Goal: Task Accomplishment & Management: Complete application form

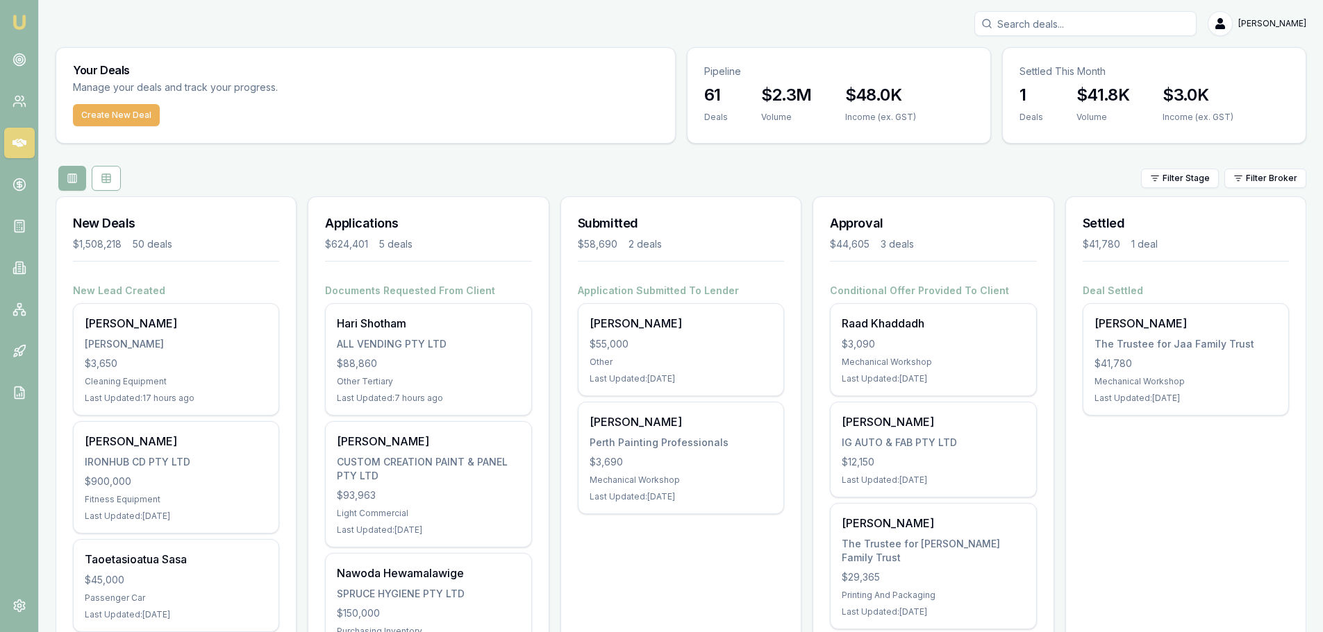
click at [1080, 19] on input "Search deals" at bounding box center [1085, 23] width 222 height 25
type input "toni"
click at [1050, 78] on p "0499359998" at bounding box center [1085, 74] width 210 height 14
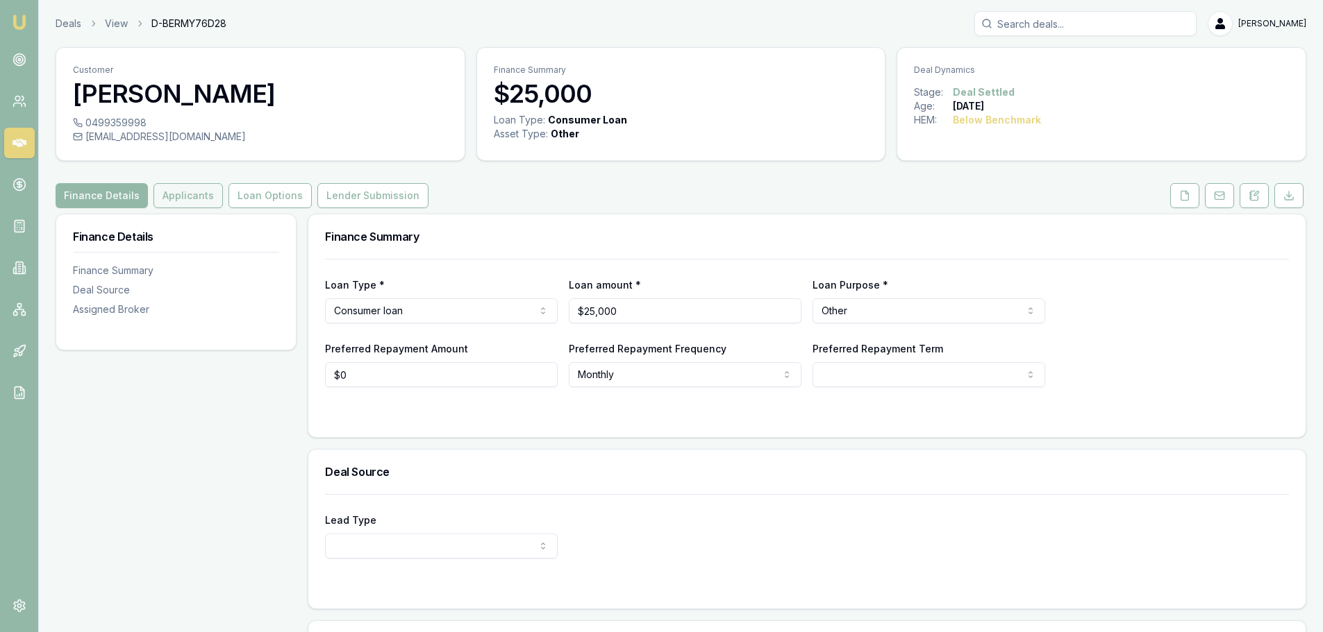
click at [197, 194] on button "Applicants" at bounding box center [187, 195] width 69 height 25
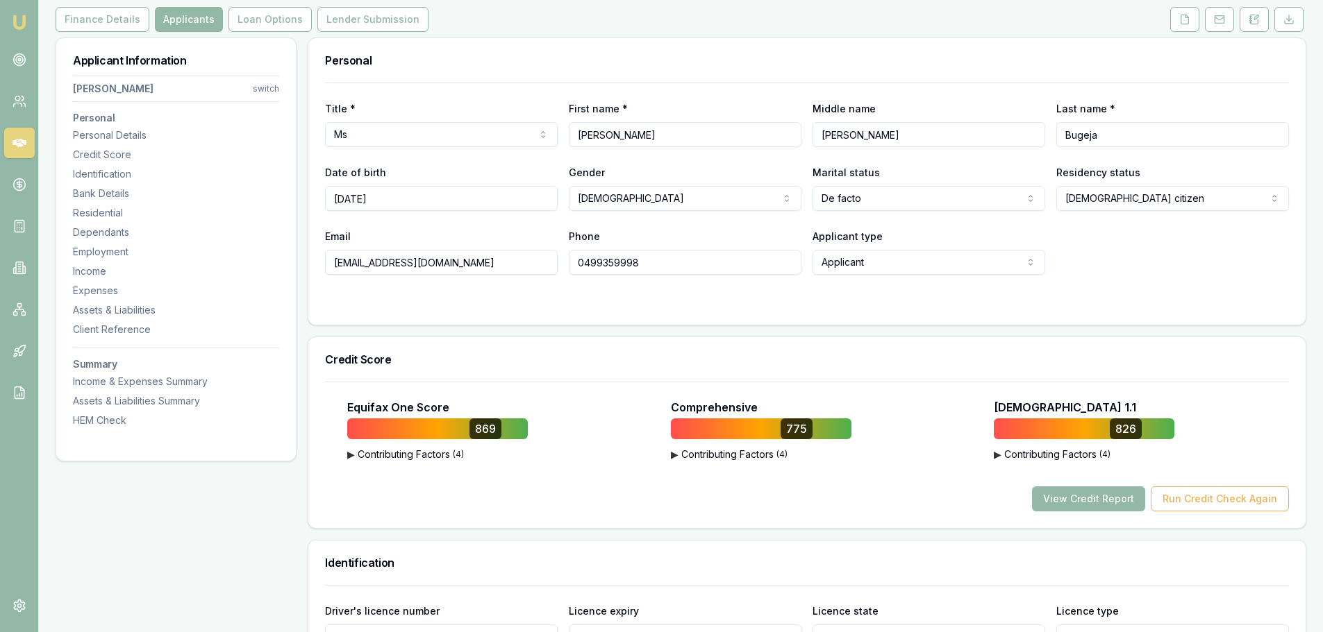
scroll to position [417, 0]
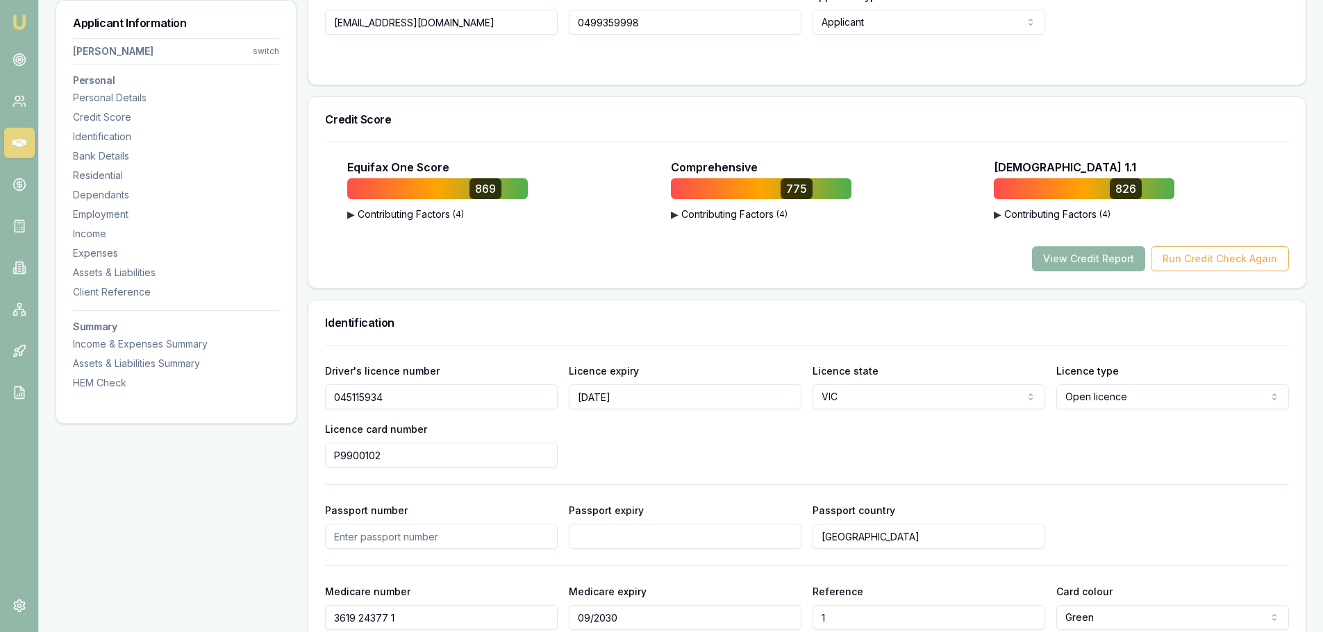
click at [1106, 263] on button "View Credit Report" at bounding box center [1088, 258] width 113 height 25
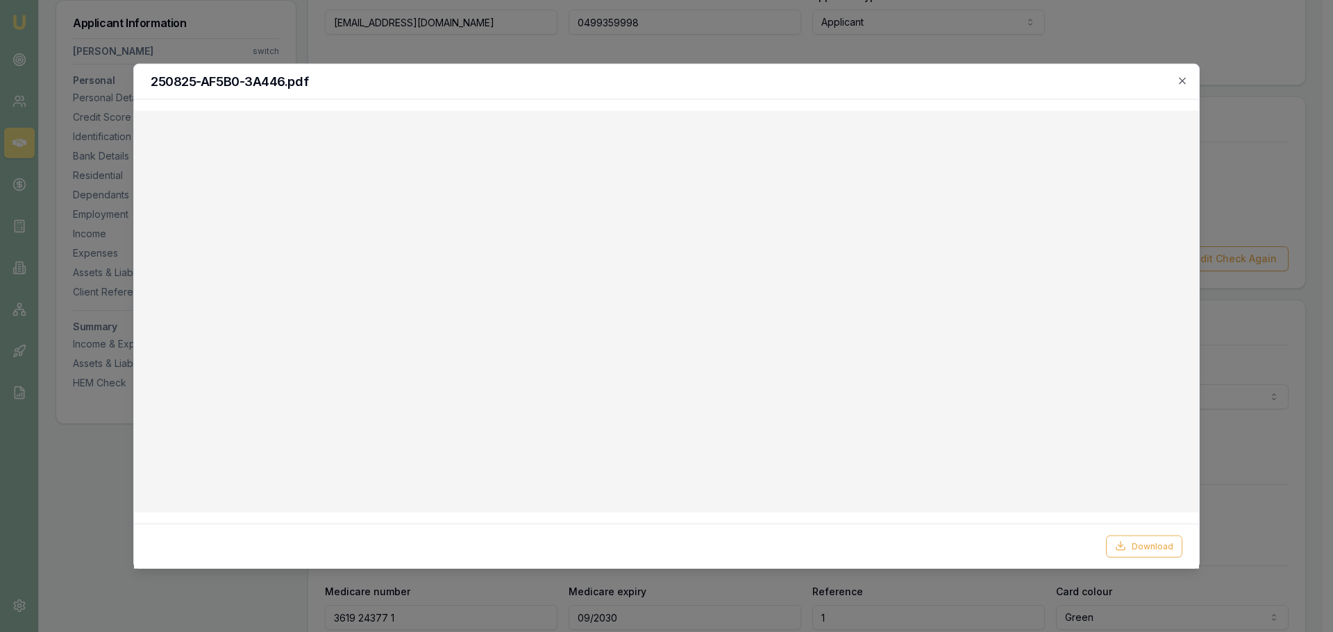
click at [1174, 84] on h2 "250825-AF5B0-3A446.pdf" at bounding box center [667, 81] width 1032 height 12
click at [1183, 84] on icon "button" at bounding box center [1182, 80] width 11 height 11
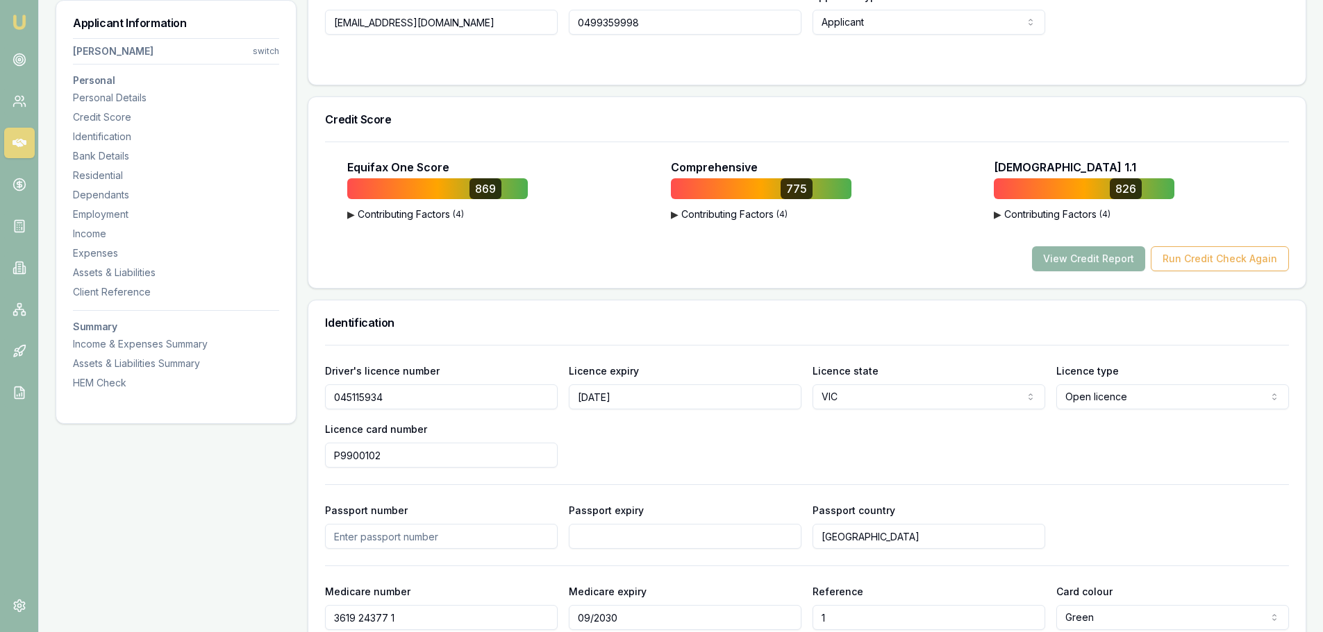
click at [501, 301] on div "Identification" at bounding box center [806, 323] width 997 height 44
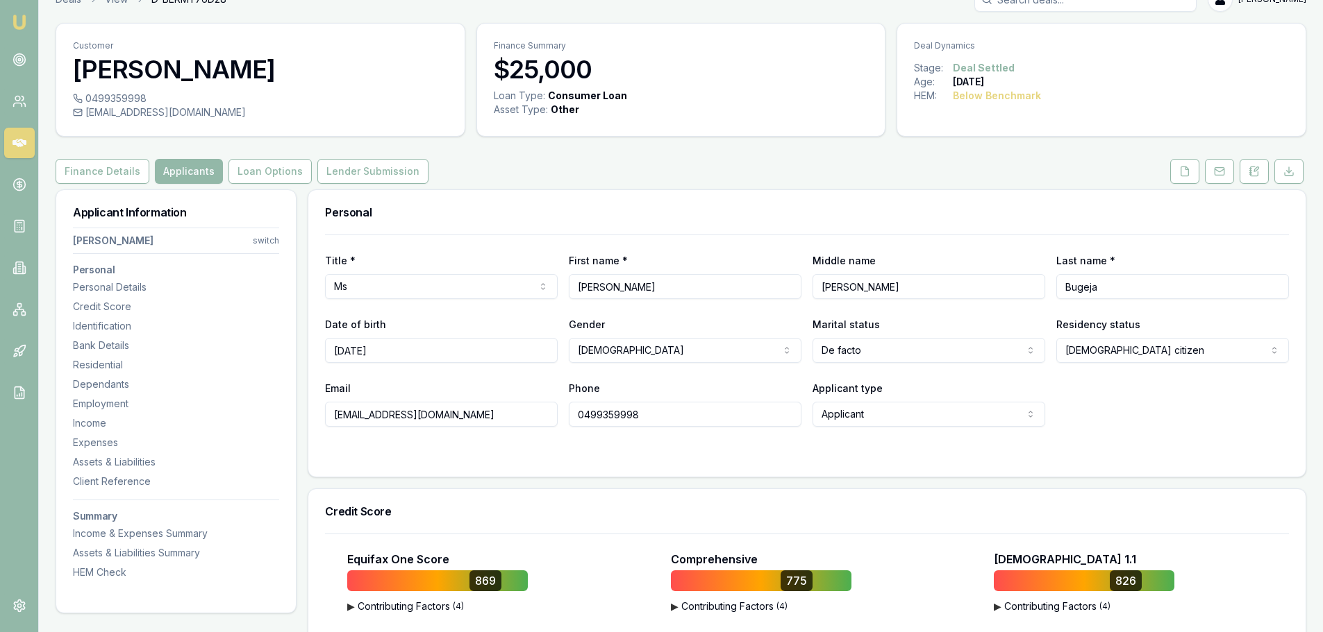
scroll to position [0, 0]
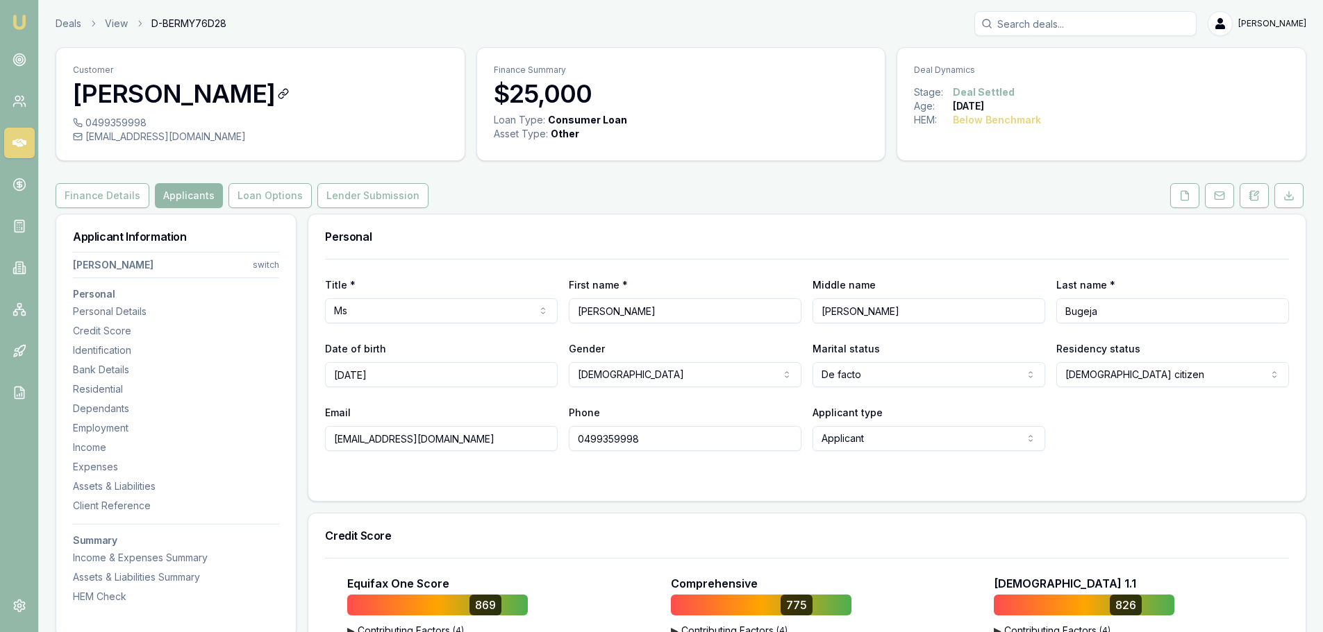
click at [278, 95] on icon at bounding box center [283, 93] width 11 height 11
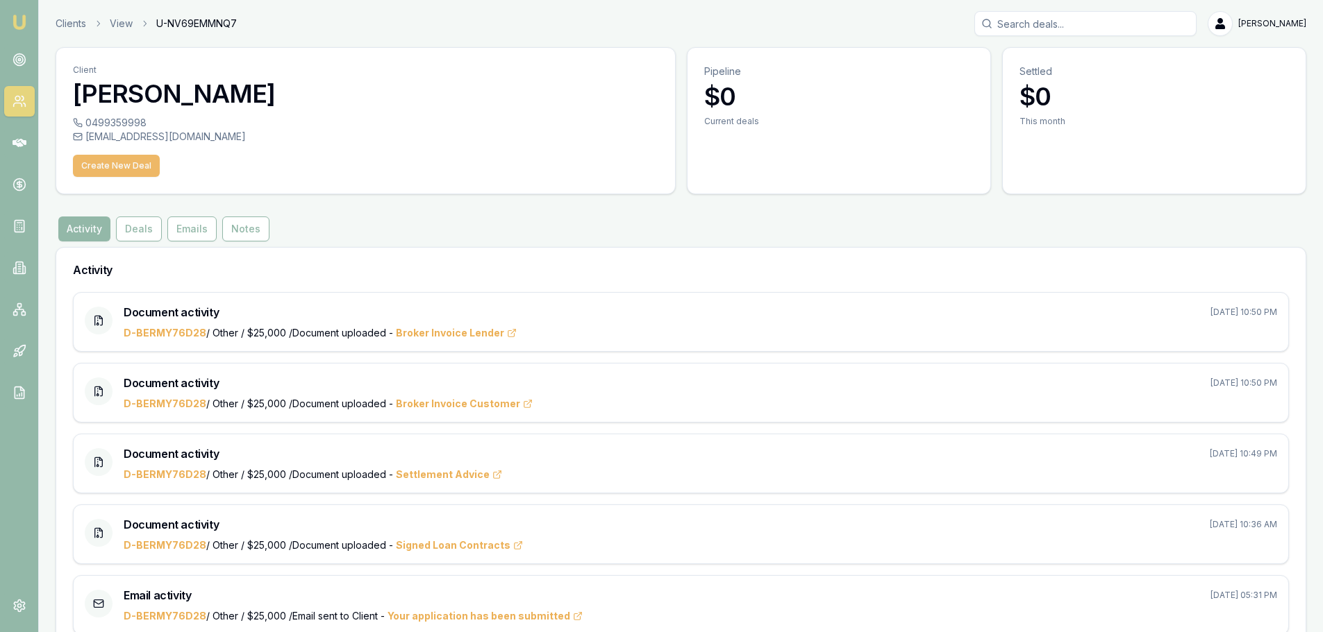
click at [106, 167] on button "Create New Deal" at bounding box center [116, 166] width 87 height 22
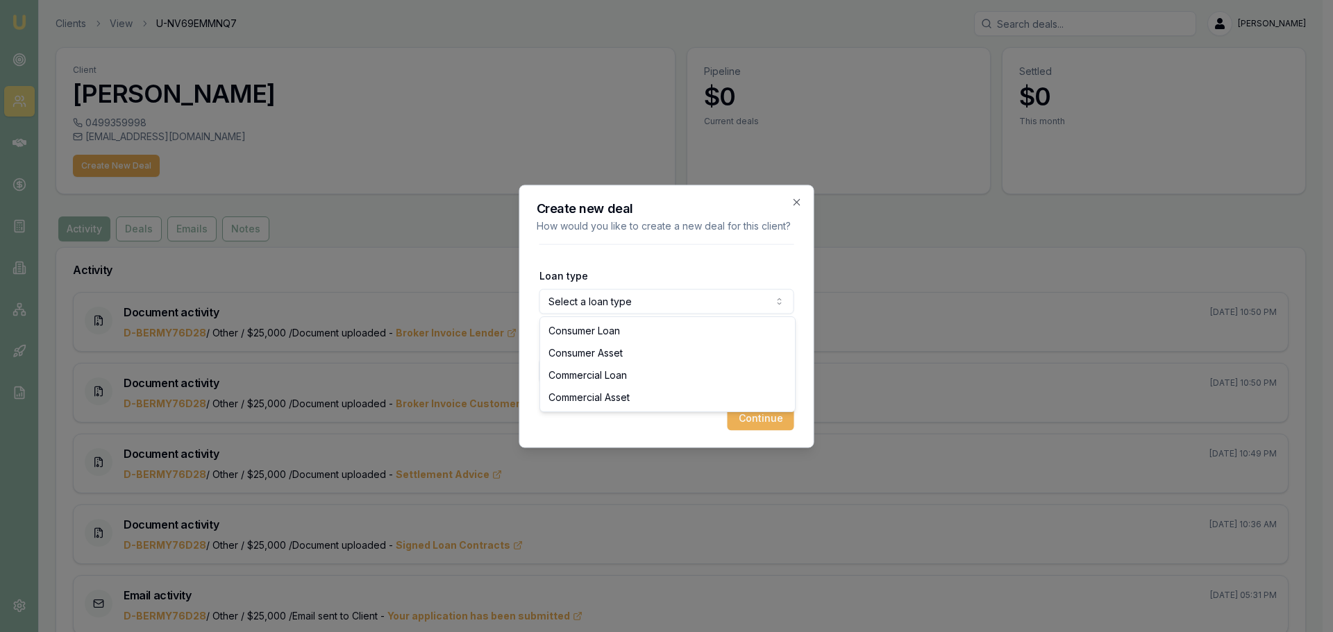
click at [619, 301] on body "Emu Broker Clients View U-NV69EMMNQ7 Brad Hearns Toggle Menu Client Toni Bugeja…" at bounding box center [661, 316] width 1323 height 632
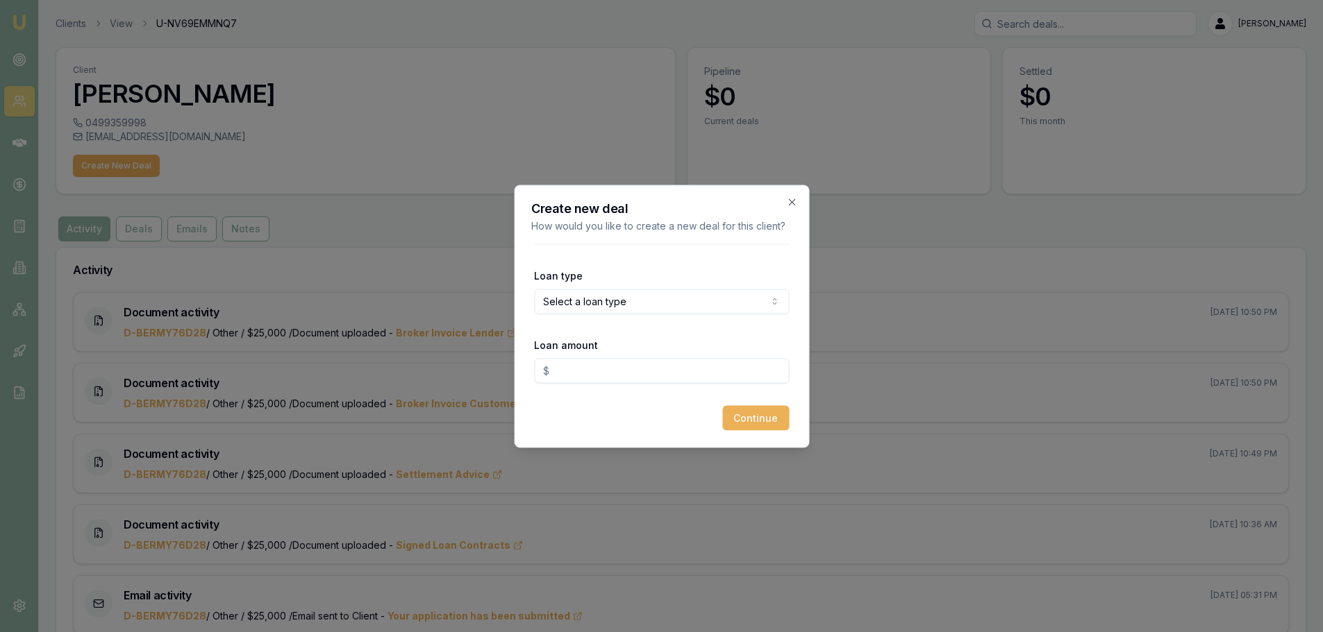
click at [596, 297] on body "Emu Broker Clients View U-NV69EMMNQ7 Brad Hearns Toggle Menu Client Toni Bugeja…" at bounding box center [661, 316] width 1323 height 632
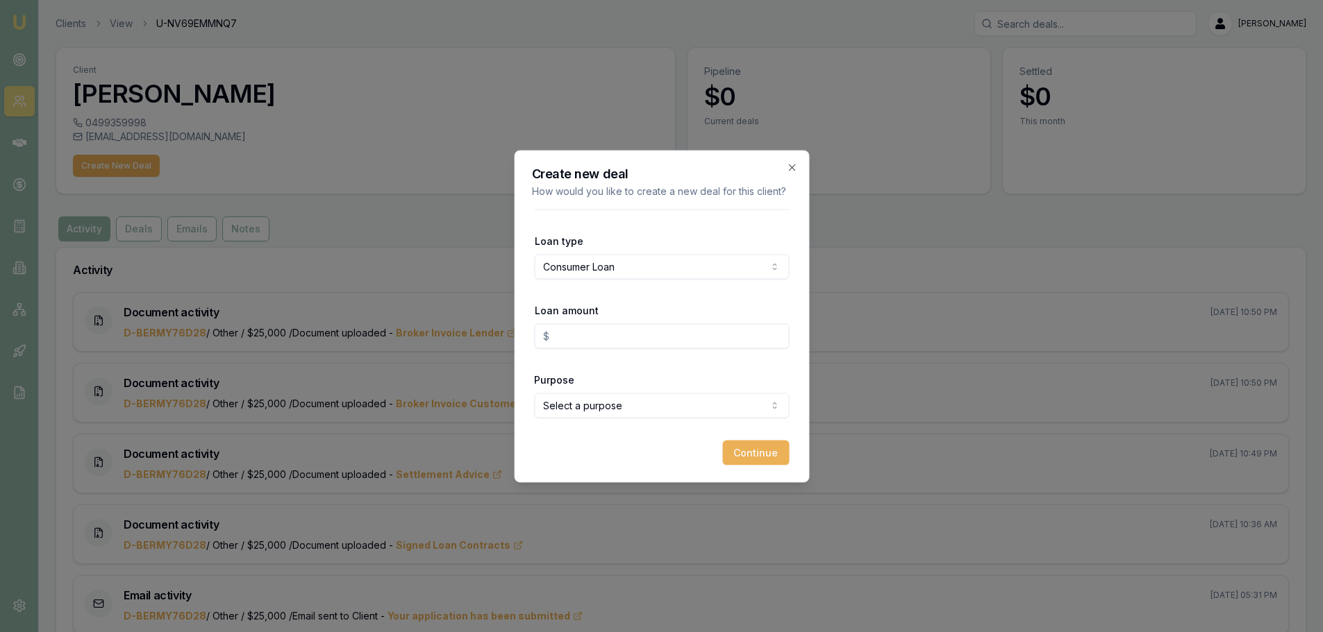
click at [601, 332] on input "Loan amount" at bounding box center [661, 336] width 255 height 25
type input "$15,000.00"
click at [612, 396] on body "Emu Broker Clients View U-NV69EMMNQ7 Brad Hearns Toggle Menu Client Toni Bugeja…" at bounding box center [661, 316] width 1323 height 632
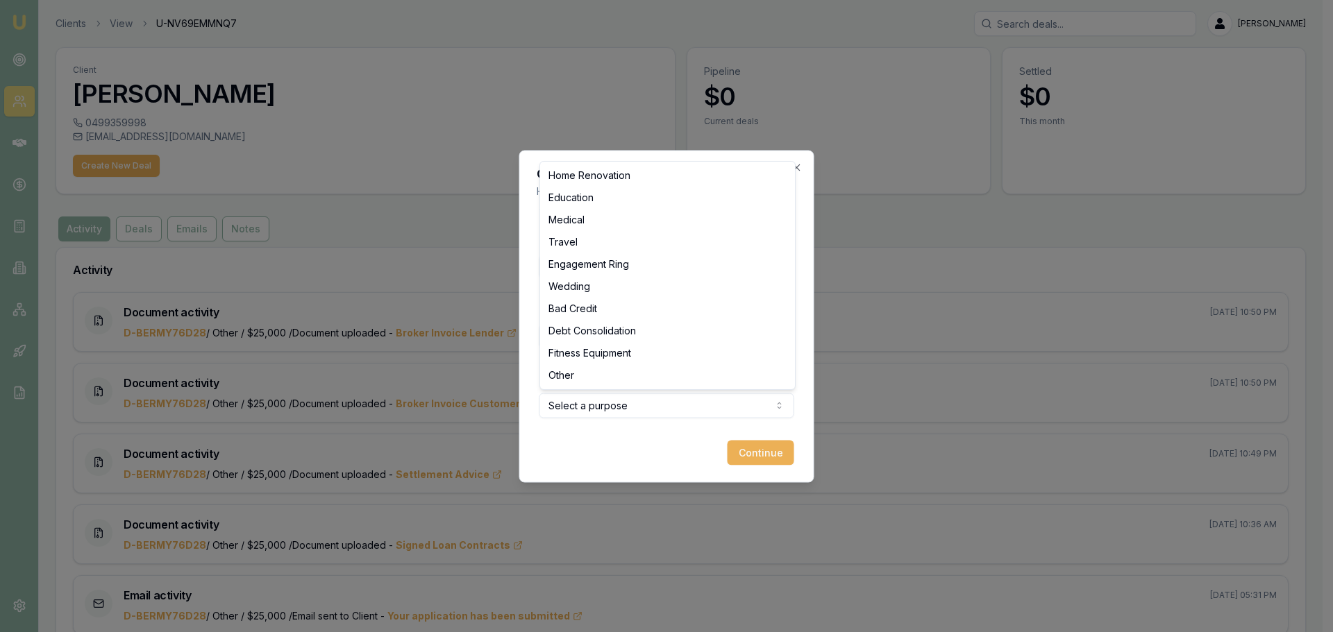
select select "TRAVEL"
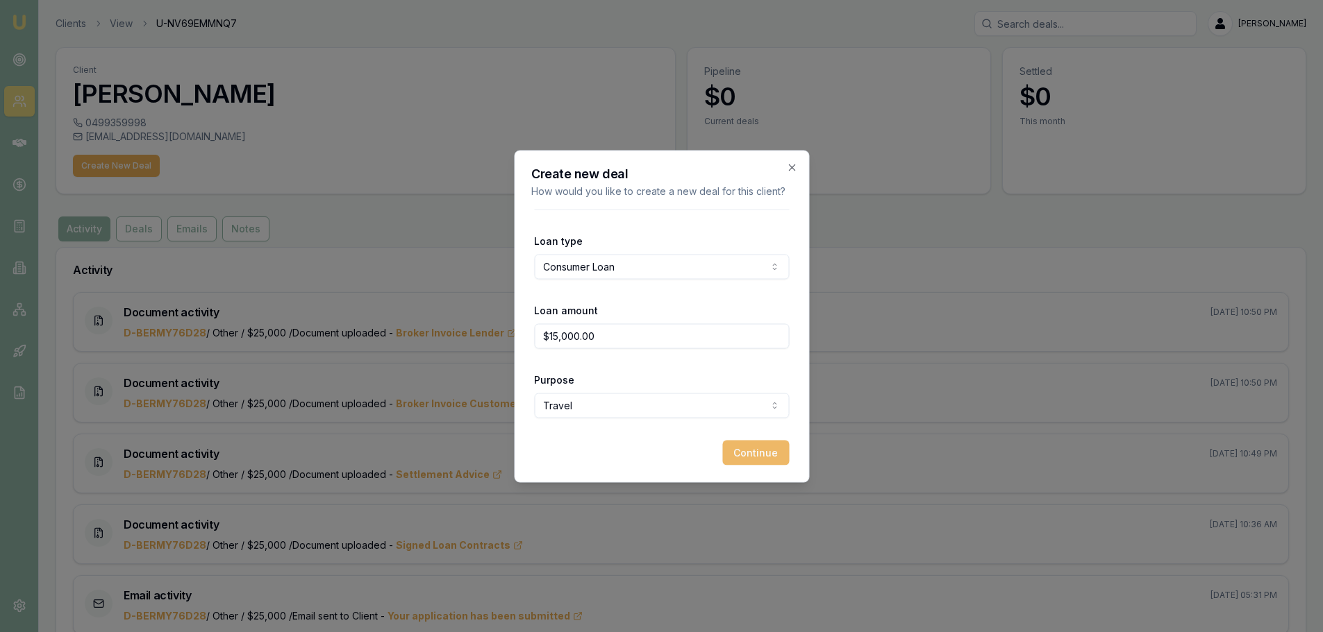
click at [753, 462] on button "Continue" at bounding box center [755, 452] width 67 height 25
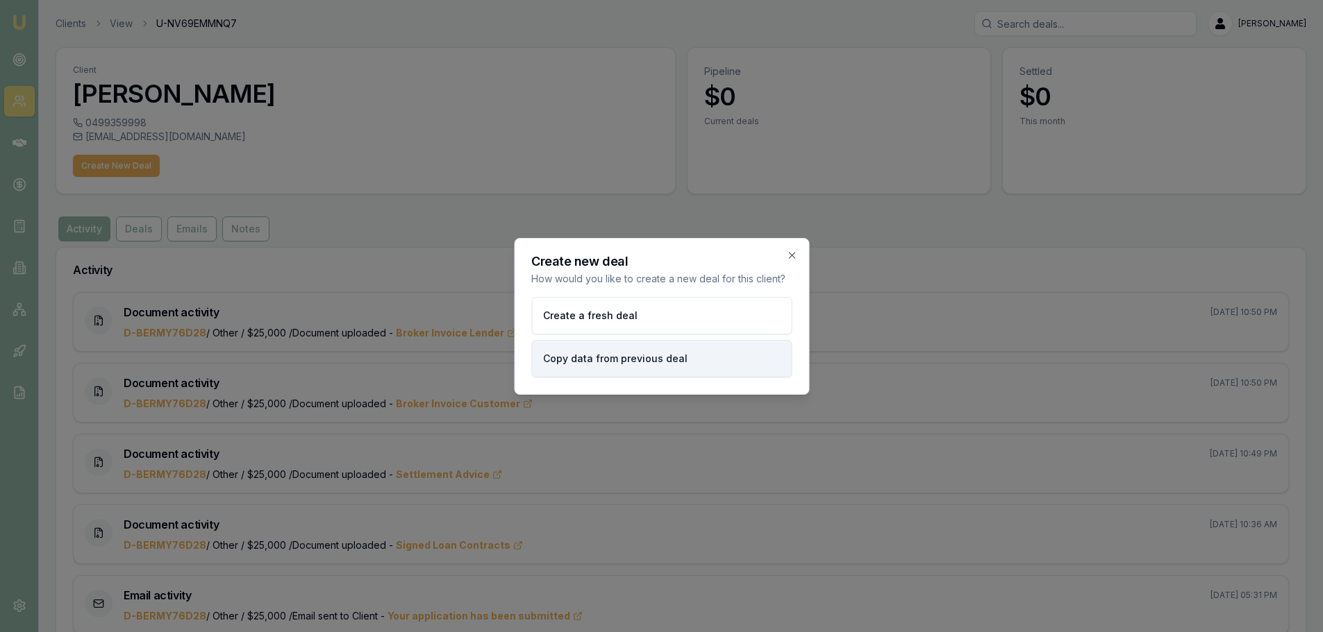
click at [605, 358] on button "Copy data from previous deal" at bounding box center [661, 358] width 260 height 37
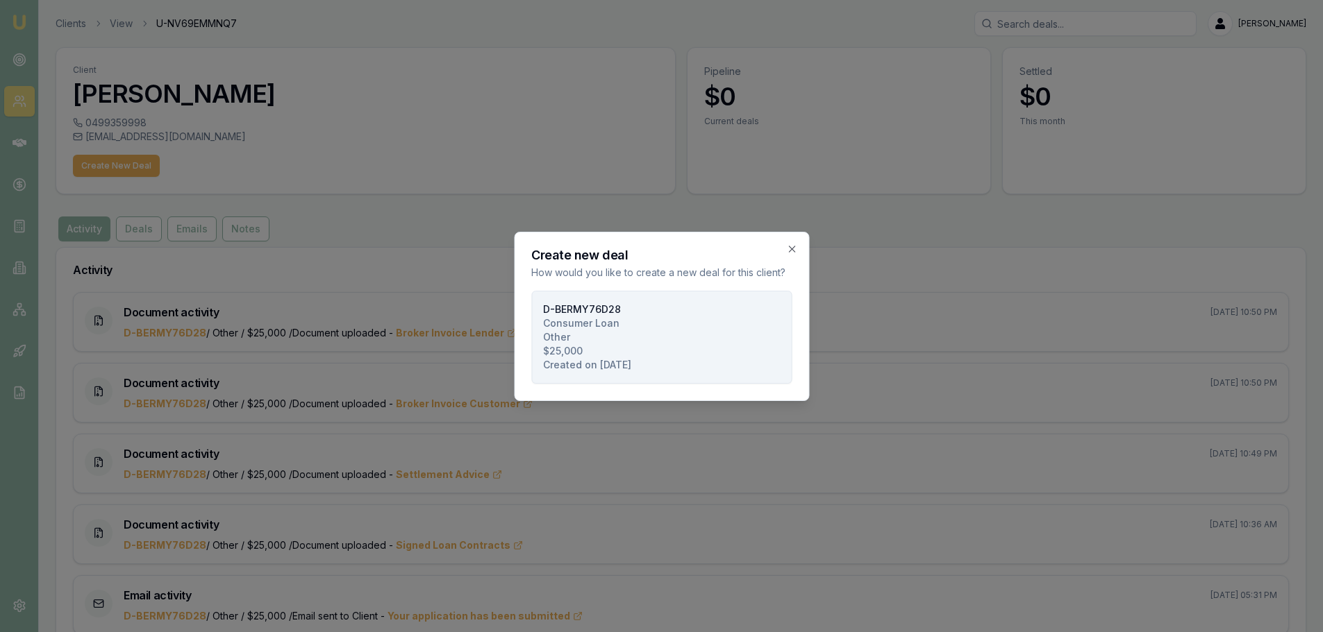
click at [580, 334] on button "D-BERMY76D28 Consumer Loan Other $25,000 Created on 22/08/2025" at bounding box center [661, 337] width 260 height 93
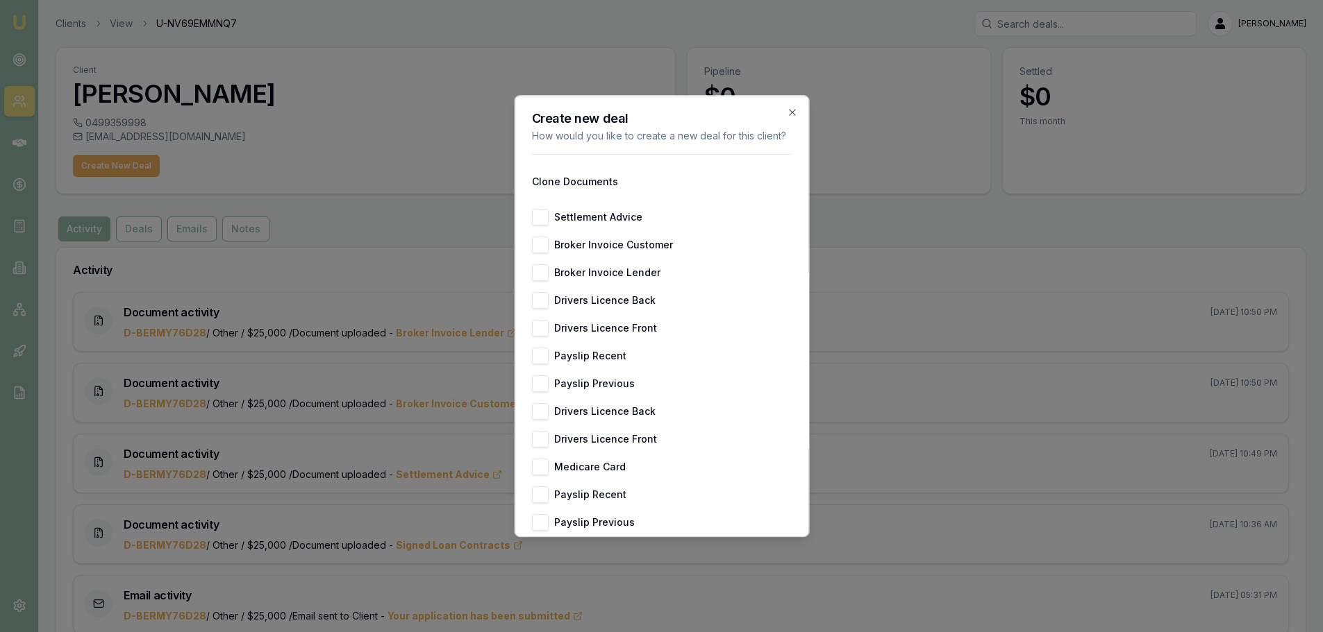
click at [545, 309] on button "Drivers Licence Back" at bounding box center [539, 300] width 17 height 17
checkbox input "true"
click at [542, 337] on button "Drivers Licence Front" at bounding box center [539, 328] width 17 height 17
checkbox input "true"
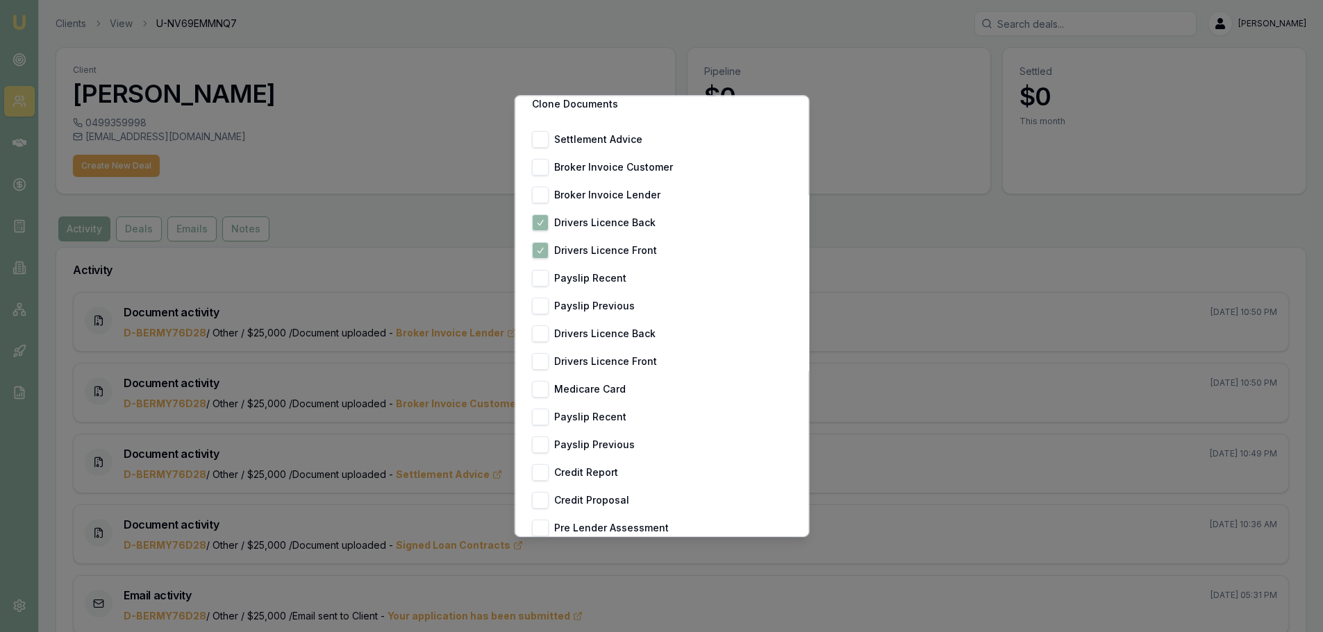
scroll to position [139, 0]
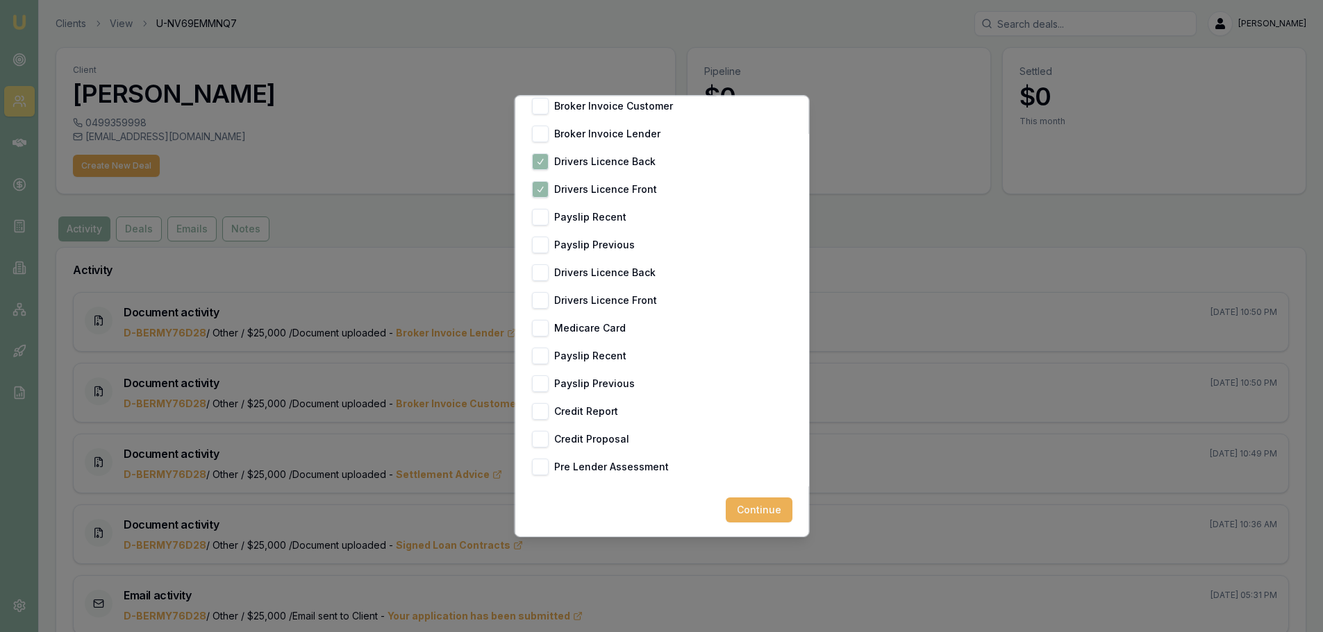
click at [541, 337] on button "Medicare Card" at bounding box center [539, 328] width 17 height 17
checkbox input "true"
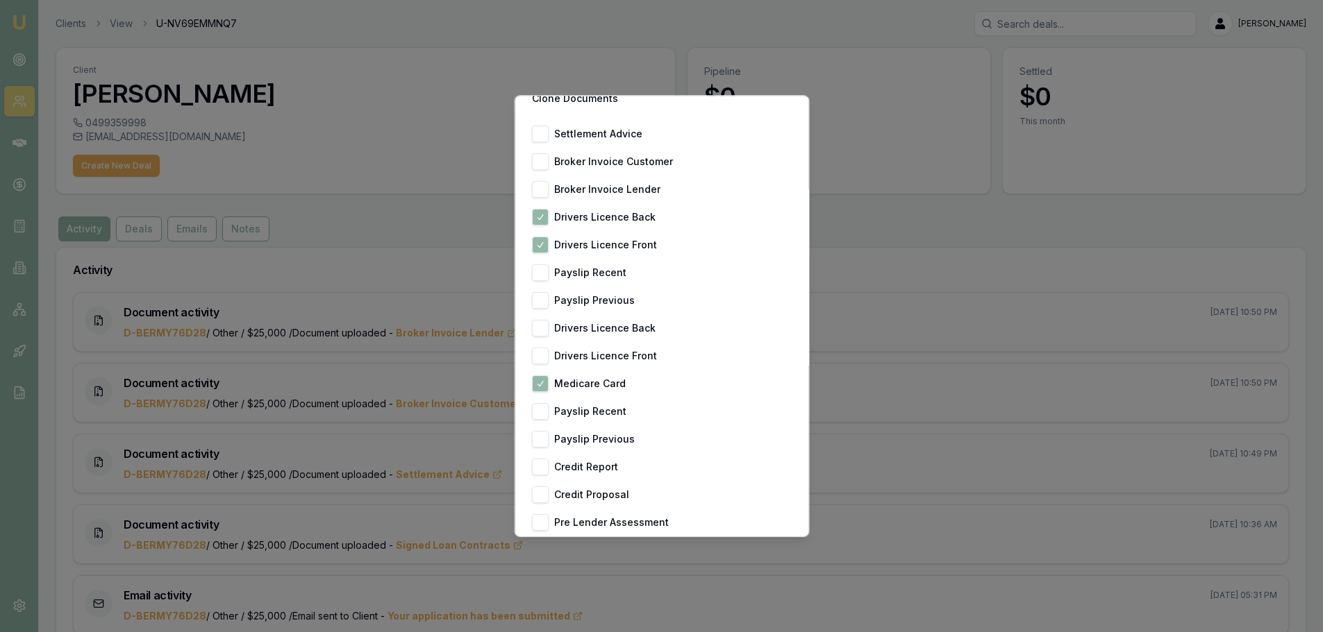
scroll to position [155, 0]
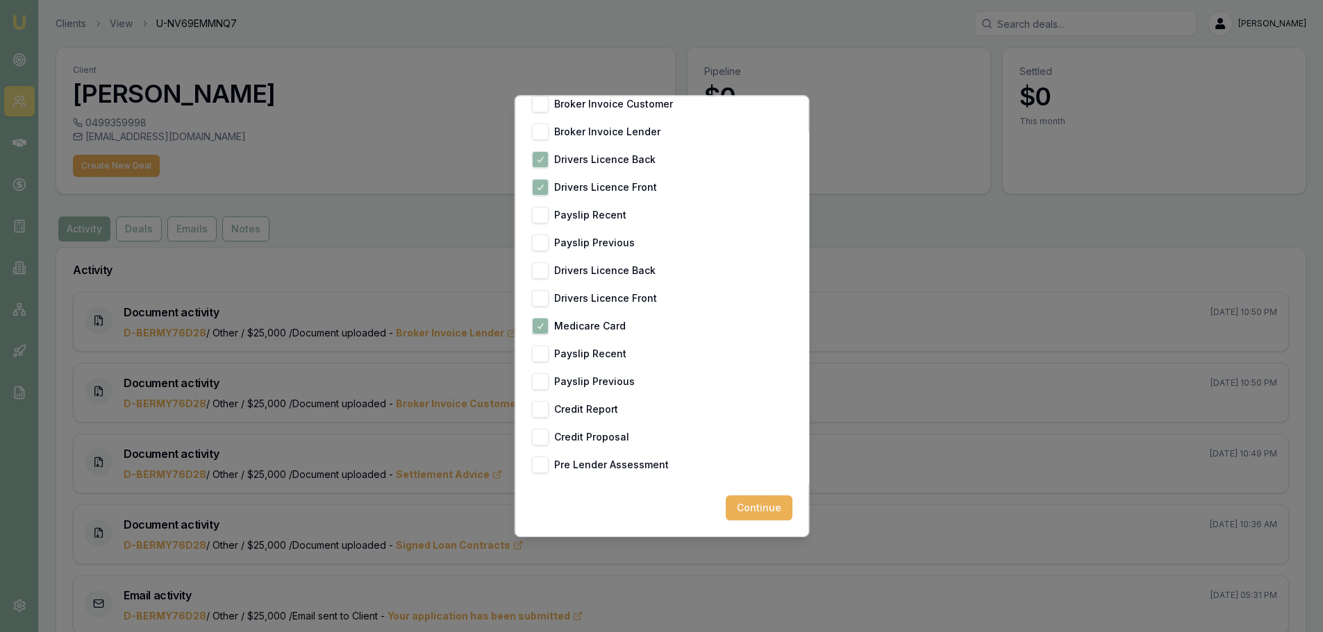
click at [543, 405] on button "Credit Report" at bounding box center [539, 409] width 17 height 17
checkbox input "true"
click at [766, 507] on button "Continue" at bounding box center [758, 508] width 67 height 25
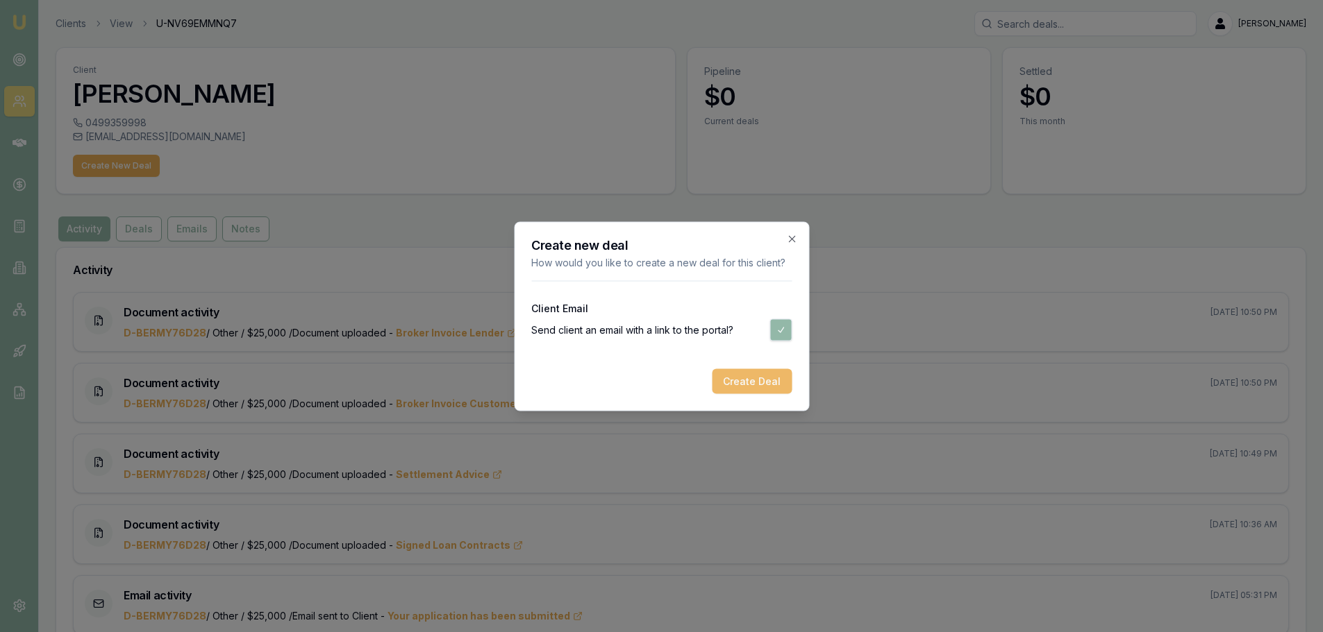
click at [752, 385] on button "Create Deal" at bounding box center [752, 381] width 80 height 25
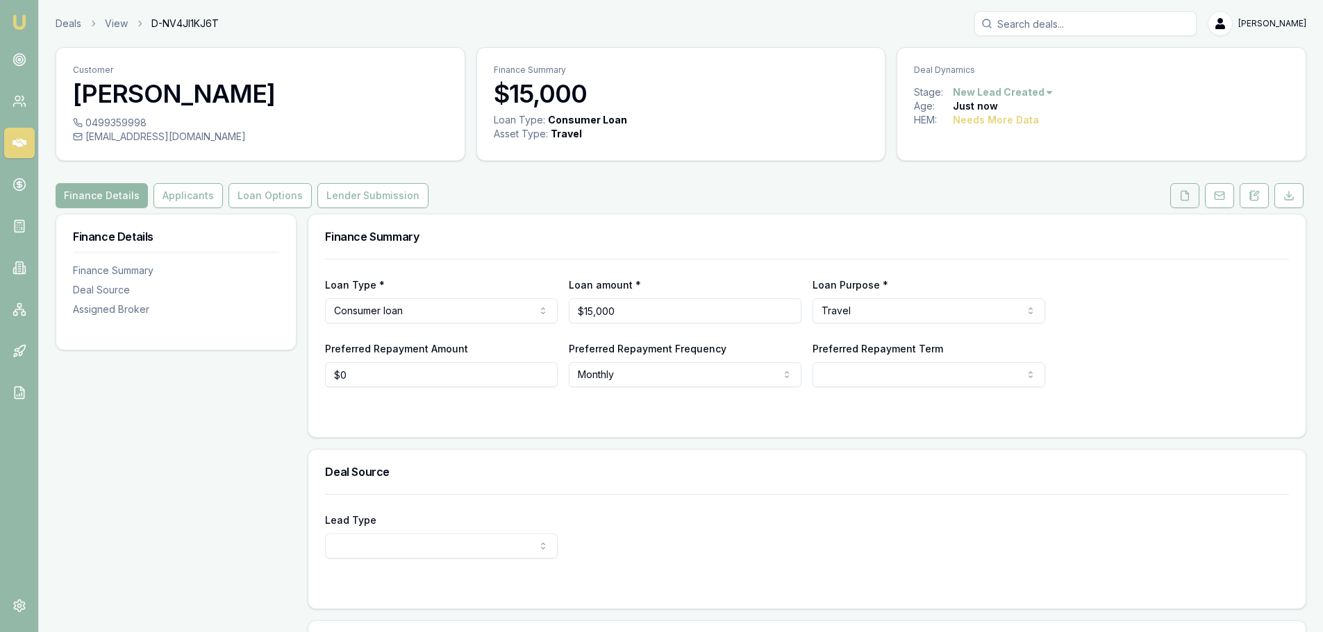
click at [1188, 186] on button at bounding box center [1184, 195] width 29 height 25
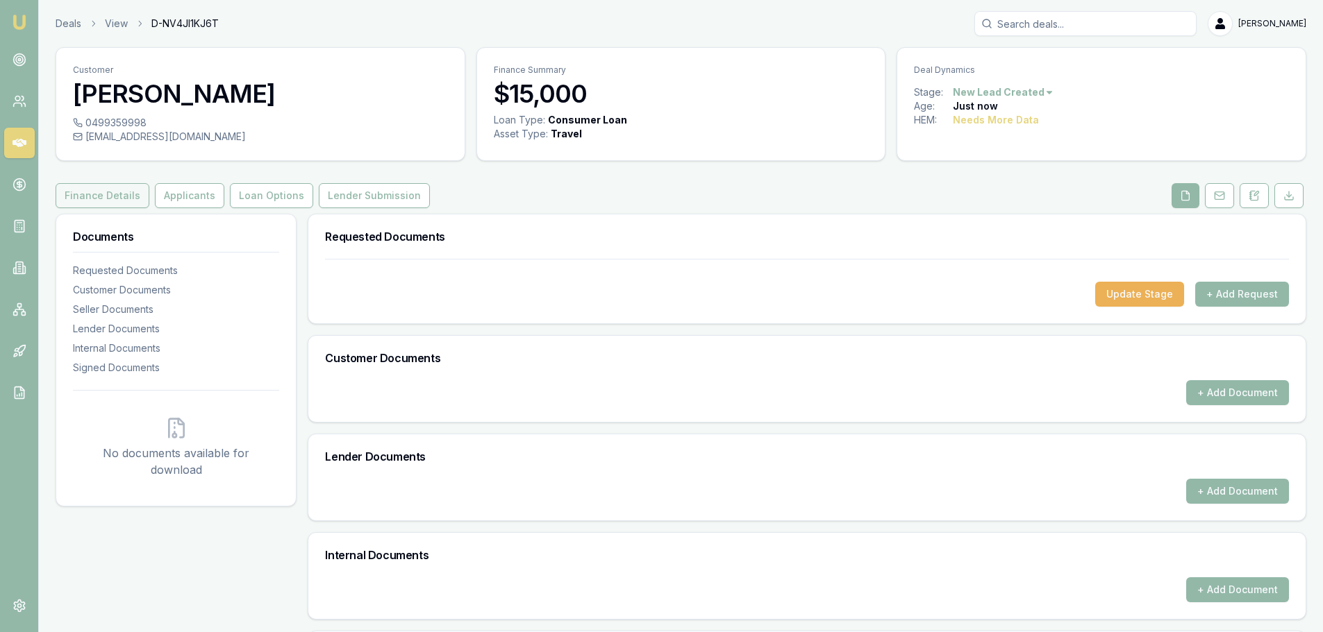
click at [91, 194] on button "Finance Details" at bounding box center [103, 195] width 94 height 25
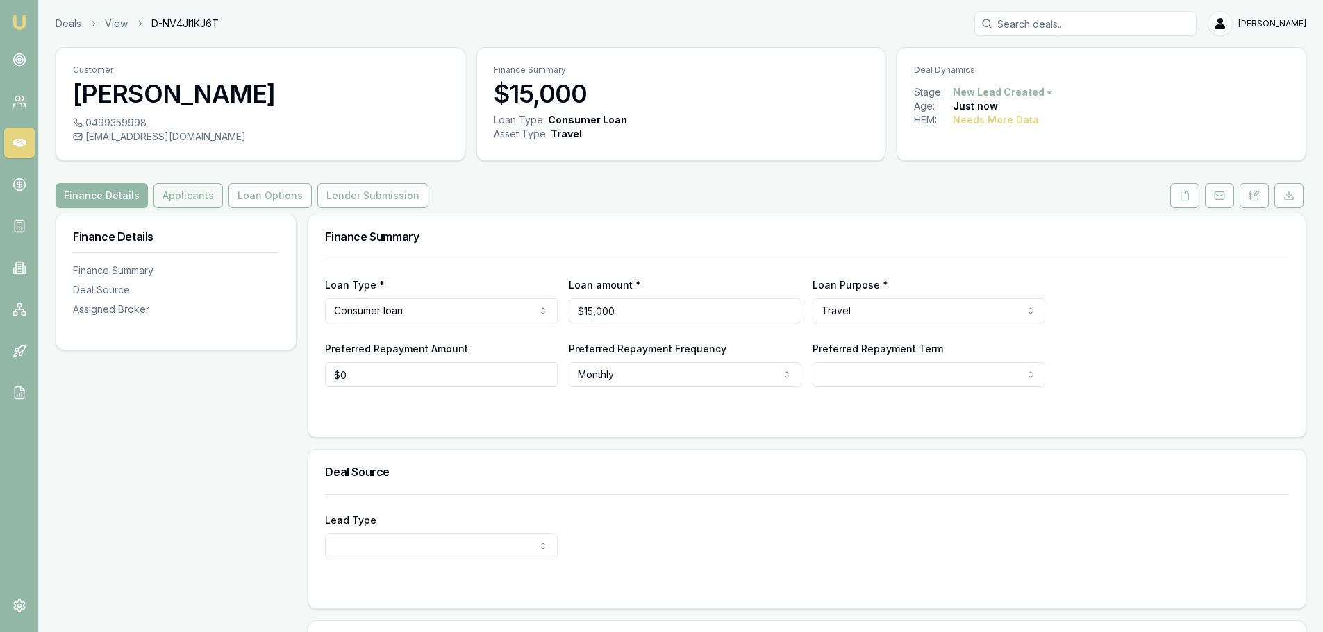
click at [200, 201] on button "Applicants" at bounding box center [187, 195] width 69 height 25
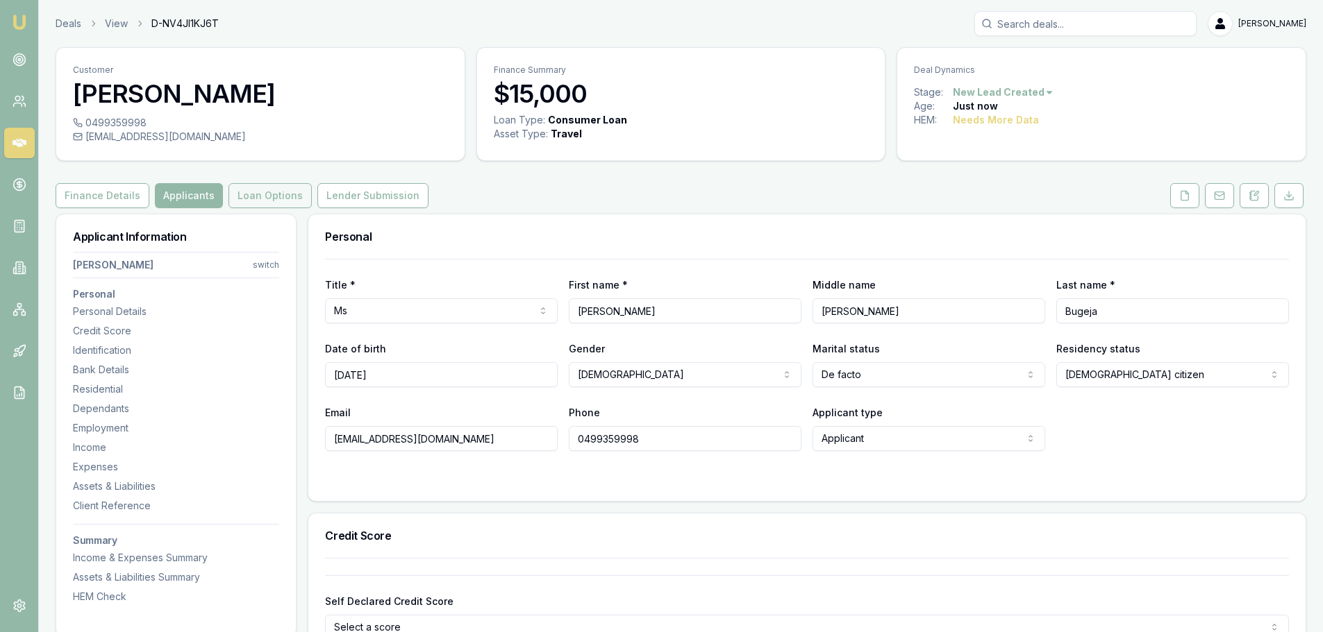
click at [258, 199] on button "Loan Options" at bounding box center [269, 195] width 83 height 25
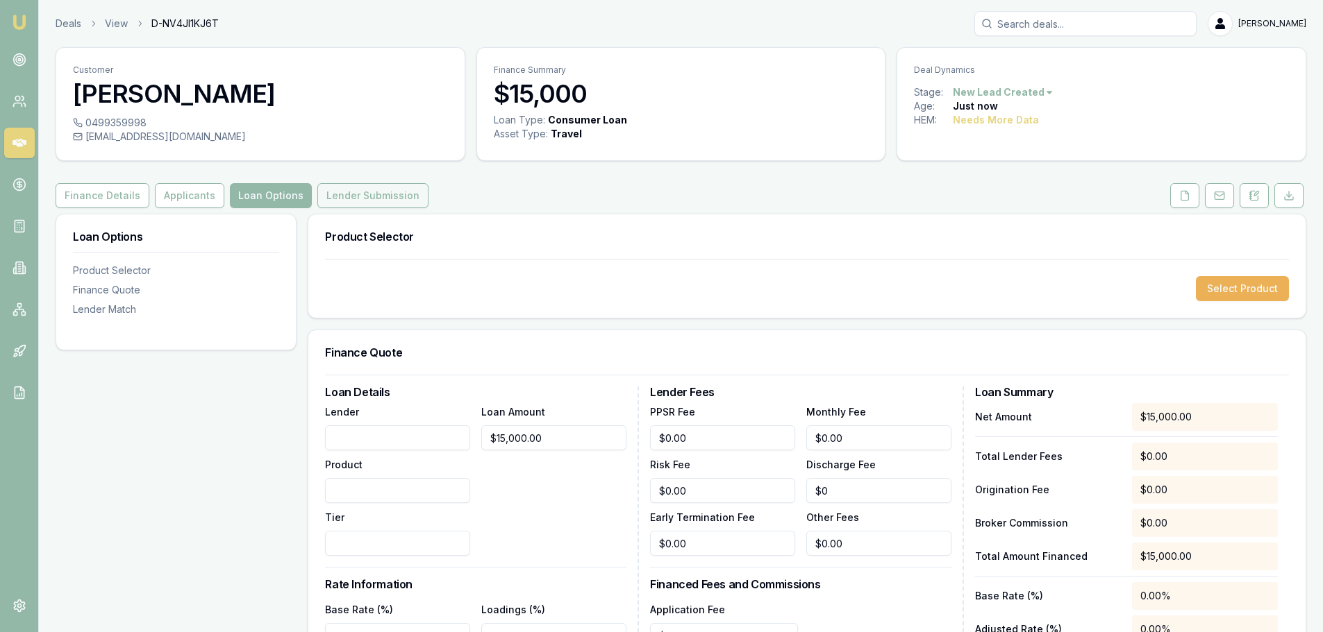
click at [369, 200] on button "Lender Submission" at bounding box center [372, 195] width 111 height 25
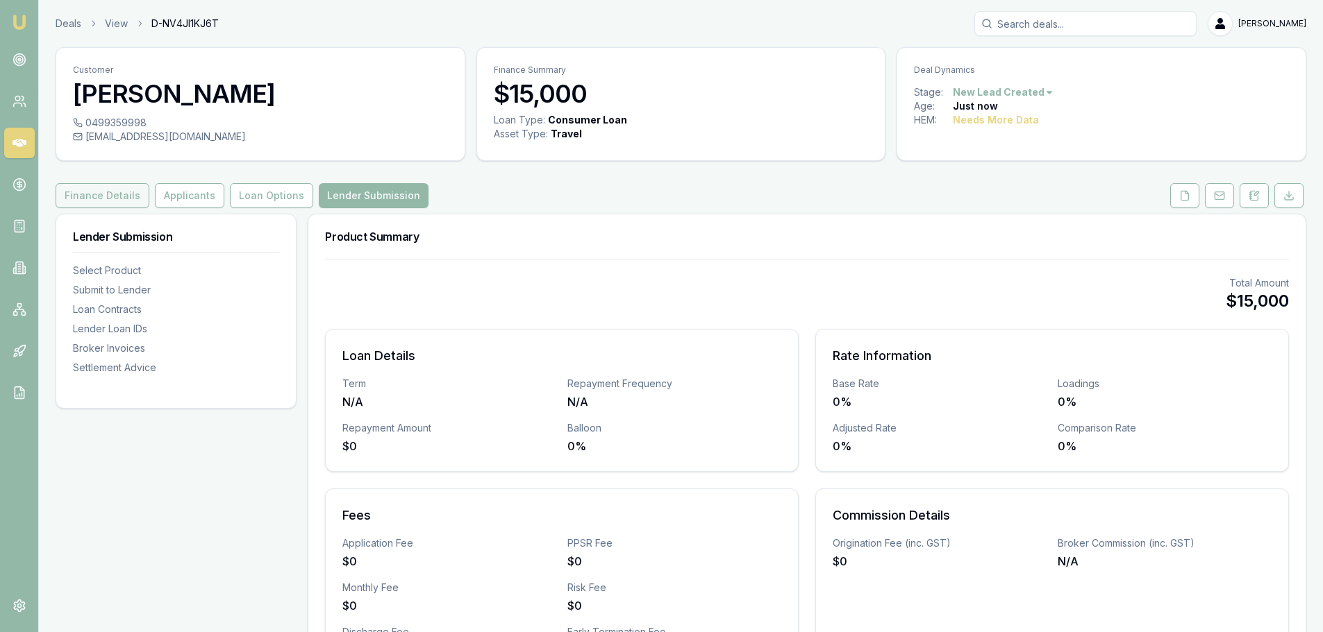
click at [109, 203] on button "Finance Details" at bounding box center [103, 195] width 94 height 25
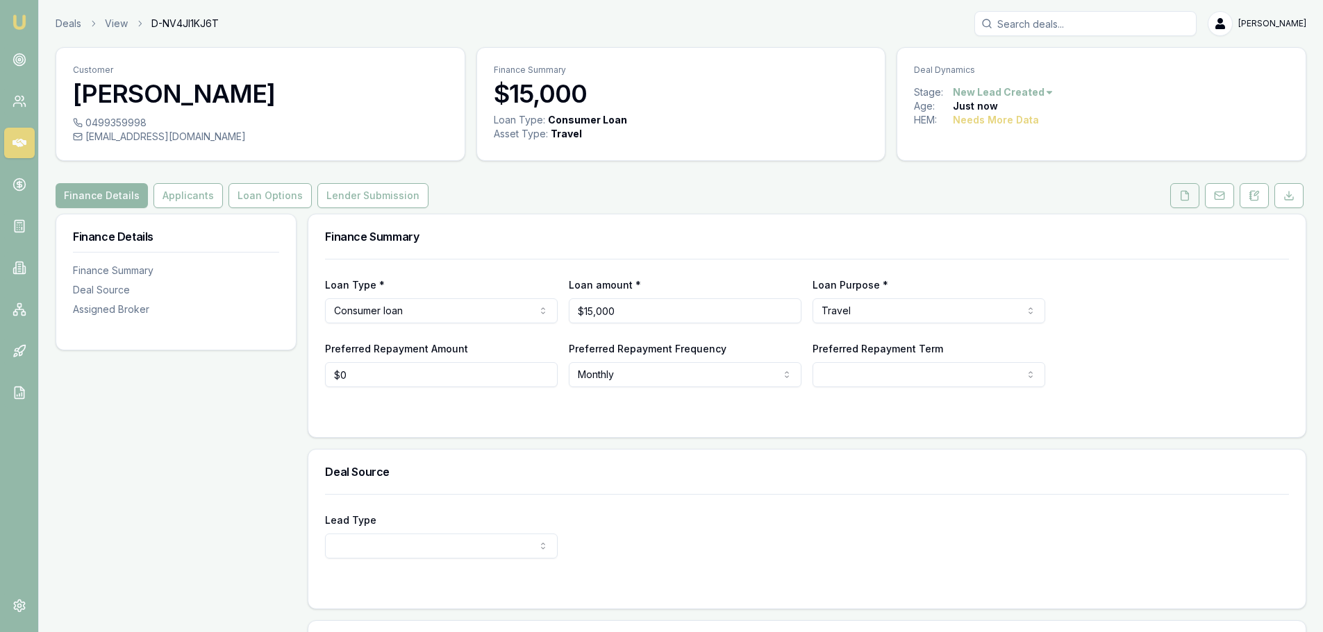
click at [1185, 190] on icon at bounding box center [1184, 195] width 11 height 11
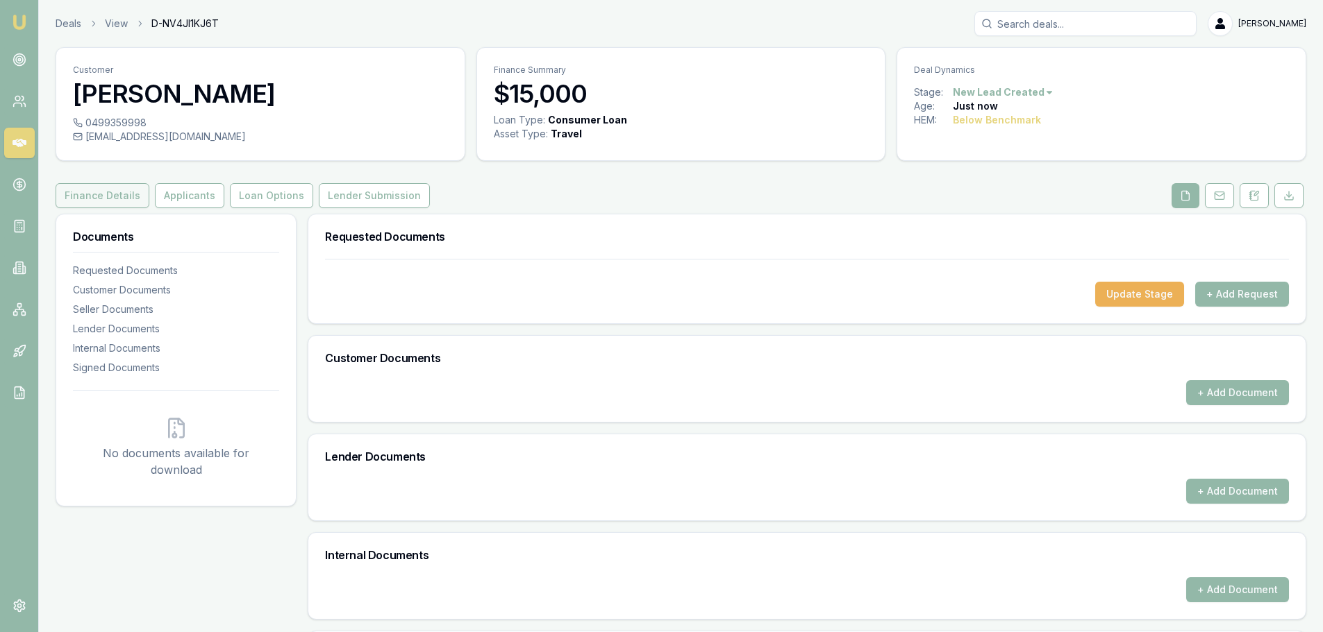
click at [102, 203] on button "Finance Details" at bounding box center [103, 195] width 94 height 25
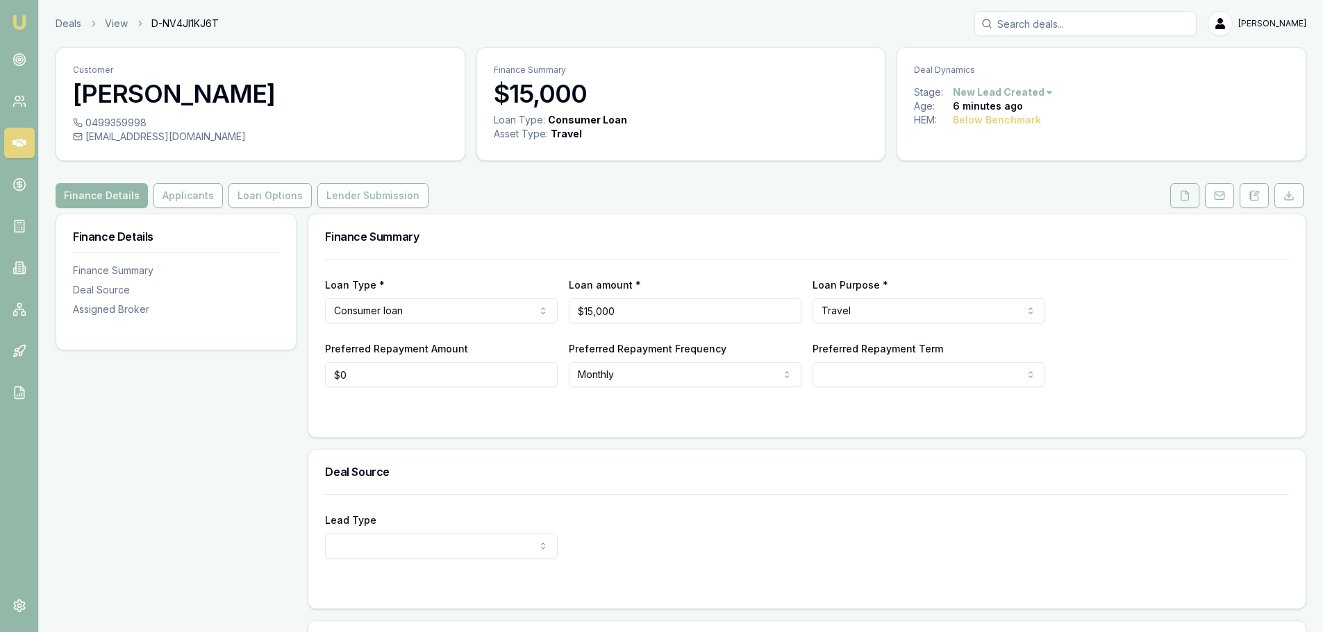
click at [1189, 201] on icon at bounding box center [1184, 195] width 11 height 11
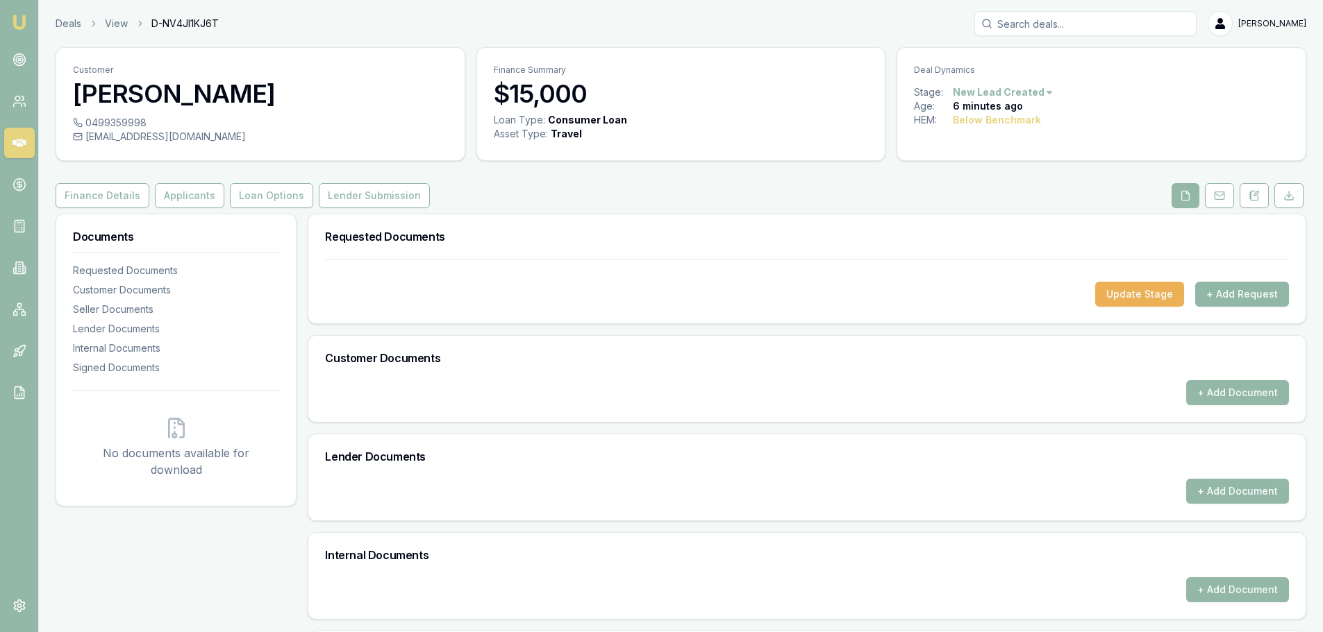
click at [1222, 295] on button "+ Add Request" at bounding box center [1242, 294] width 94 height 25
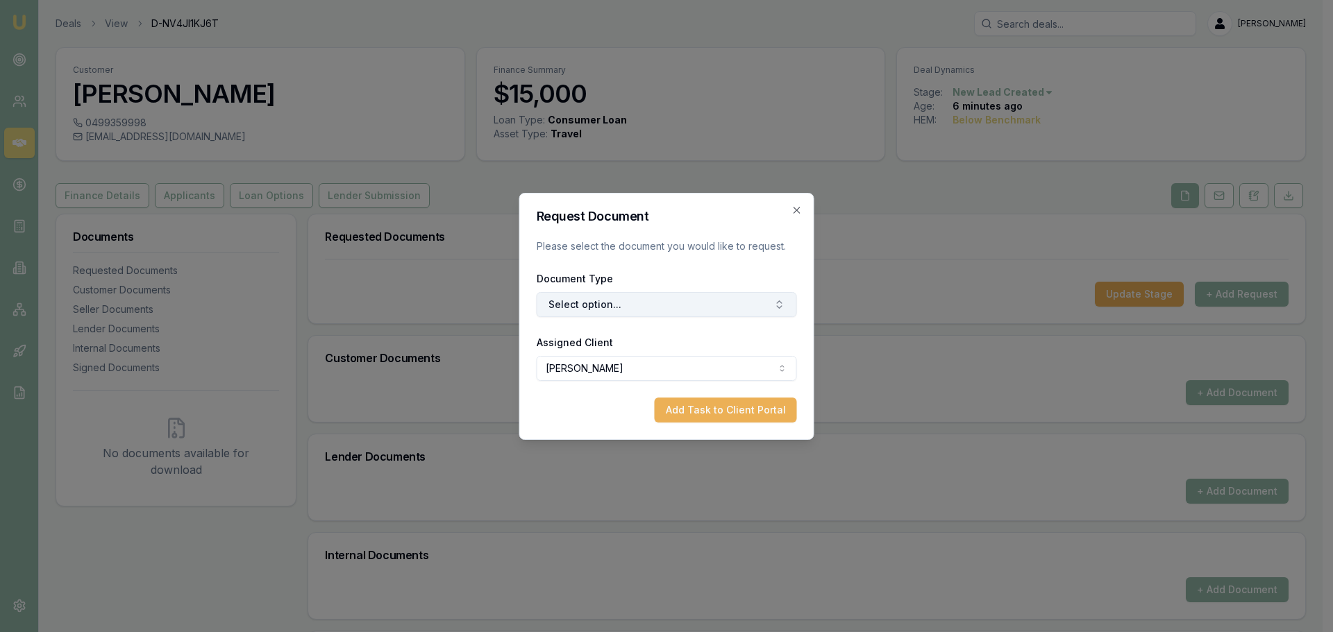
click at [617, 309] on button "Select option..." at bounding box center [667, 304] width 260 height 25
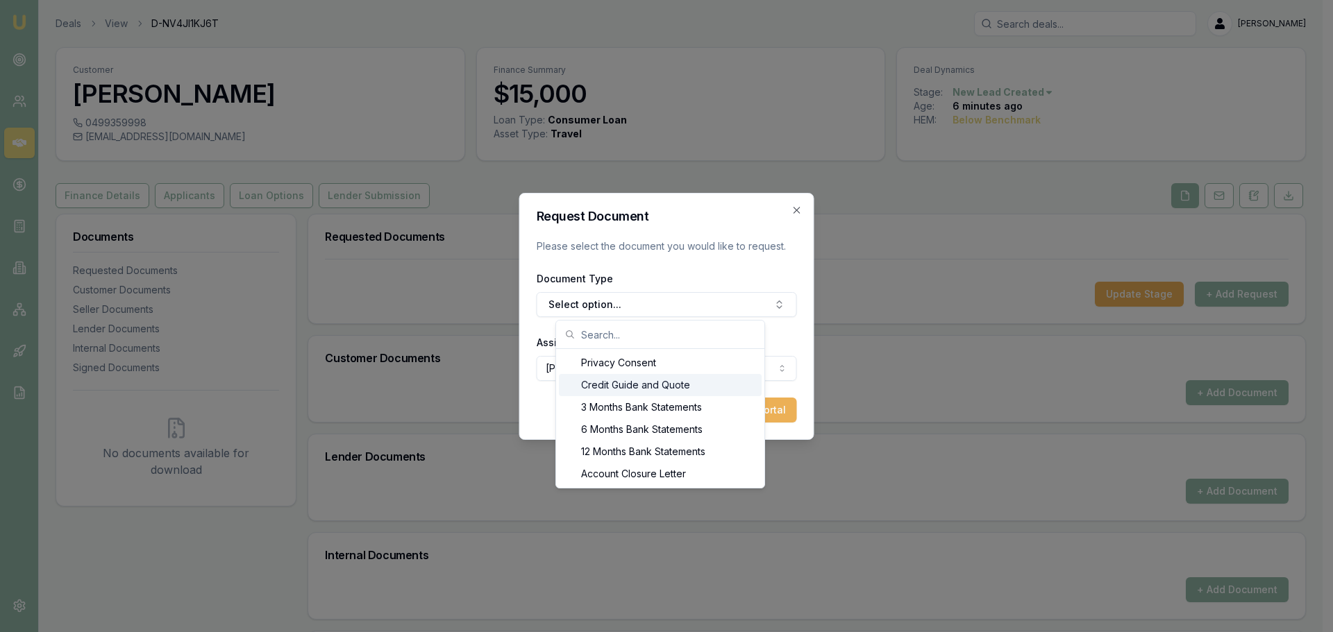
click at [610, 378] on div "Credit Guide and Quote" at bounding box center [660, 385] width 203 height 22
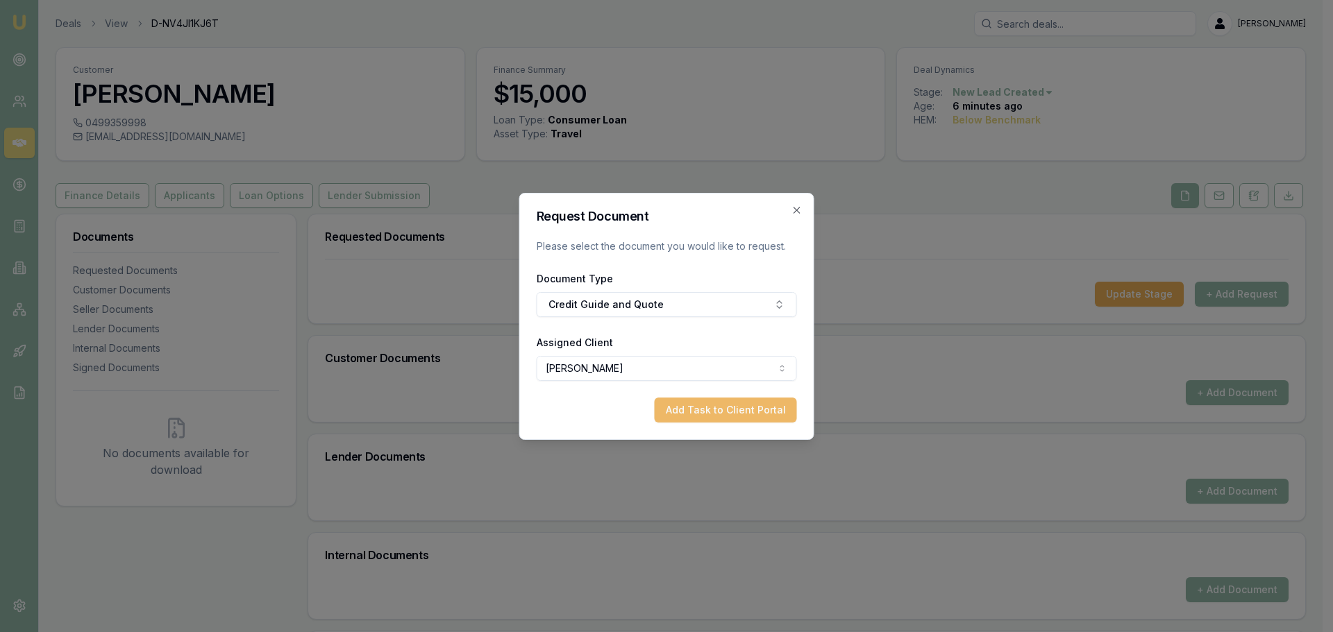
click at [713, 412] on button "Add Task to Client Portal" at bounding box center [726, 410] width 142 height 25
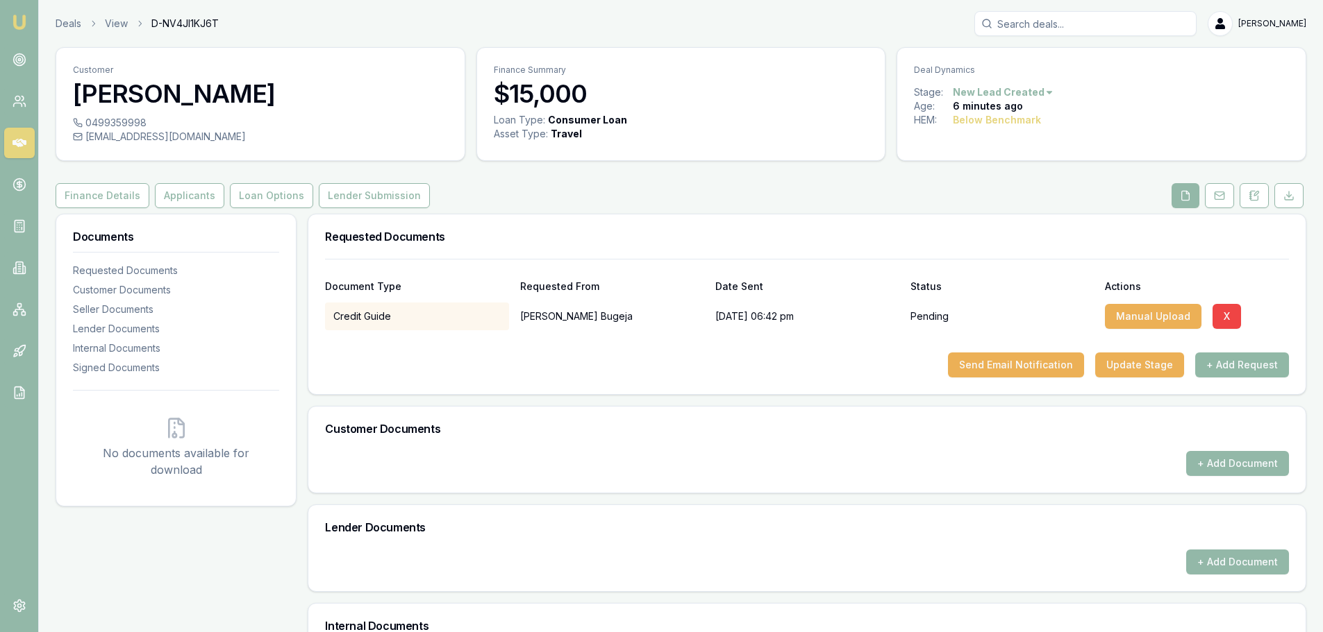
click at [1246, 368] on button "+ Add Request" at bounding box center [1242, 365] width 94 height 25
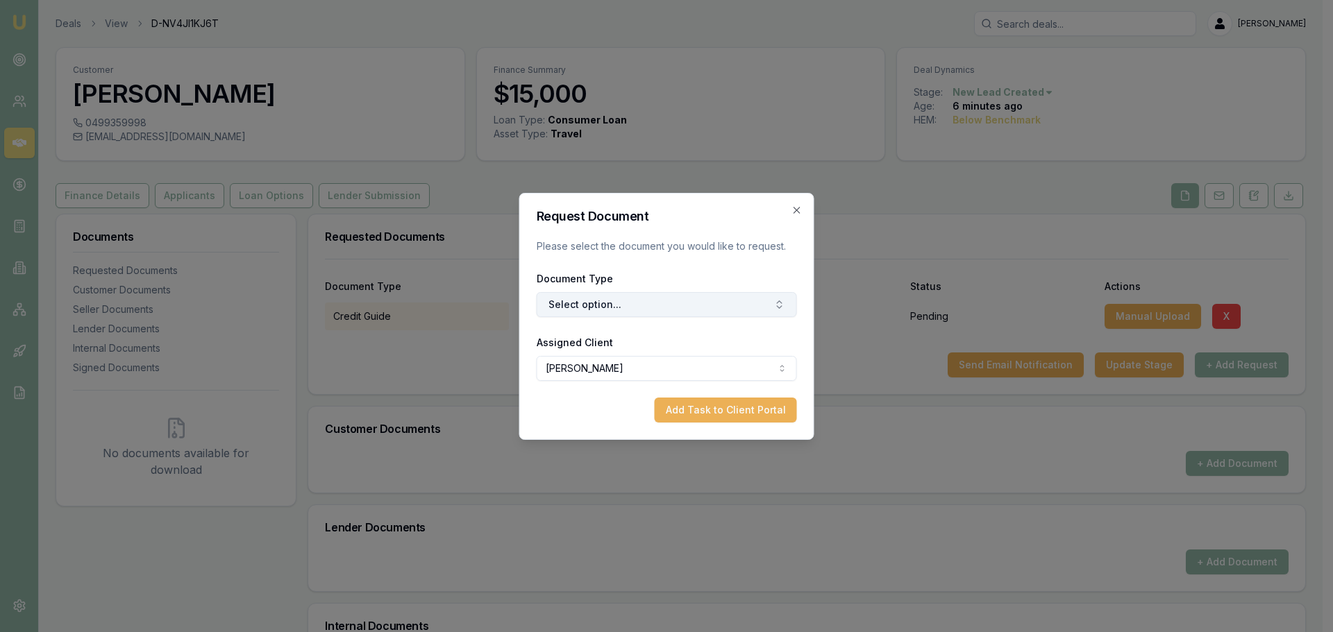
click at [578, 295] on button "Select option..." at bounding box center [667, 304] width 260 height 25
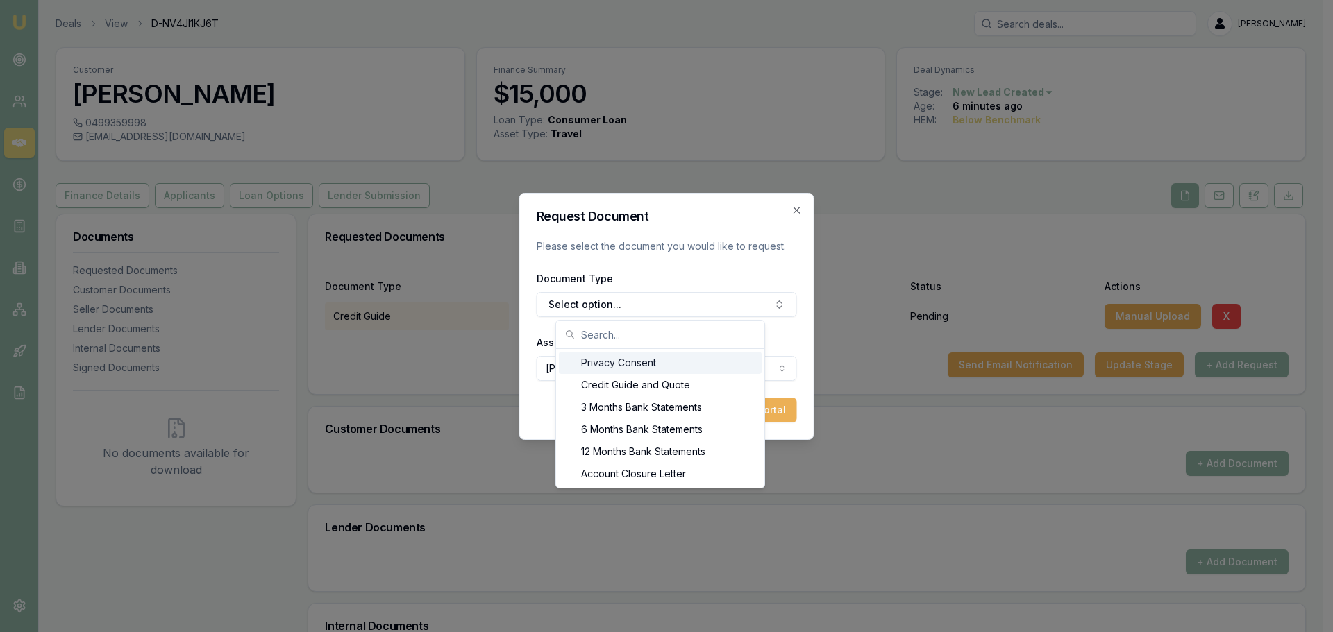
click at [610, 360] on div "Privacy Consent" at bounding box center [660, 363] width 203 height 22
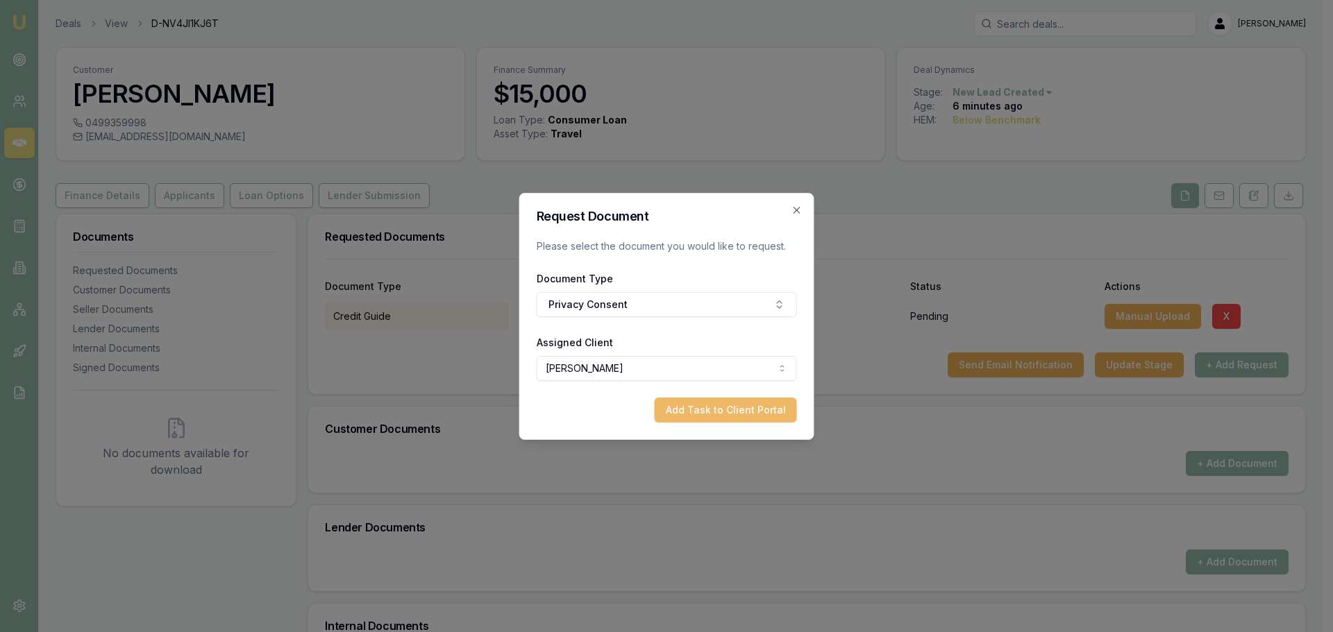
click at [700, 416] on button "Add Task to Client Portal" at bounding box center [726, 410] width 142 height 25
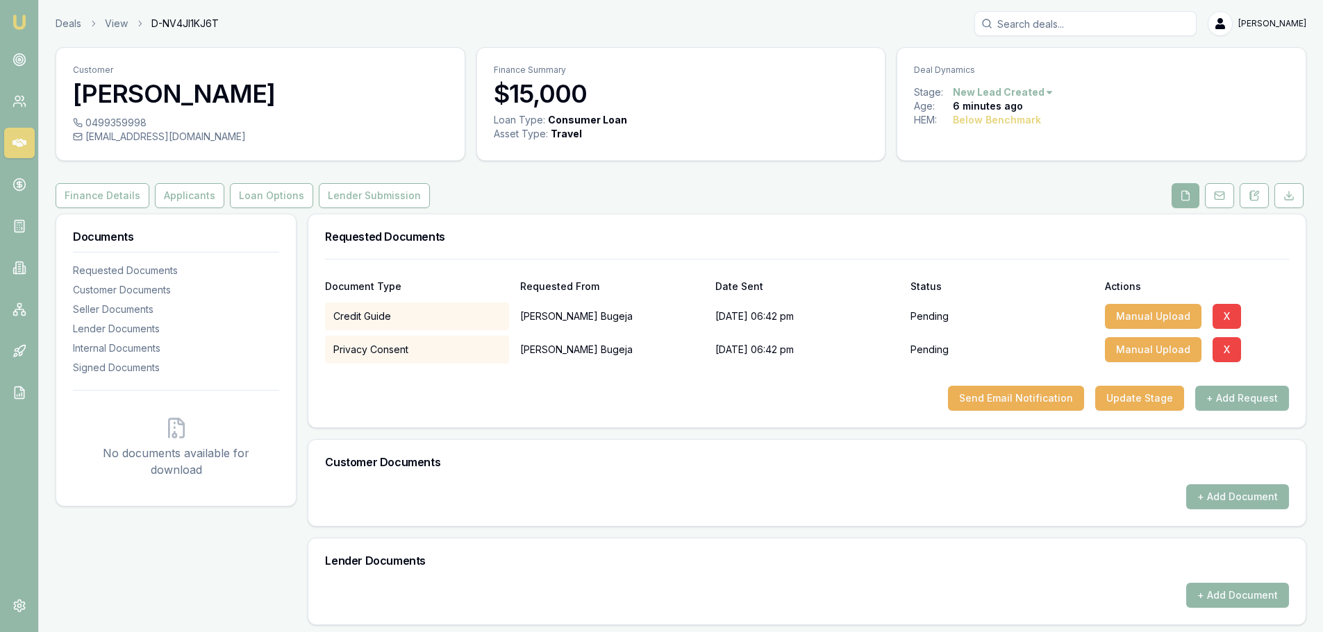
click at [399, 414] on div "Document Type Requested From Date Sent Status Actions Credit Guide Toni Bugeja …" at bounding box center [806, 343] width 997 height 169
click at [1028, 396] on button "Send Email Notification" at bounding box center [1016, 398] width 136 height 25
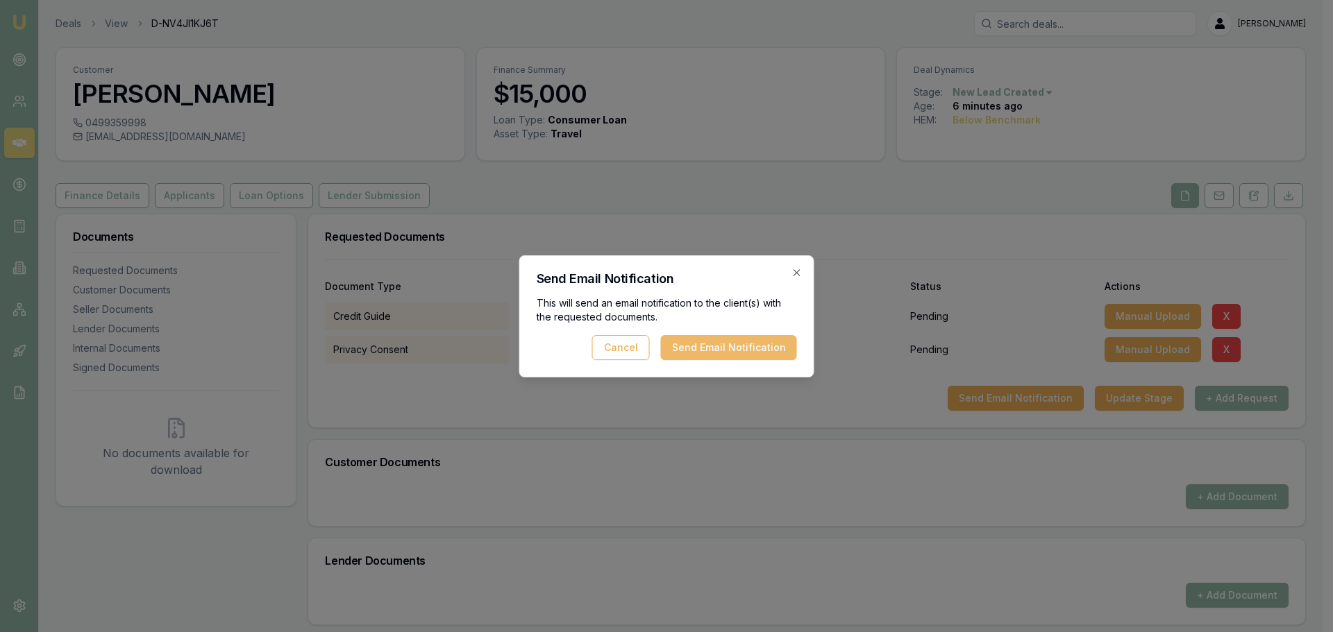
click at [737, 340] on button "Send Email Notification" at bounding box center [729, 347] width 136 height 25
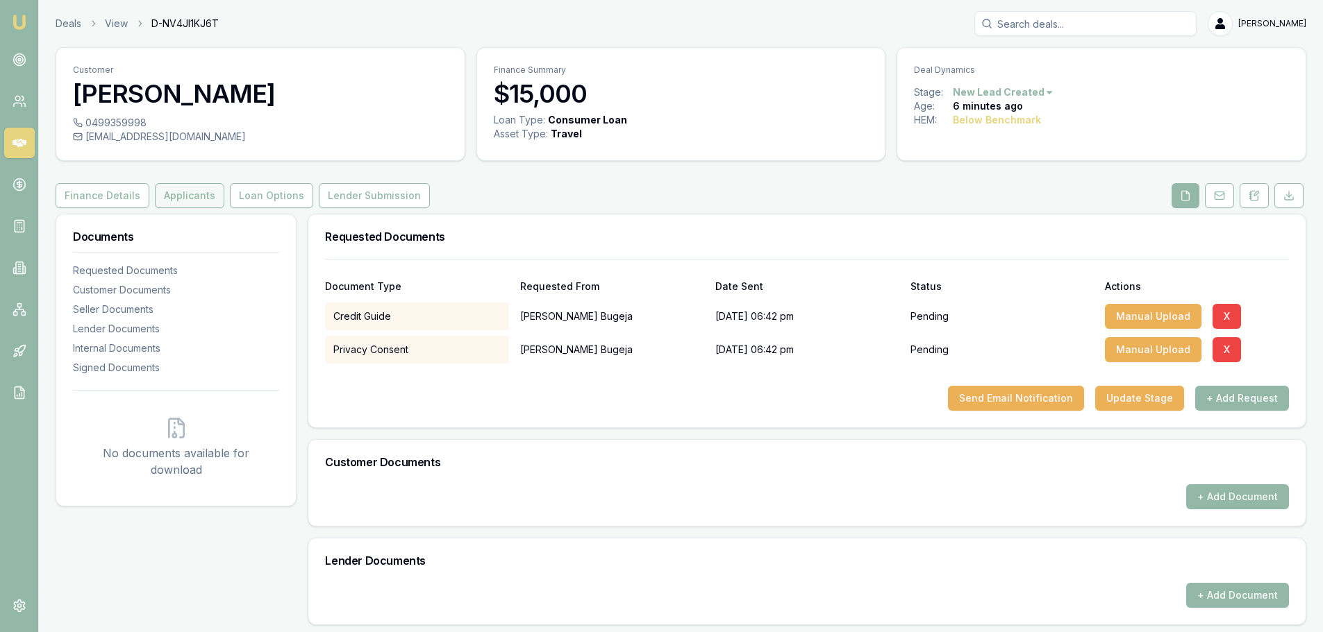
click at [183, 199] on button "Applicants" at bounding box center [189, 195] width 69 height 25
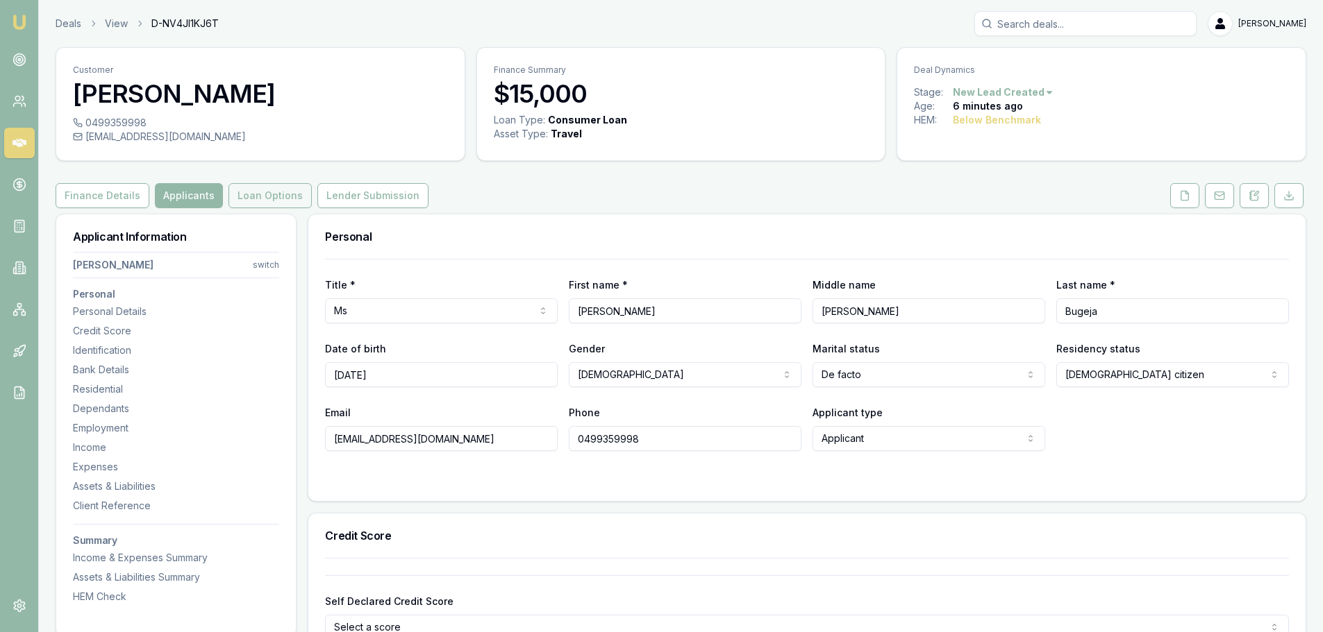
click at [266, 192] on button "Loan Options" at bounding box center [269, 195] width 83 height 25
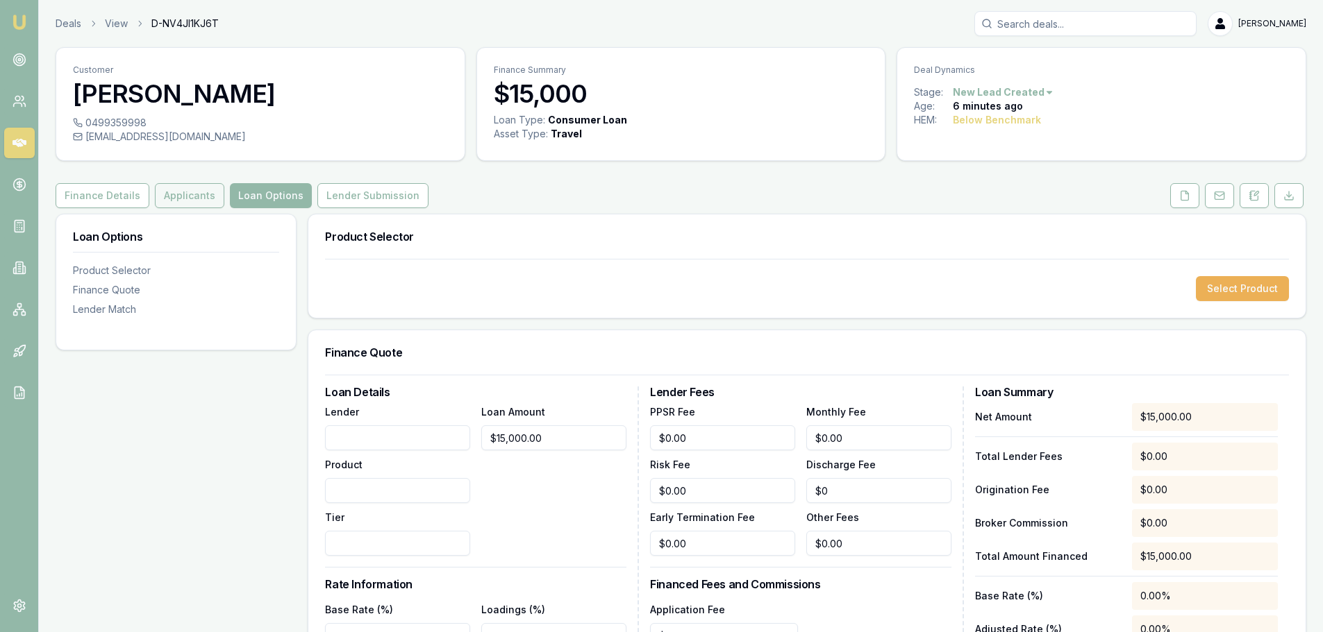
click at [175, 199] on button "Applicants" at bounding box center [189, 195] width 69 height 25
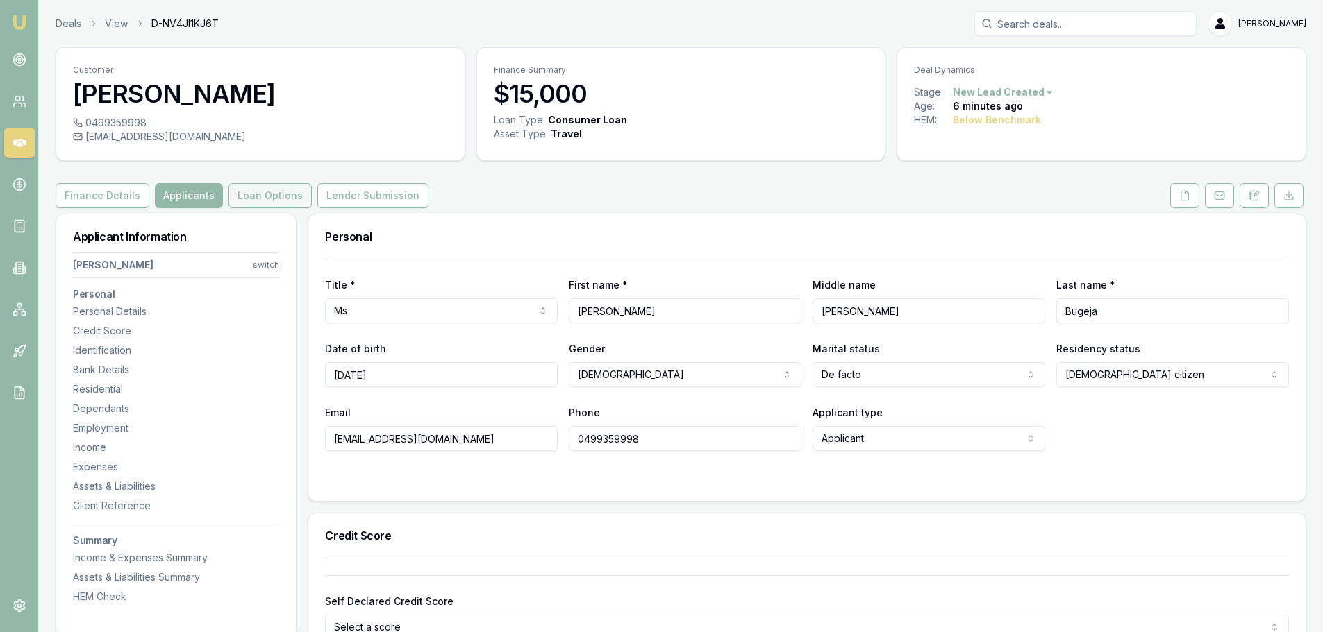
click at [256, 189] on button "Loan Options" at bounding box center [269, 195] width 83 height 25
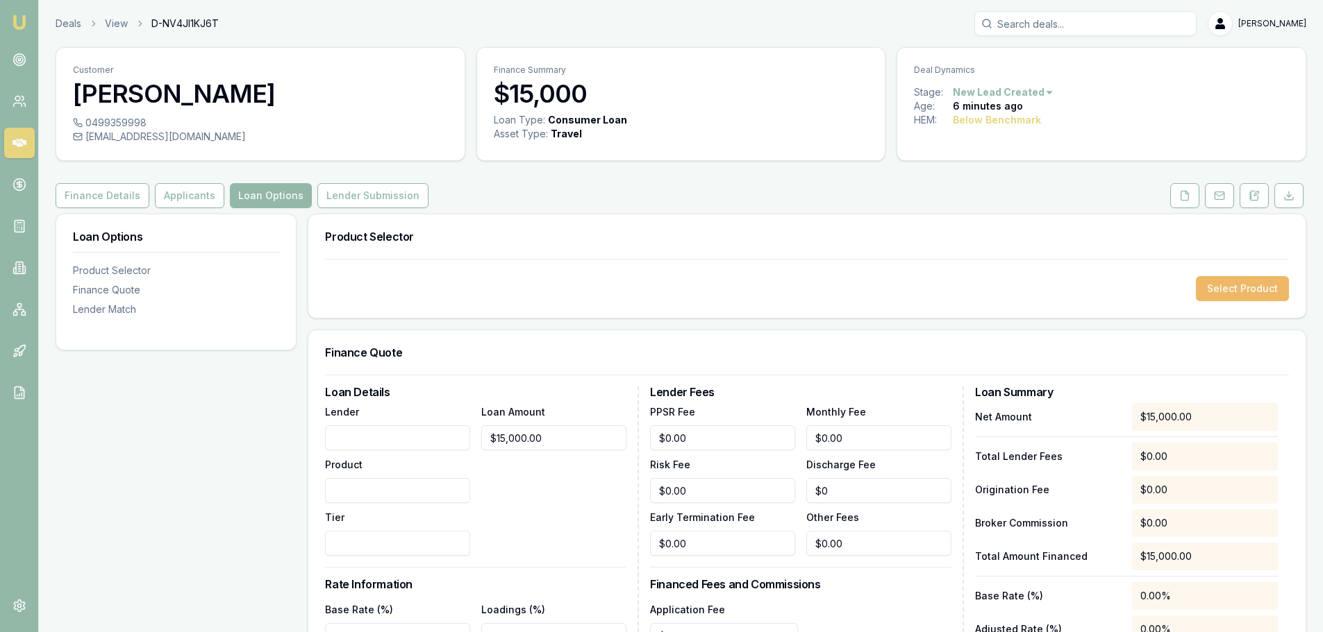
click at [1241, 297] on button "Select Product" at bounding box center [1242, 288] width 93 height 25
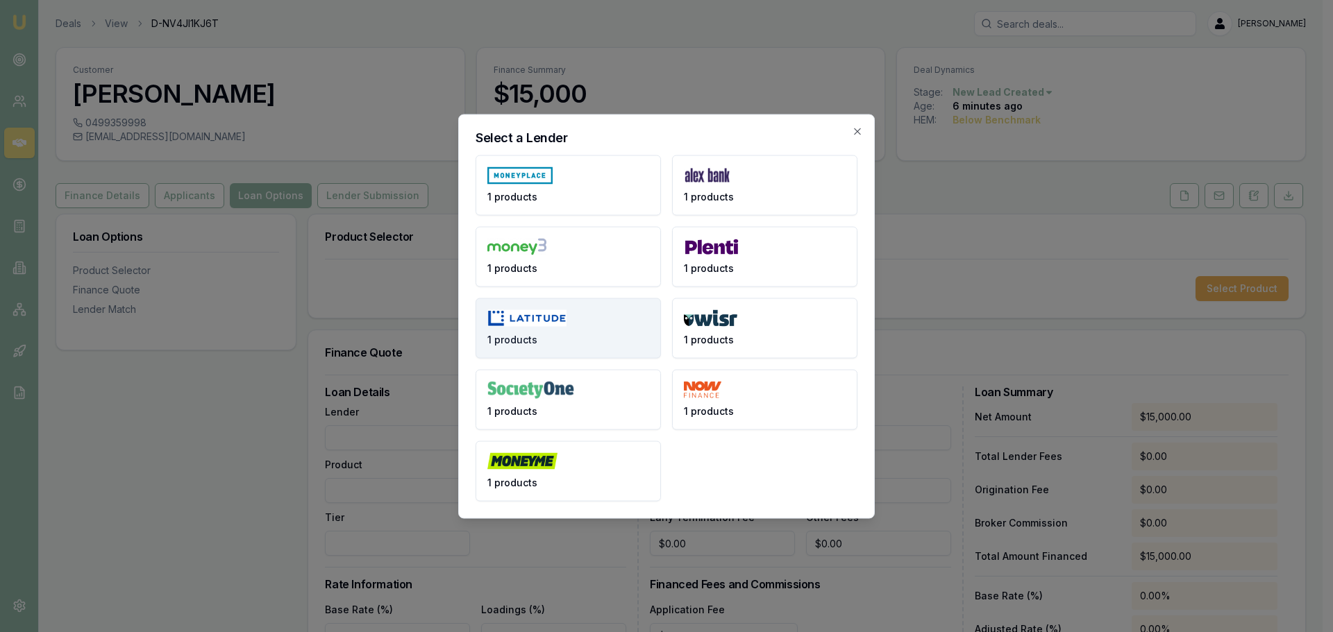
click at [535, 328] on button "1 products" at bounding box center [568, 328] width 185 height 60
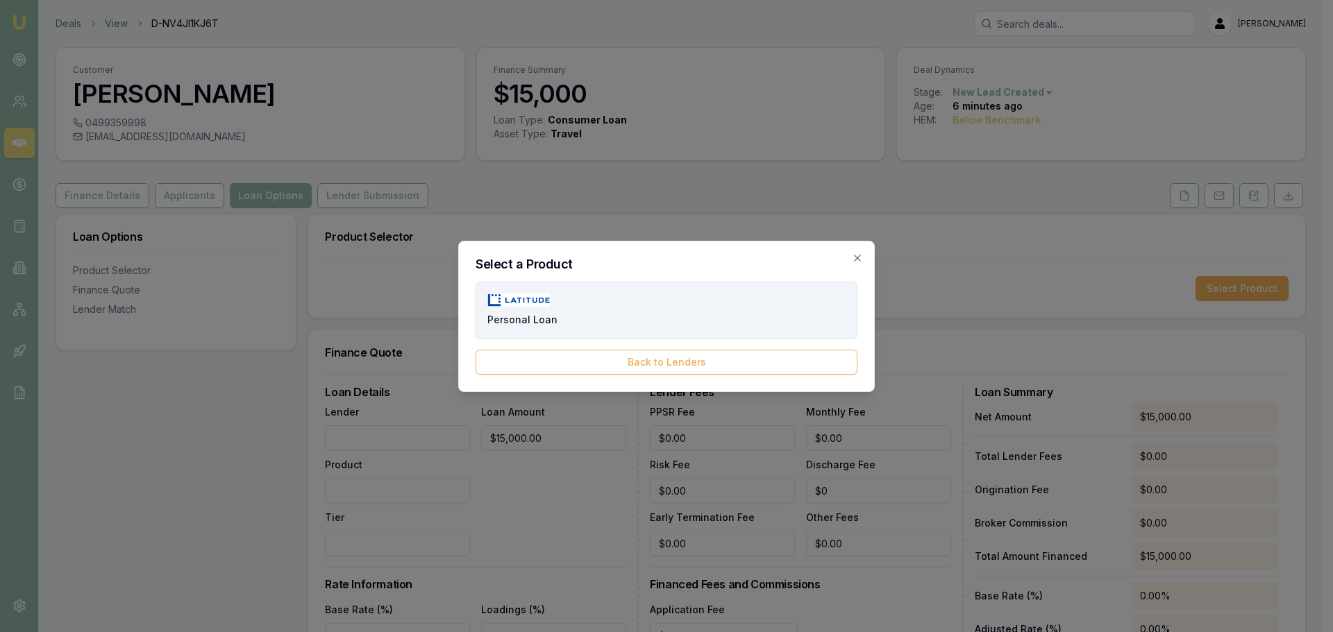
click at [546, 297] on img at bounding box center [518, 301] width 63 height 14
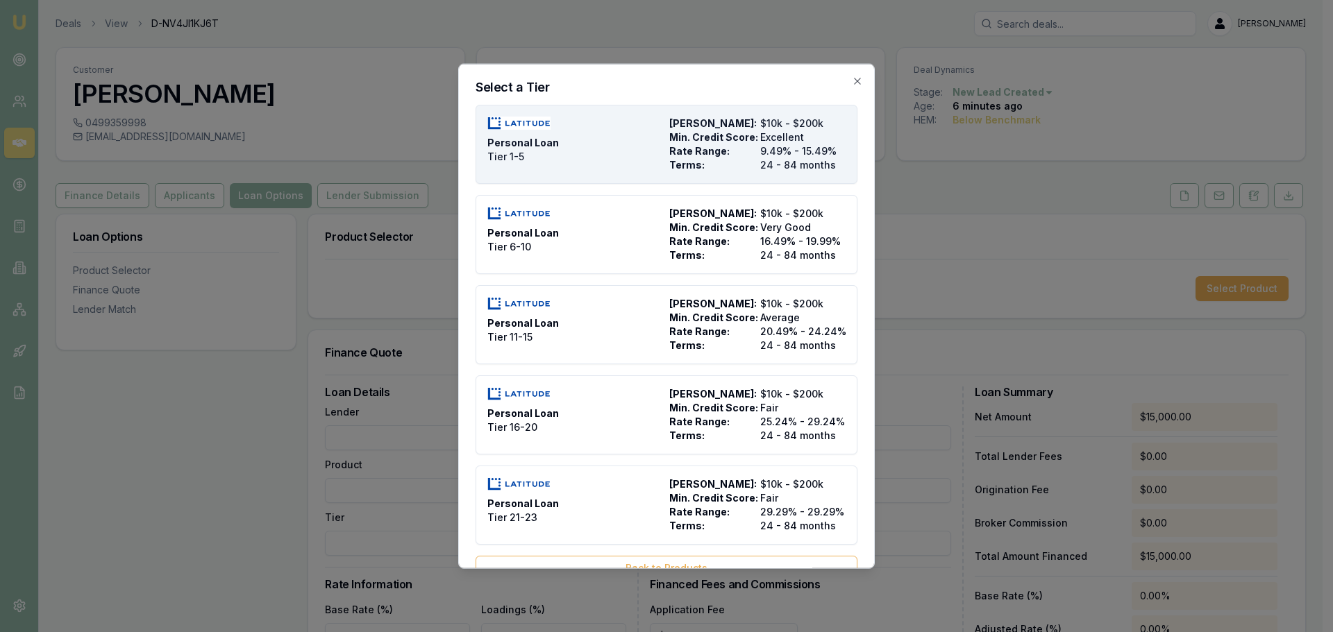
click at [576, 153] on div "Personal Loan Tier 1-5" at bounding box center [575, 144] width 176 height 56
type input "Latitude"
type input "Personal Loan"
type input "Tier 1-5"
type input "9.49"
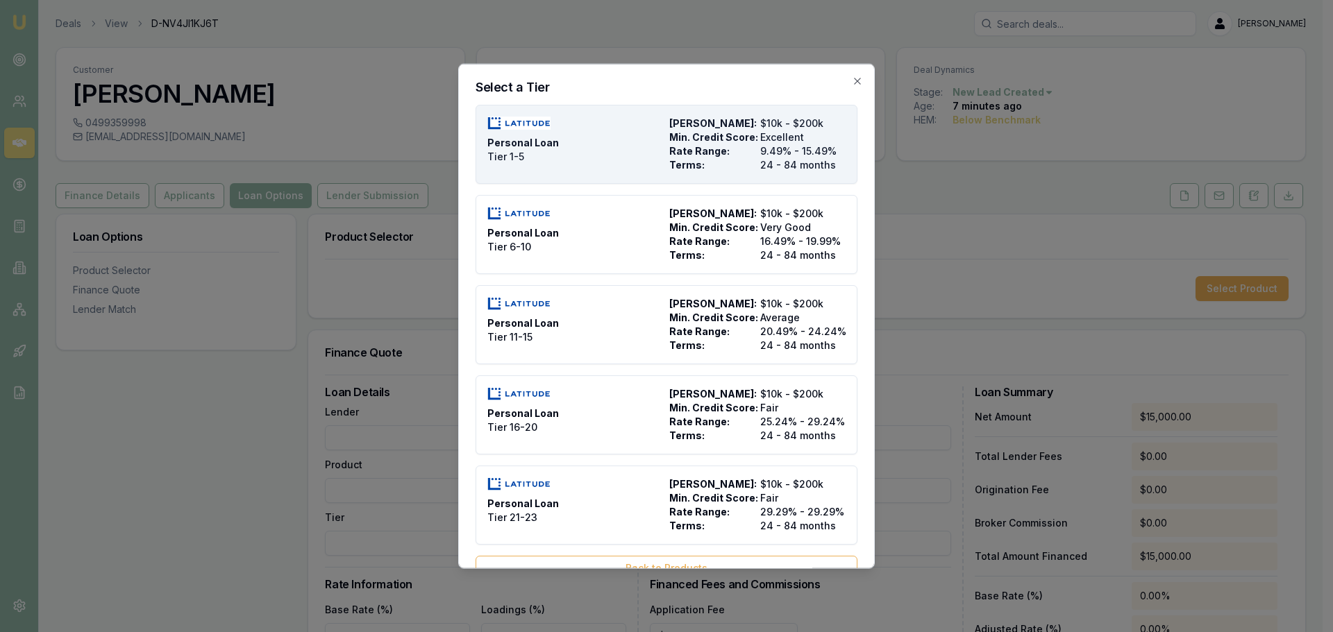
type input "24"
type input "2500"
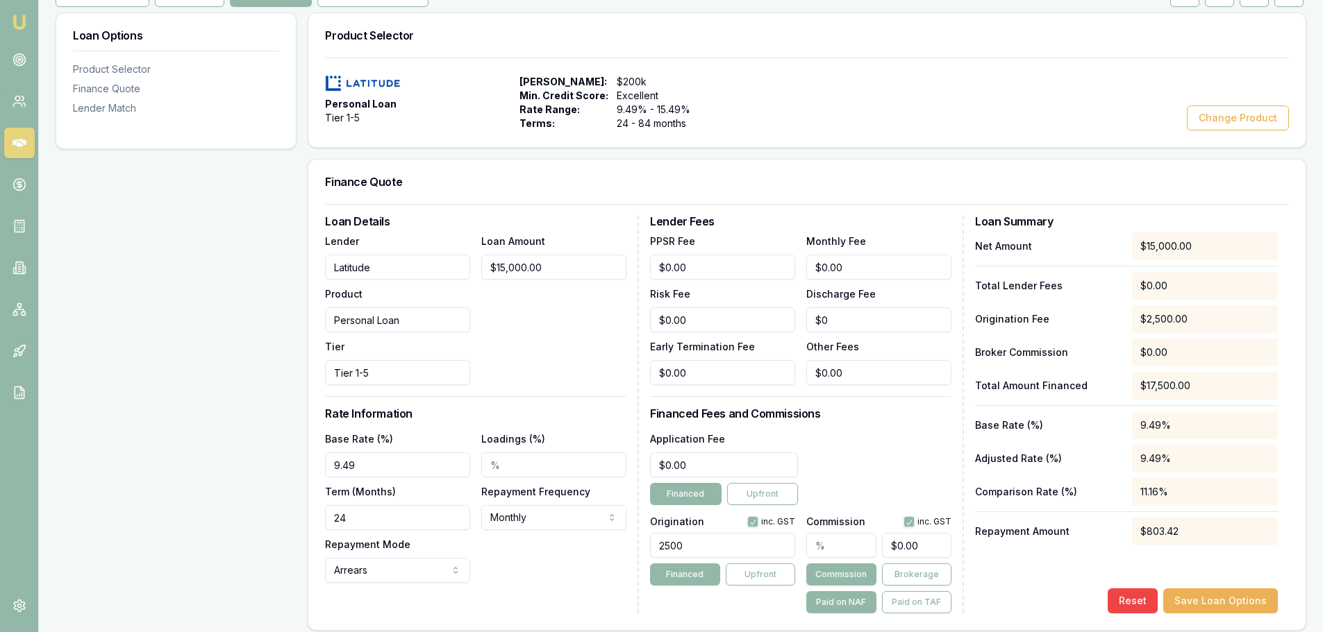
scroll to position [208, 0]
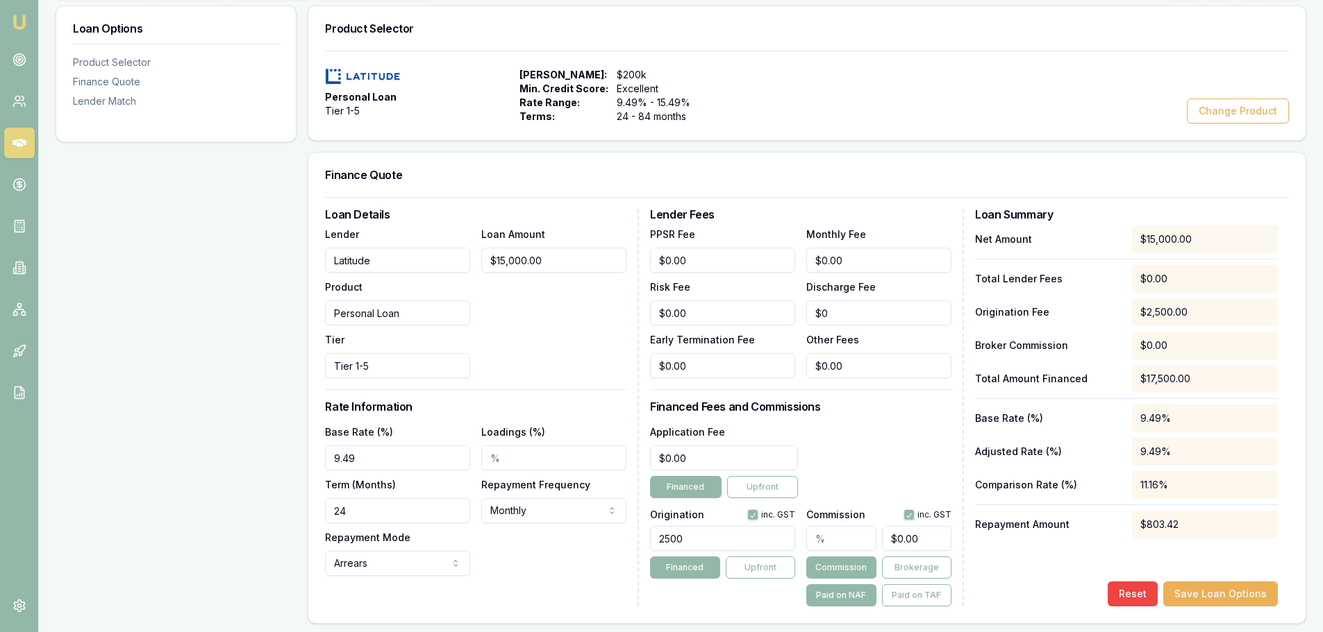
drag, startPoint x: 357, startPoint y: 457, endPoint x: 313, endPoint y: 466, distance: 44.7
click at [313, 466] on div "Loan Details Lender Latitude Product Personal Loan Tier Tier 1-5 Loan Amount $1…" at bounding box center [806, 410] width 997 height 426
type input "14.99%"
drag, startPoint x: 351, startPoint y: 512, endPoint x: 305, endPoint y: 513, distance: 45.8
click at [305, 513] on div "Loan Options Product Selector Finance Quote Lender Match Product Selector Perso…" at bounding box center [681, 517] width 1250 height 1023
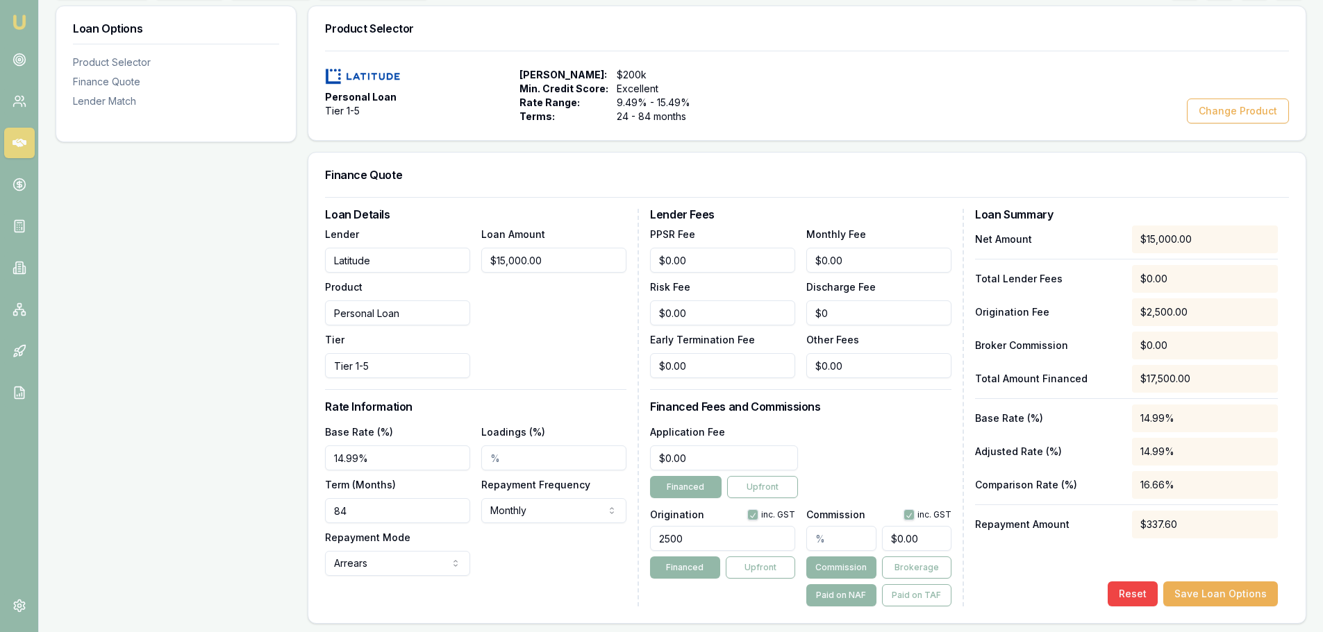
type input "84"
click at [548, 562] on div "Base Rate (%) 14.99% Loadings (%) Term (Months) 84 Repayment Frequency Monthly …" at bounding box center [475, 500] width 301 height 153
click at [353, 424] on html "Emu Broker Deals View D-NV4JI1KJ6T Brad Hearns Toggle Menu Customer Toni Bugeja…" at bounding box center [661, 108] width 1323 height 632
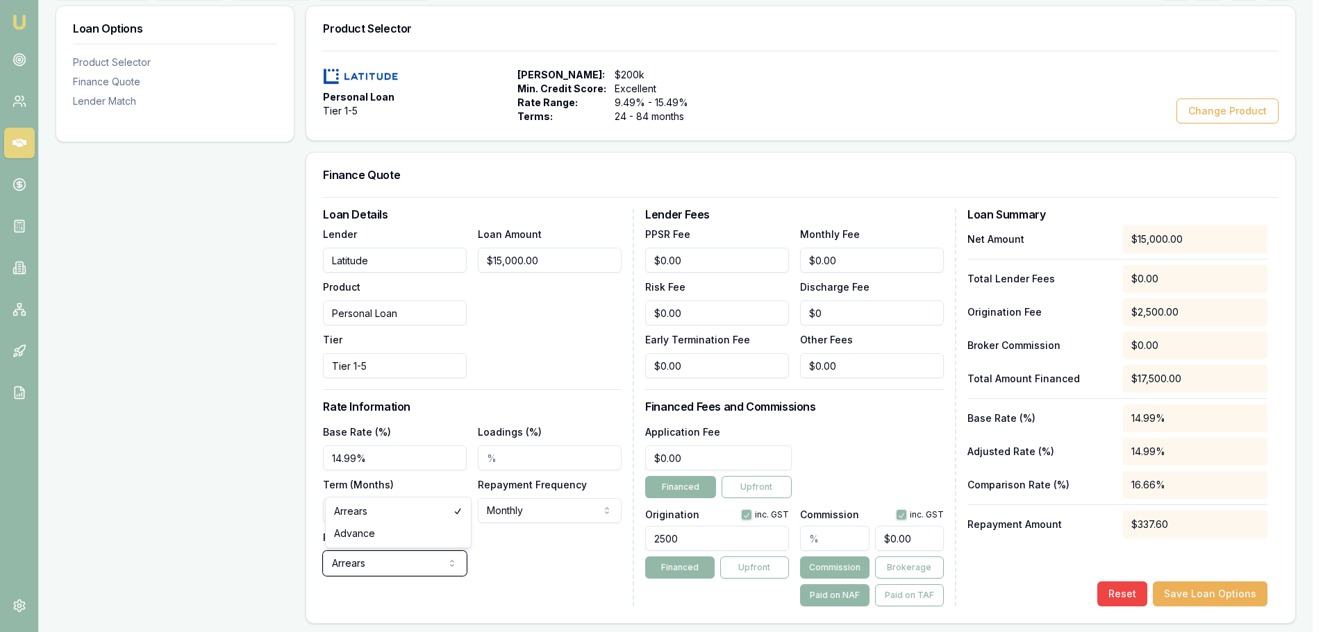
click at [485, 424] on html "Emu Broker Deals View D-NV4JI1KJ6T Brad Hearns Toggle Menu Customer Toni Bugeja…" at bounding box center [661, 108] width 1323 height 632
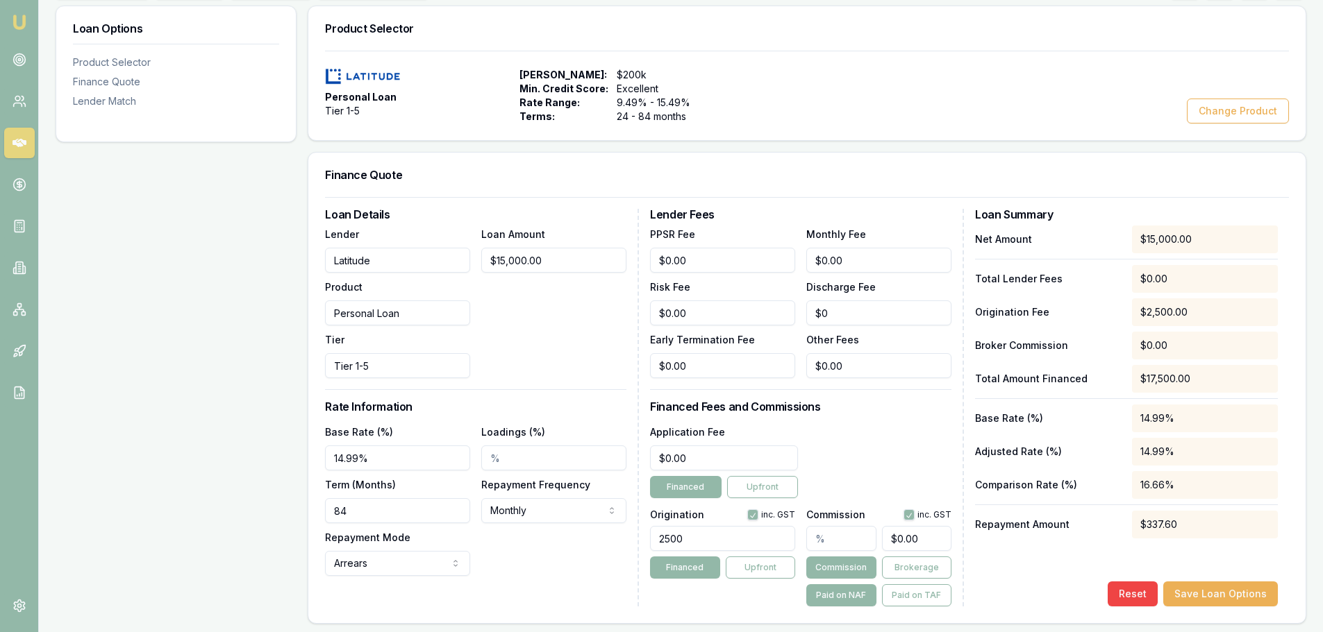
drag, startPoint x: 686, startPoint y: 540, endPoint x: 631, endPoint y: 544, distance: 55.0
click at [631, 544] on div "Loan Details Lender Latitude Product Personal Loan Tier Tier 1-5 Loan Amount $1…" at bounding box center [807, 408] width 964 height 398
type input "990.00"
click at [916, 425] on div "Application Fee $0.00 Financed Upfront" at bounding box center [800, 461] width 301 height 75
click at [850, 535] on input "text" at bounding box center [840, 538] width 69 height 25
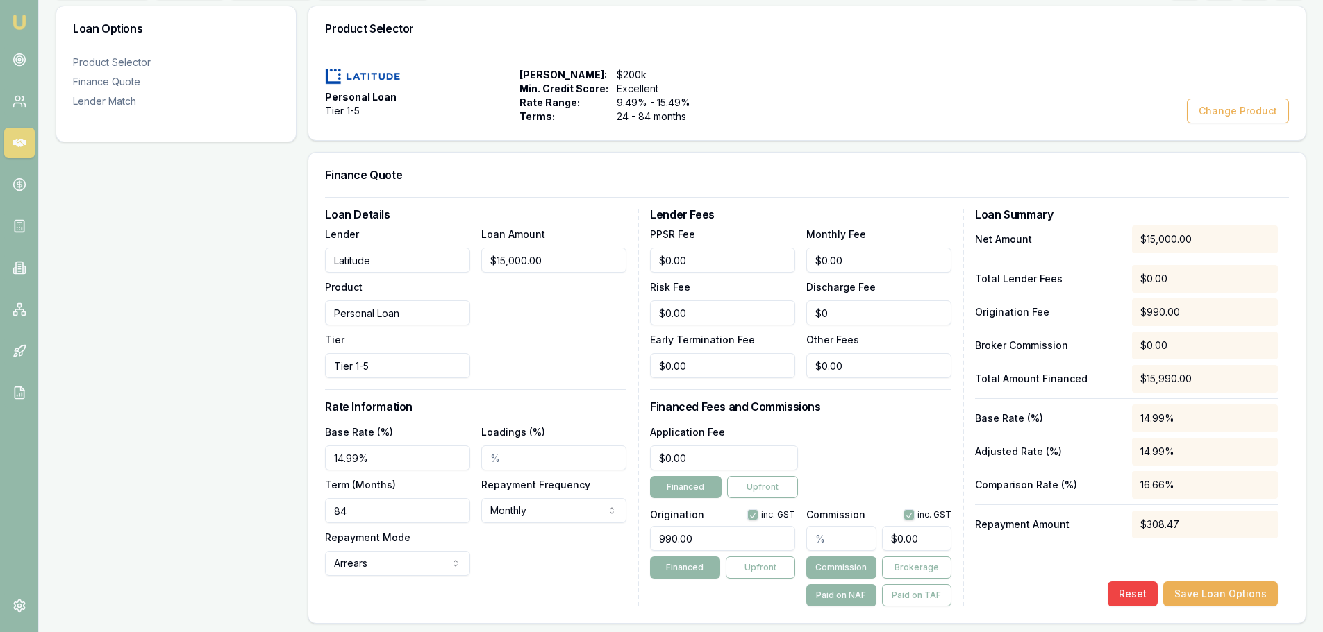
type input "2"
type input "$300.00"
type input "2.5"
type input "$375.00"
type input "2.50%"
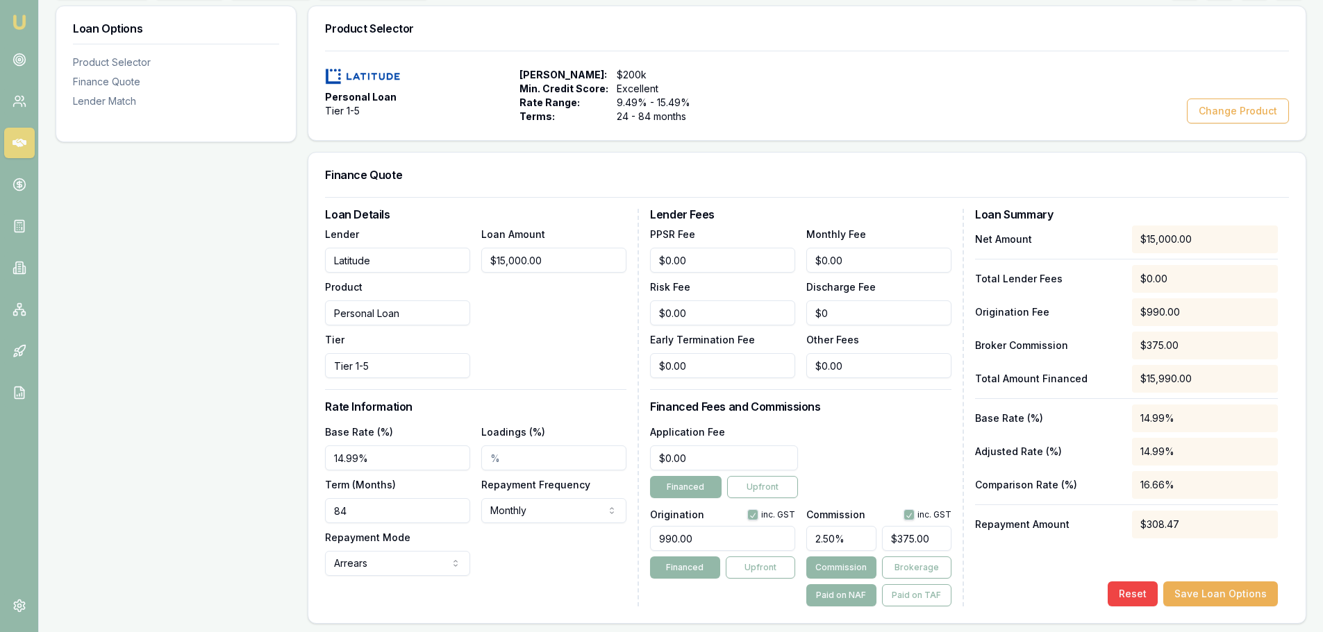
click at [1053, 571] on div "Net Amount $15,000.00 Total Lender Fees $0.00 Origination Fee $990.00 Broker Co…" at bounding box center [1126, 416] width 303 height 381
click at [913, 595] on button "Paid on TAF" at bounding box center [916, 596] width 69 height 22
type input "$399.75"
drag, startPoint x: 850, startPoint y: 262, endPoint x: 791, endPoint y: 260, distance: 58.4
click at [791, 260] on div "PPSR Fee $0.00 Monthly Fee 0 Risk Fee $0.00 Discharge Fee $0 Early Termination …" at bounding box center [800, 302] width 301 height 153
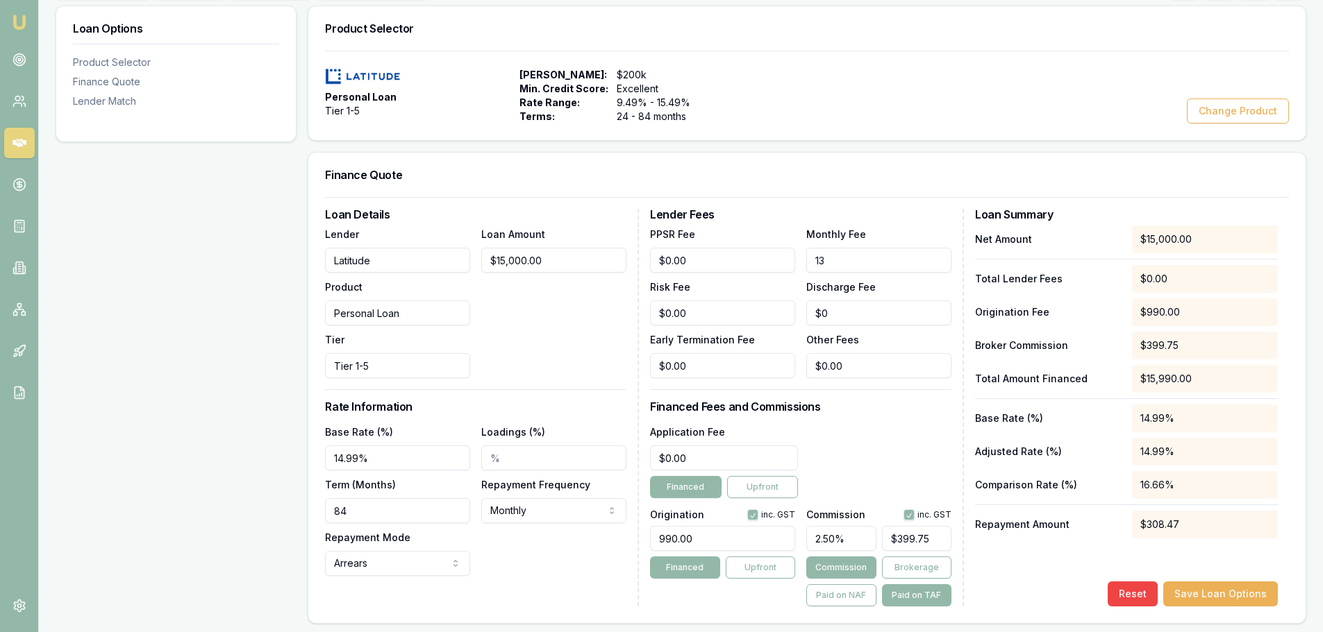
type input "$13.00"
type input "$0.00"
click at [878, 181] on div "Finance Quote" at bounding box center [806, 175] width 997 height 44
click at [1196, 589] on button "Save Loan Options" at bounding box center [1220, 594] width 115 height 25
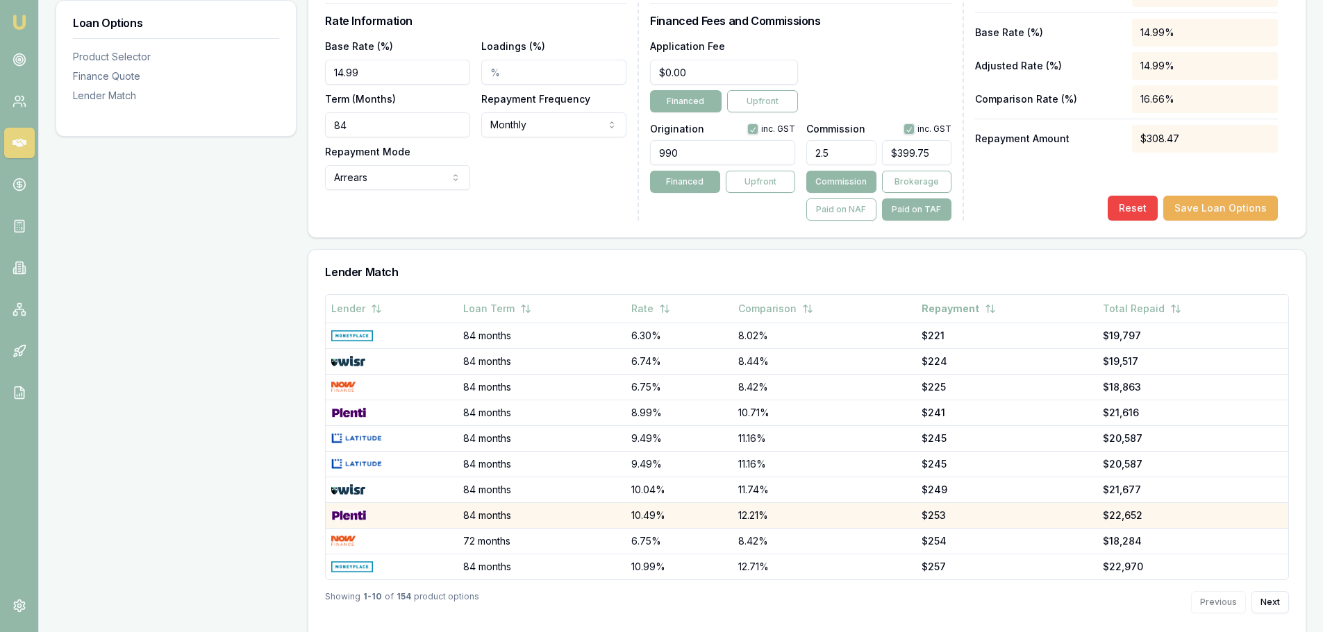
scroll to position [615, 0]
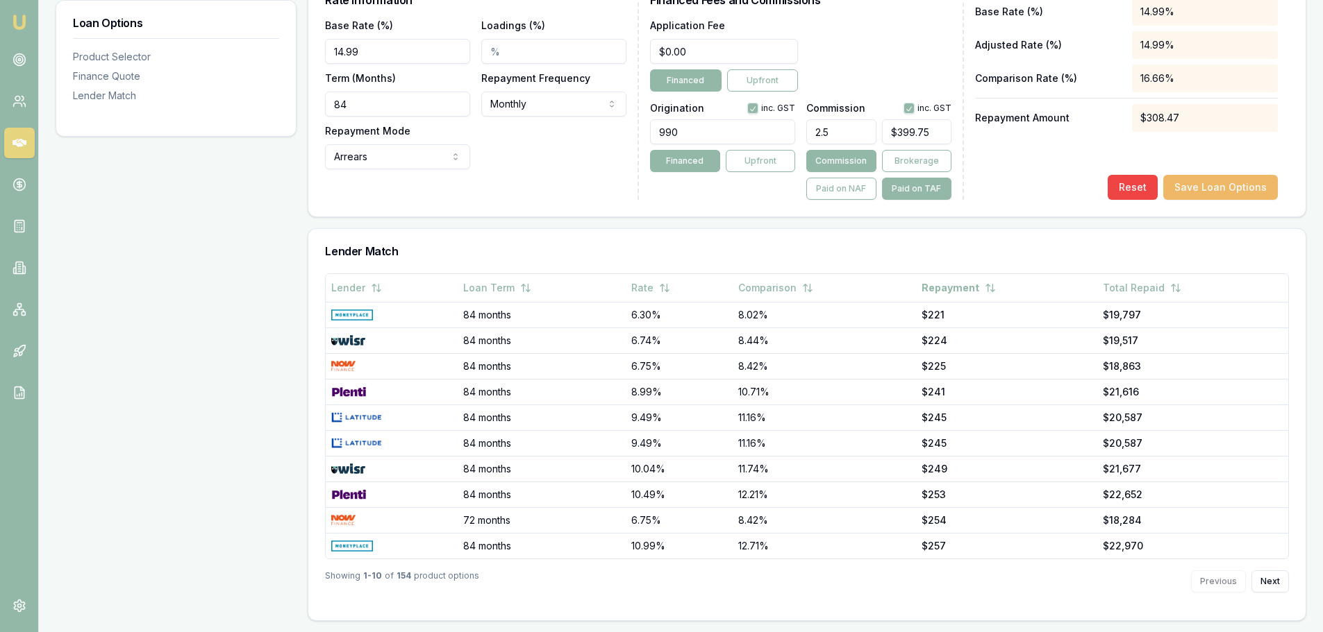
click at [1207, 180] on button "Save Loan Options" at bounding box center [1220, 187] width 115 height 25
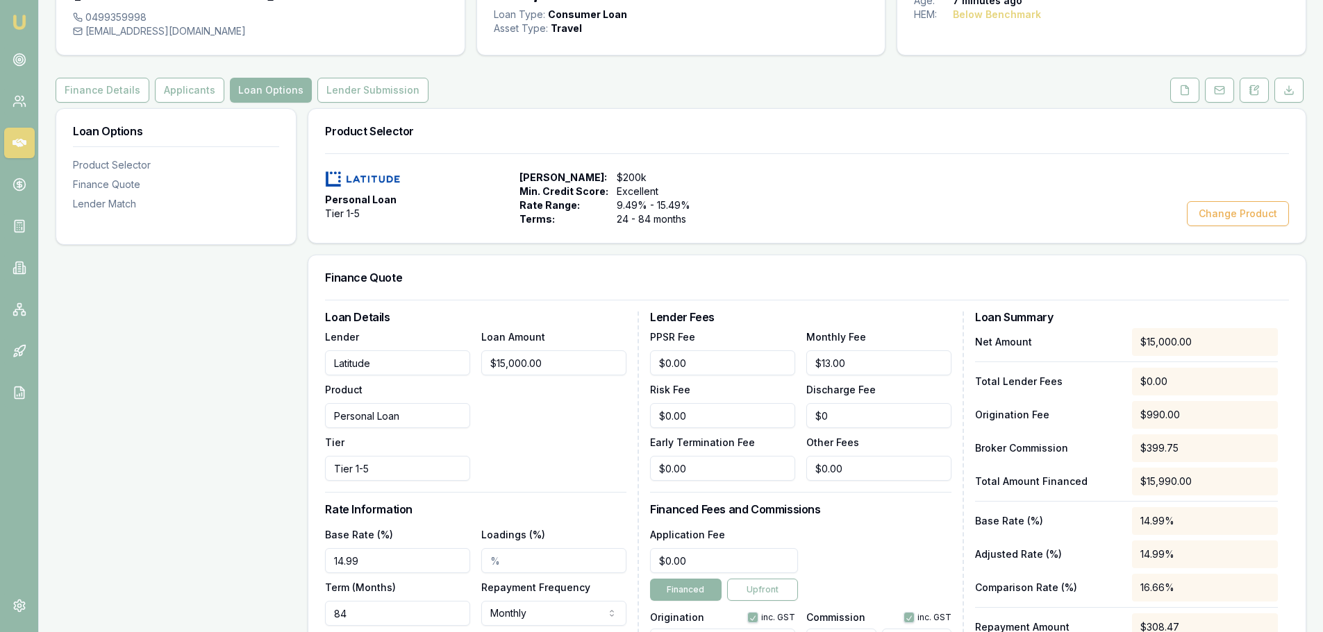
scroll to position [0, 0]
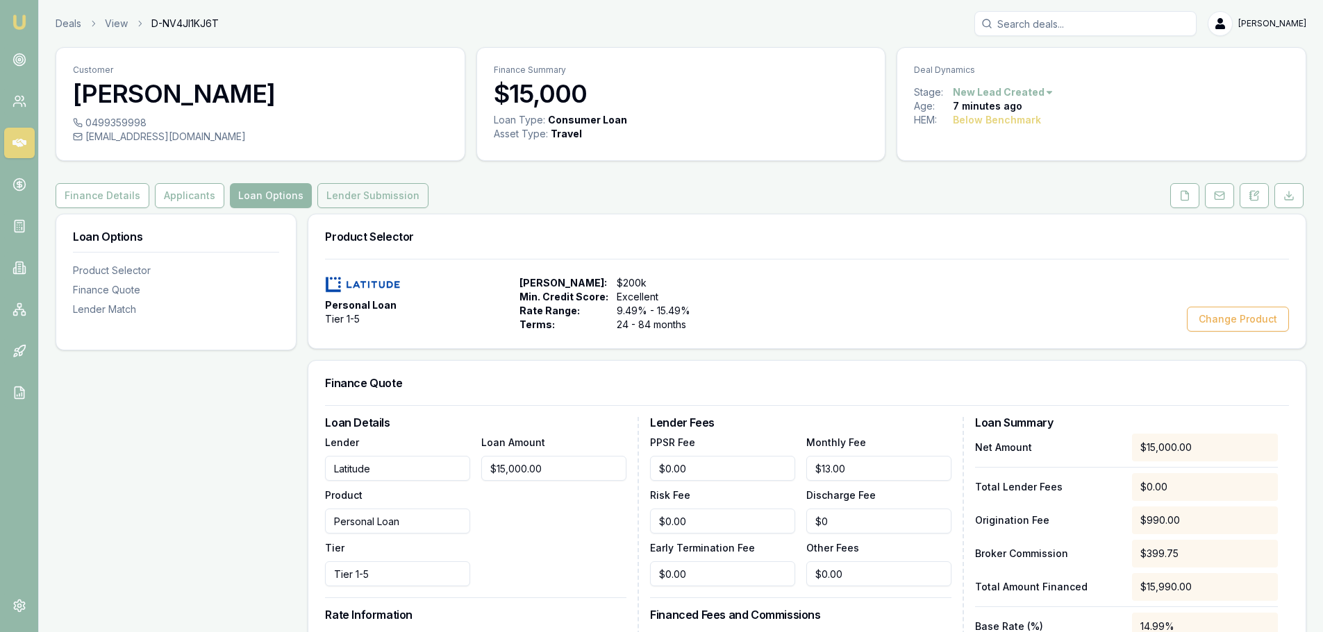
click at [403, 192] on button "Lender Submission" at bounding box center [372, 195] width 111 height 25
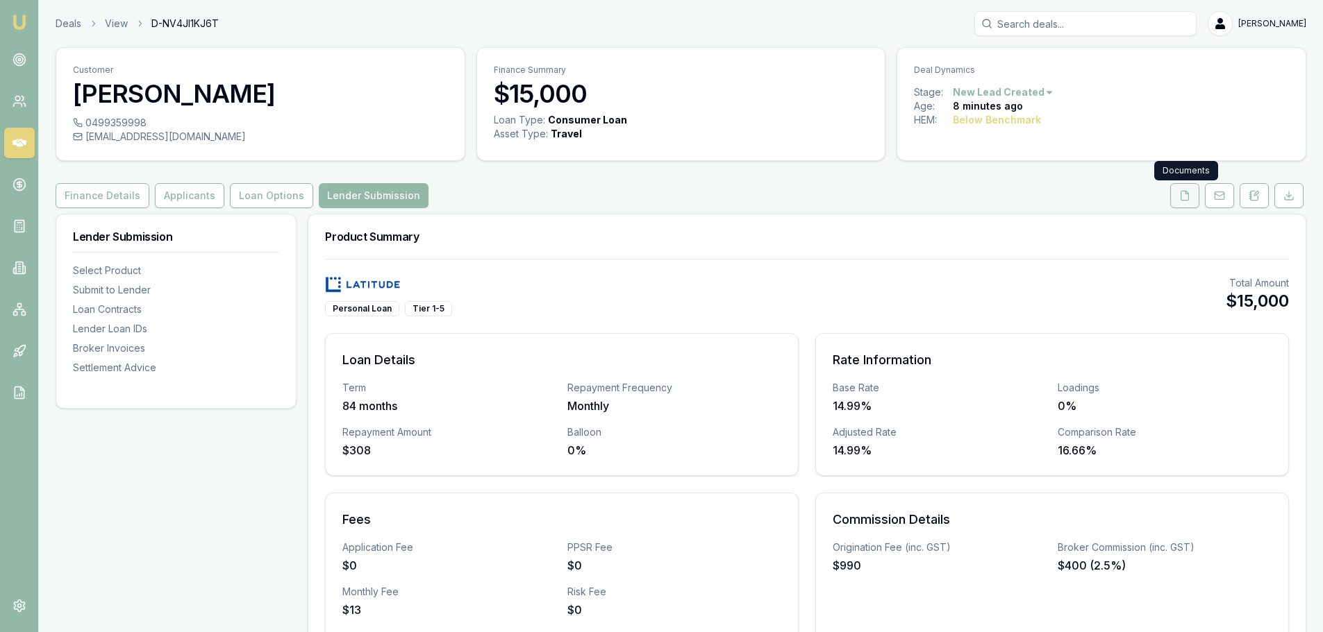
click at [1189, 197] on icon at bounding box center [1184, 195] width 11 height 11
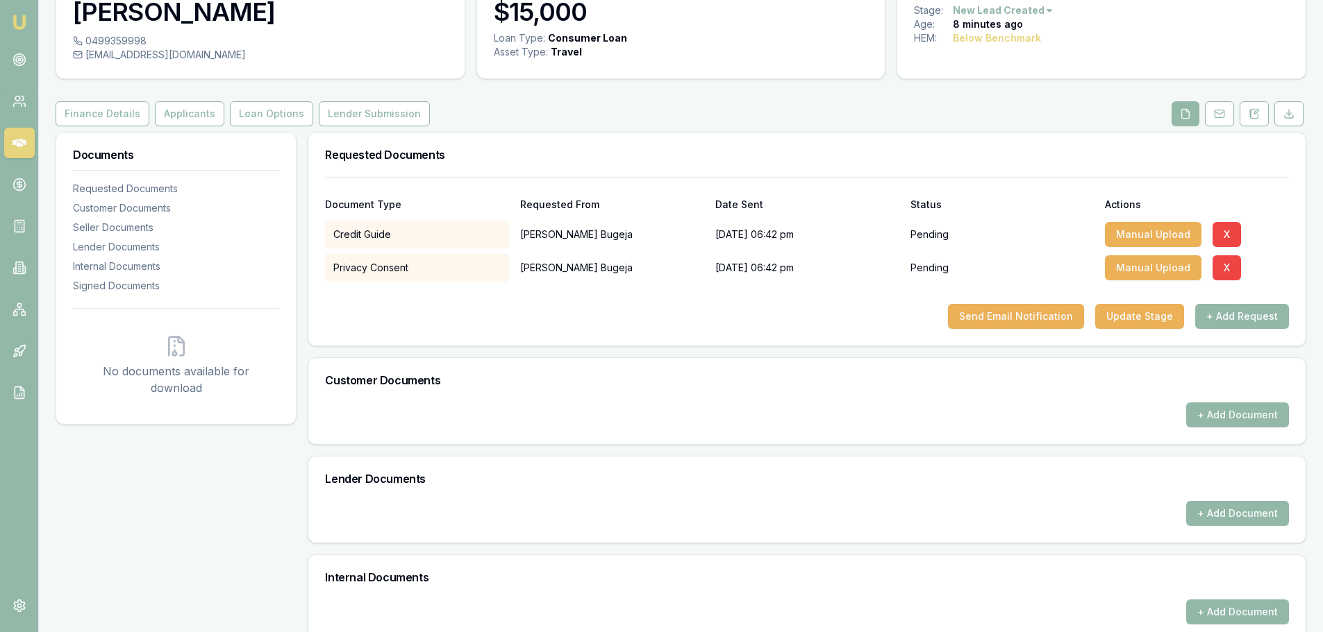
scroll to position [201, 0]
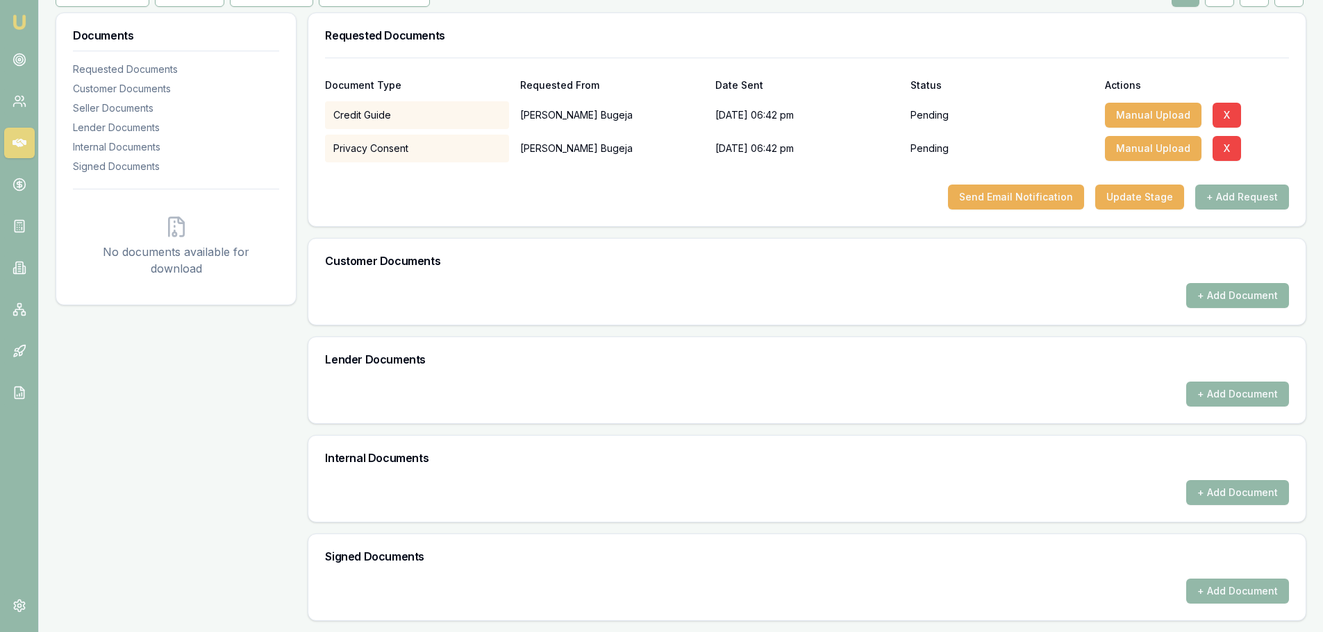
click at [1227, 295] on button "+ Add Document" at bounding box center [1237, 295] width 103 height 25
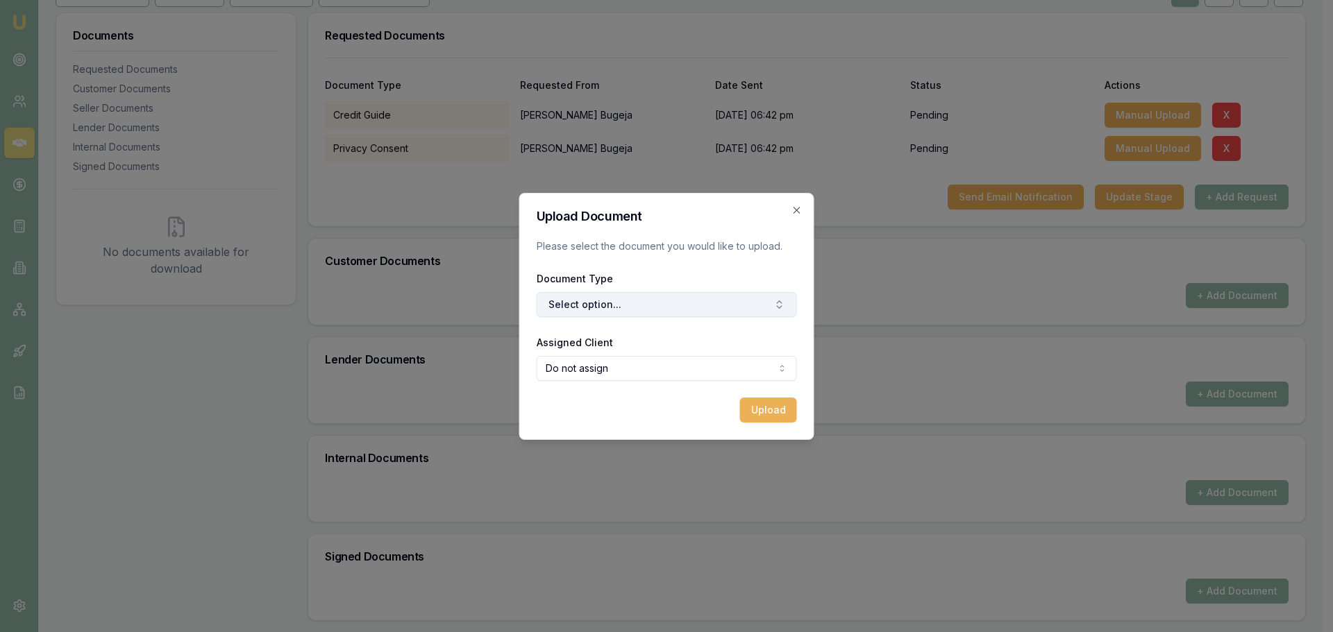
click at [596, 305] on button "Select option..." at bounding box center [667, 304] width 260 height 25
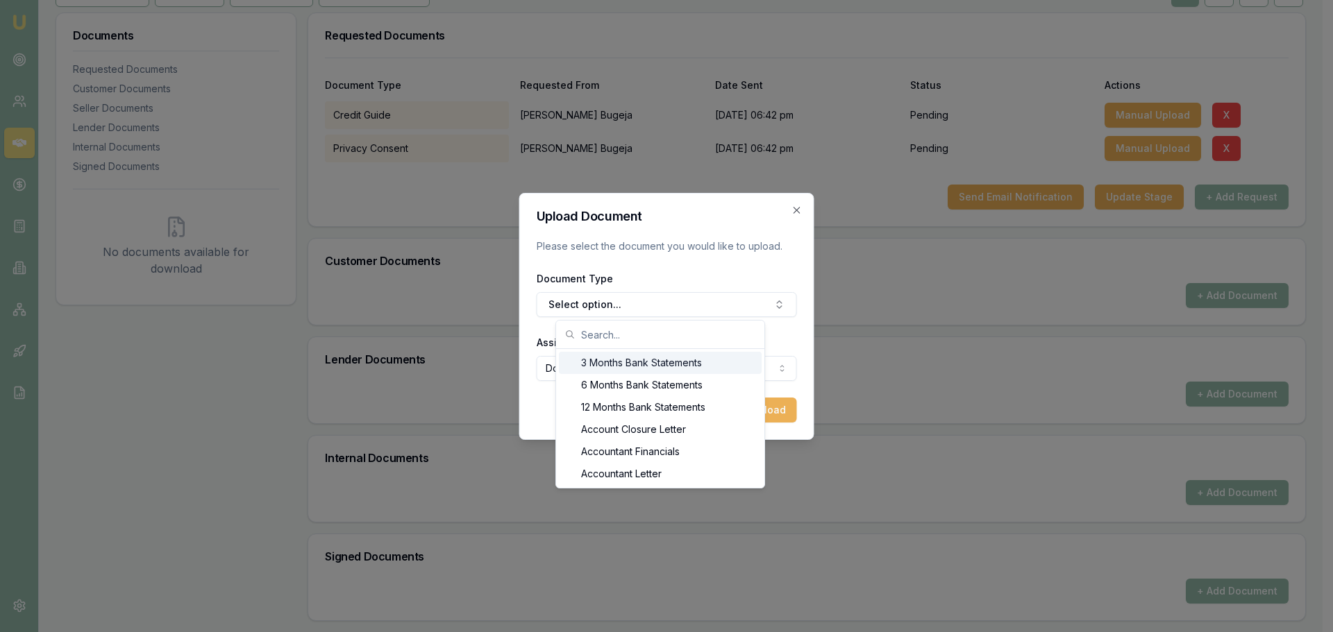
click at [595, 328] on input "text" at bounding box center [668, 335] width 175 height 28
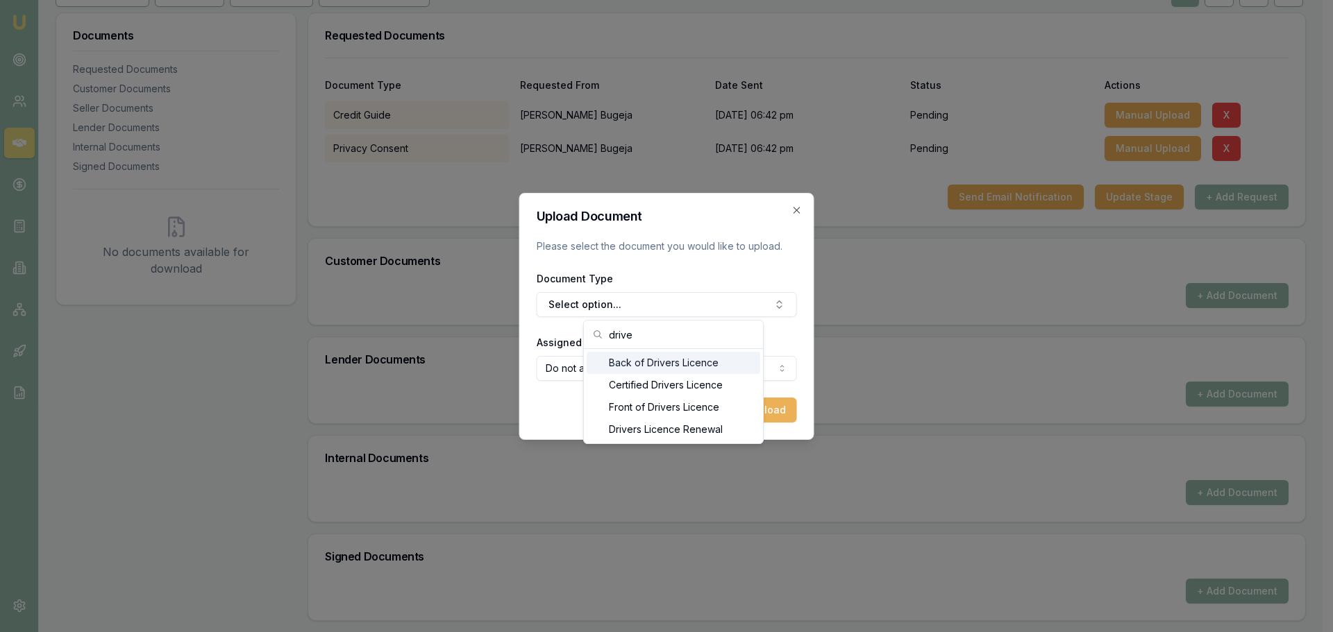
type input "driver"
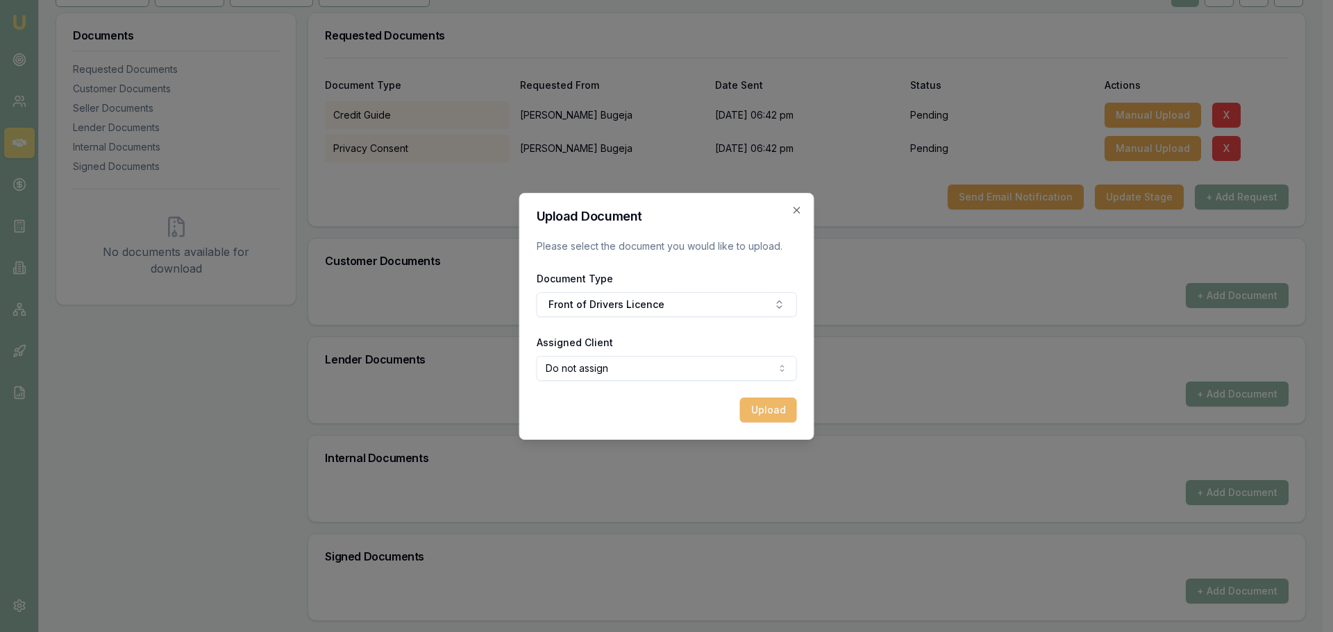
click at [775, 401] on button "Upload" at bounding box center [768, 410] width 57 height 25
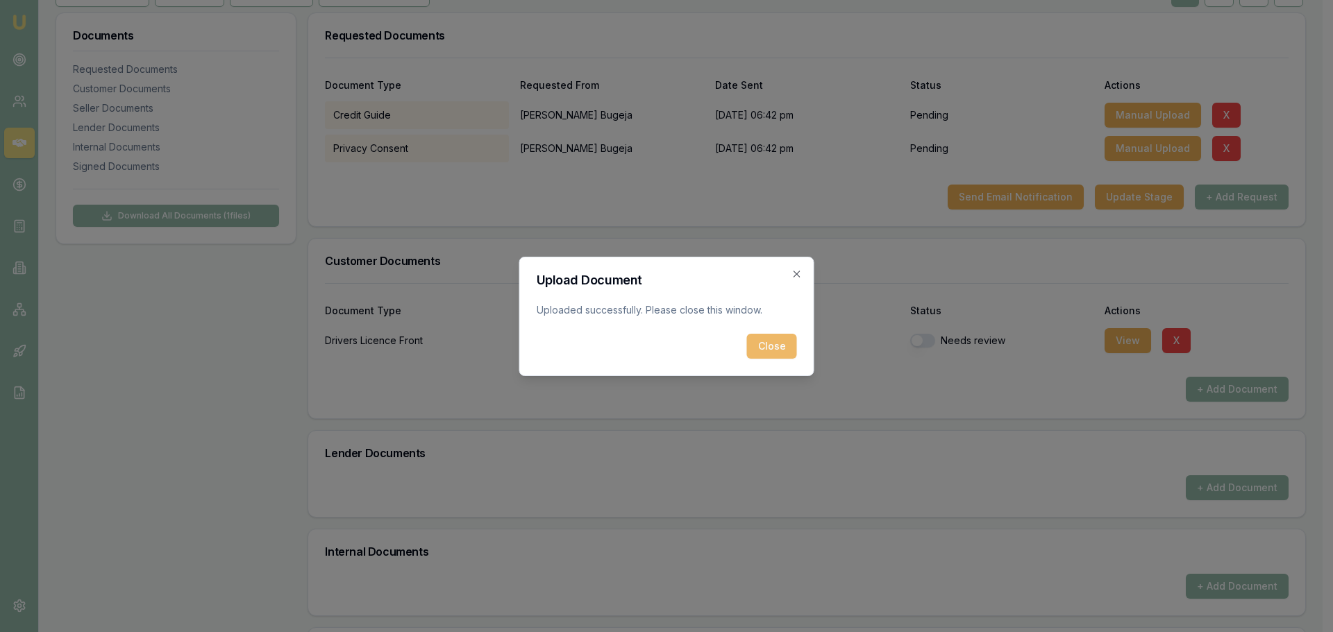
click at [771, 348] on button "Close" at bounding box center [772, 346] width 50 height 25
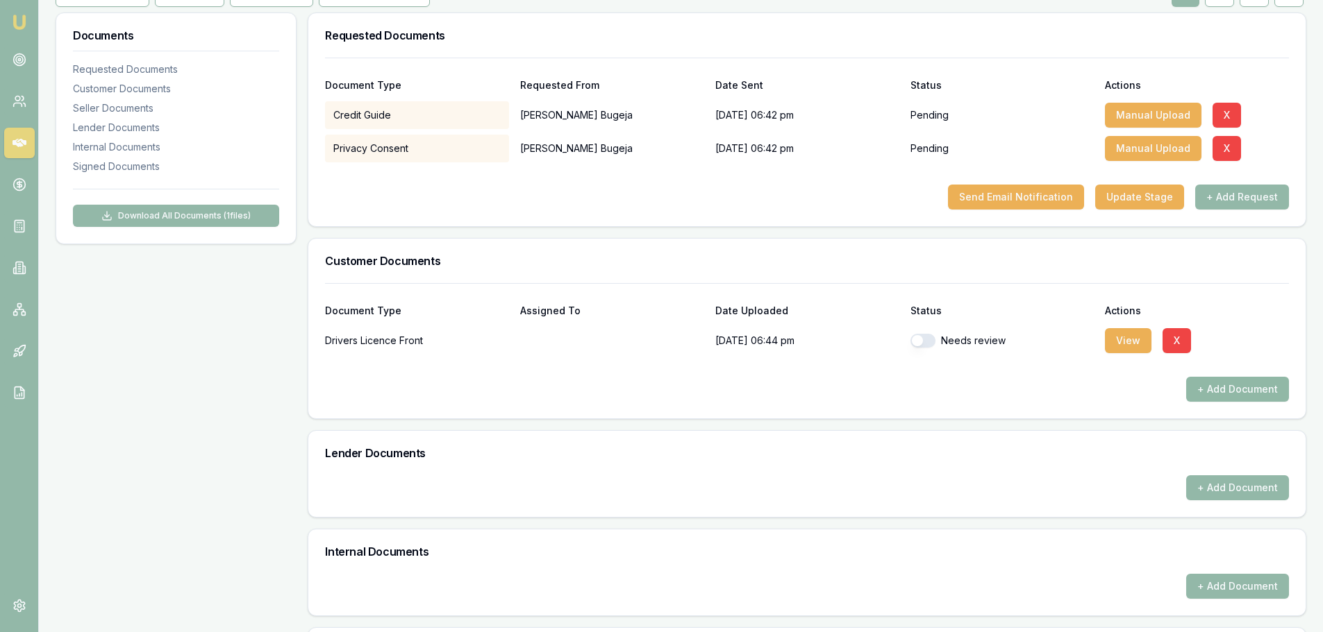
click at [1232, 389] on button "+ Add Document" at bounding box center [1237, 389] width 103 height 25
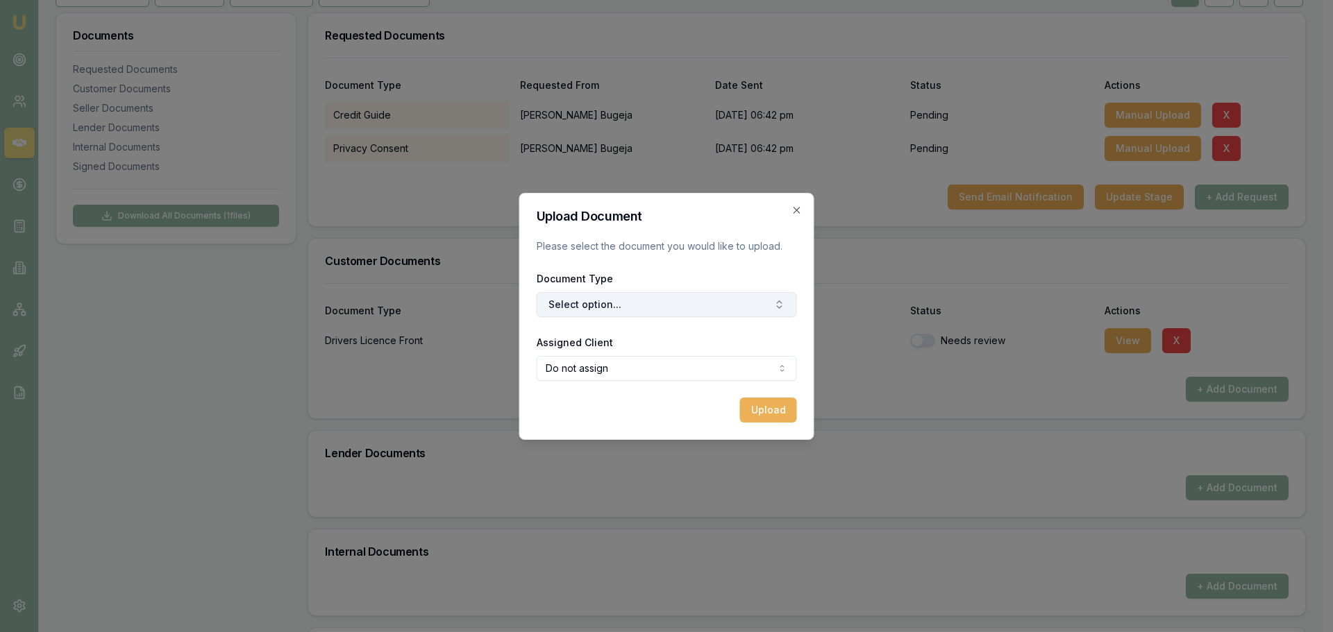
click at [607, 310] on button "Select option..." at bounding box center [667, 304] width 260 height 25
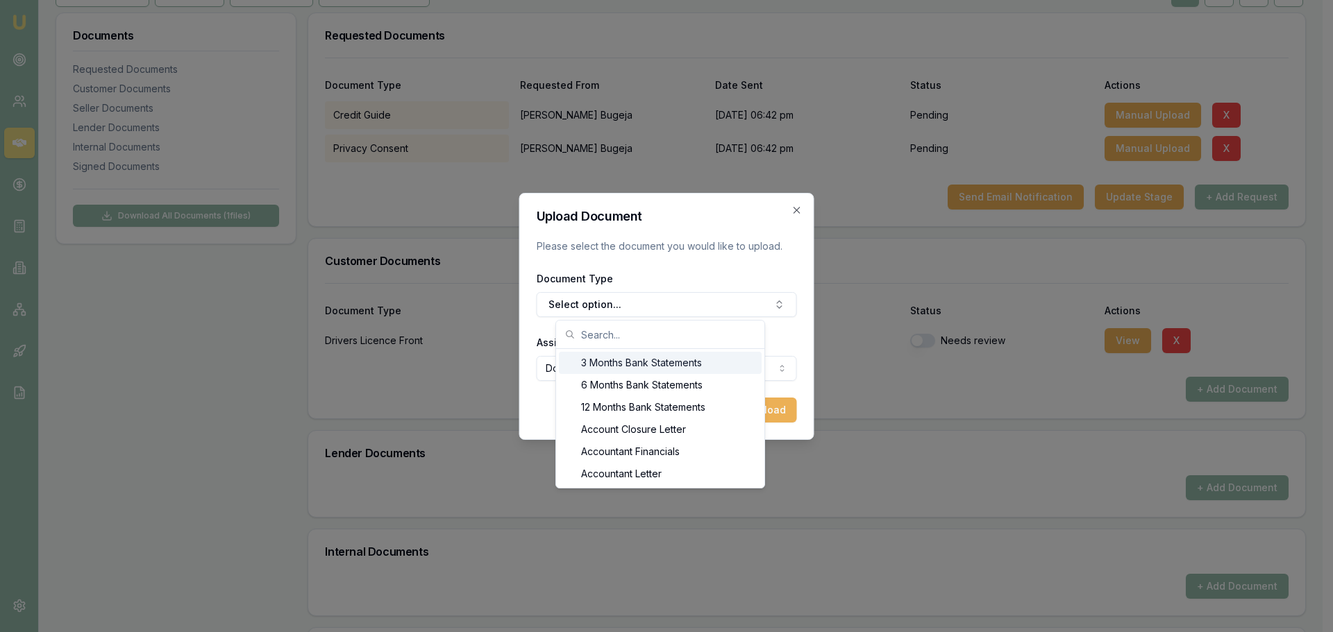
click at [596, 336] on input "text" at bounding box center [668, 335] width 175 height 28
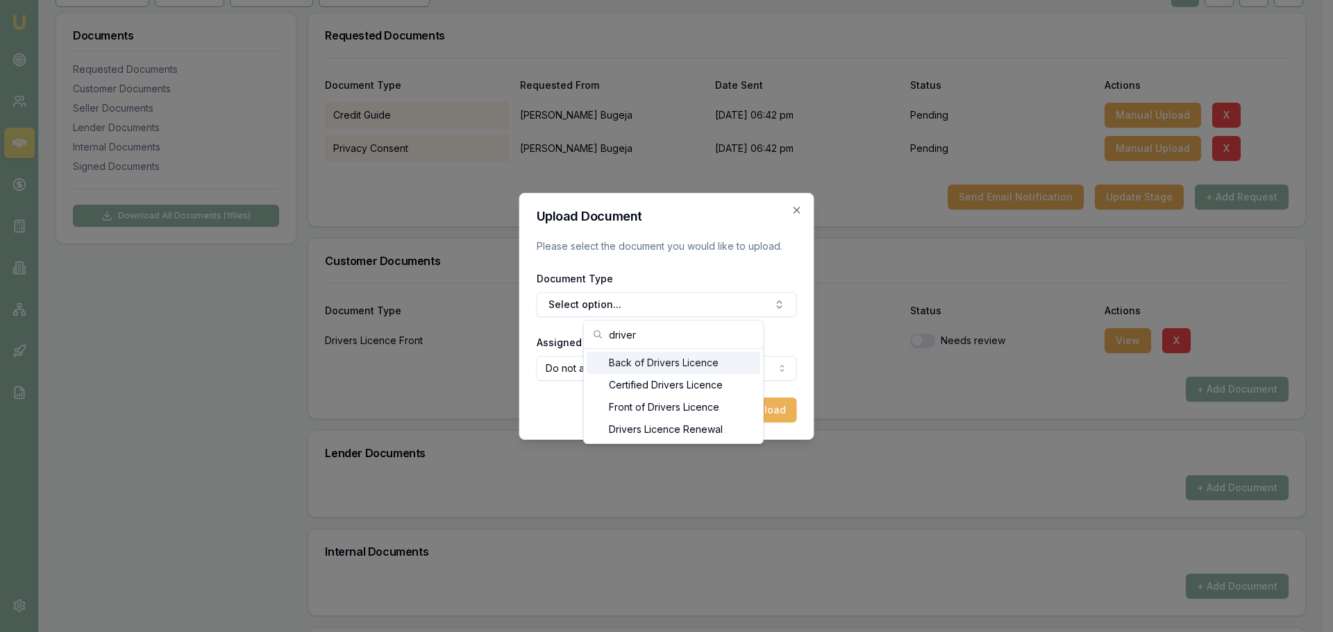
type input "driver"
click at [638, 364] on div "Back of Drivers Licence" at bounding box center [674, 363] width 174 height 22
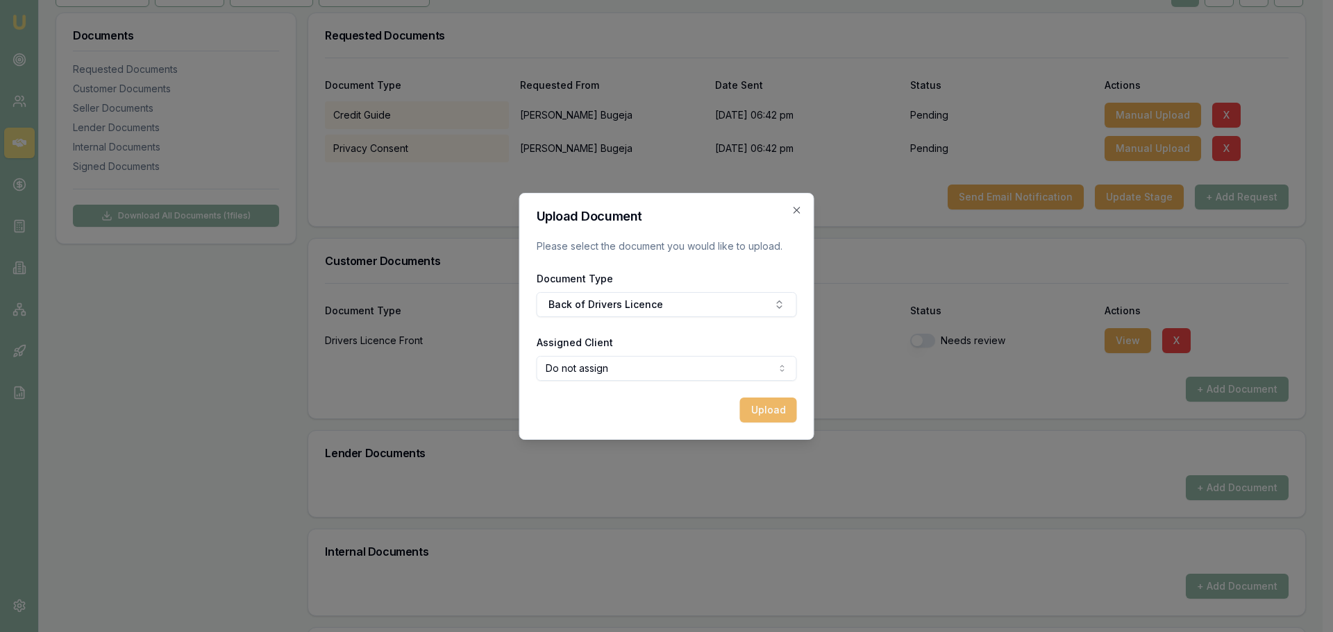
click at [764, 412] on button "Upload" at bounding box center [768, 410] width 57 height 25
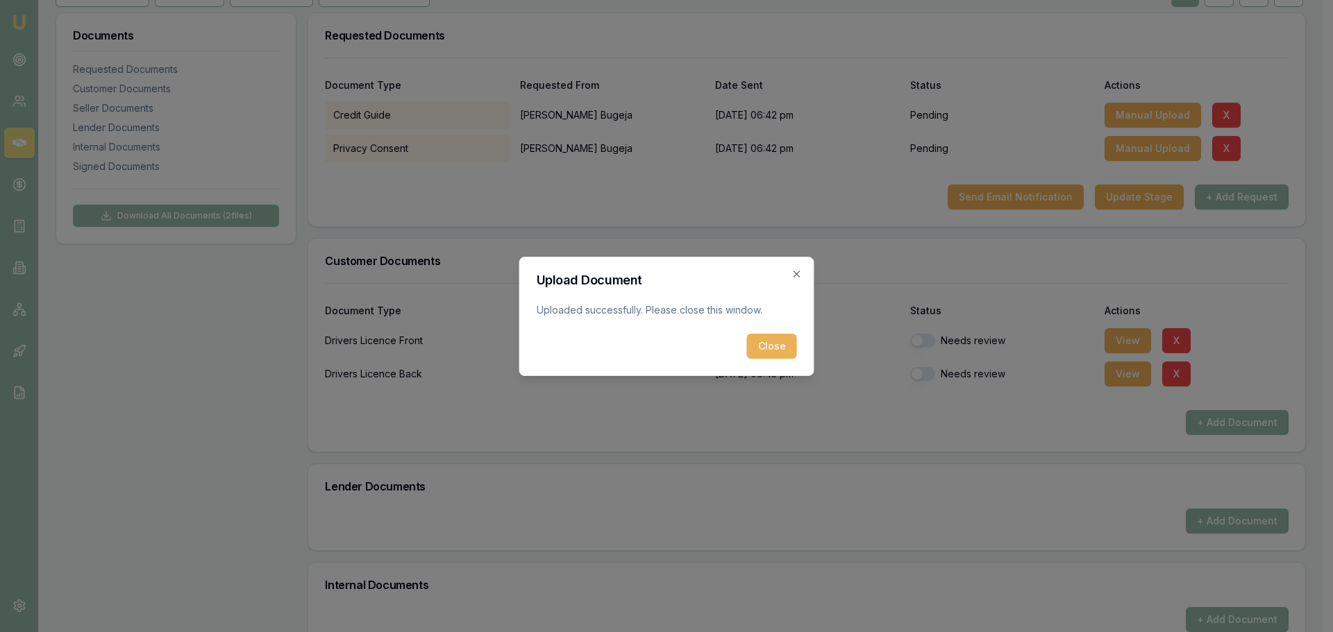
drag, startPoint x: 766, startPoint y: 337, endPoint x: 909, endPoint y: 362, distance: 145.2
click at [766, 336] on button "Close" at bounding box center [772, 346] width 50 height 25
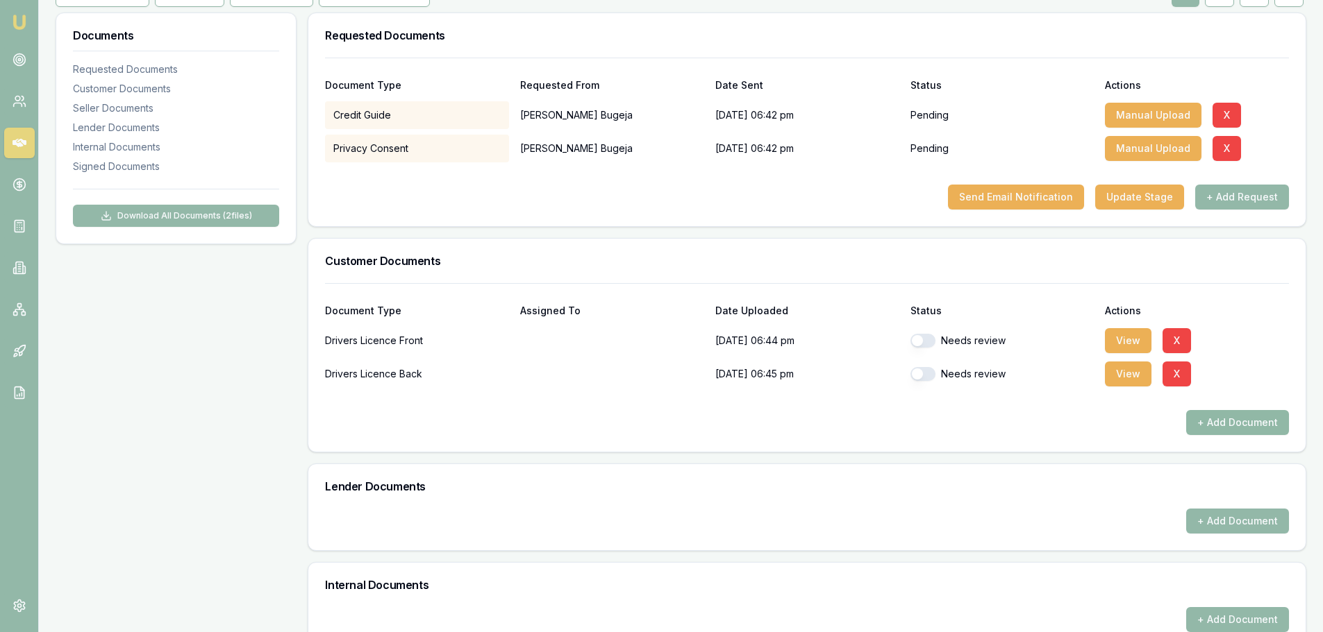
click at [1209, 426] on button "+ Add Document" at bounding box center [1237, 422] width 103 height 25
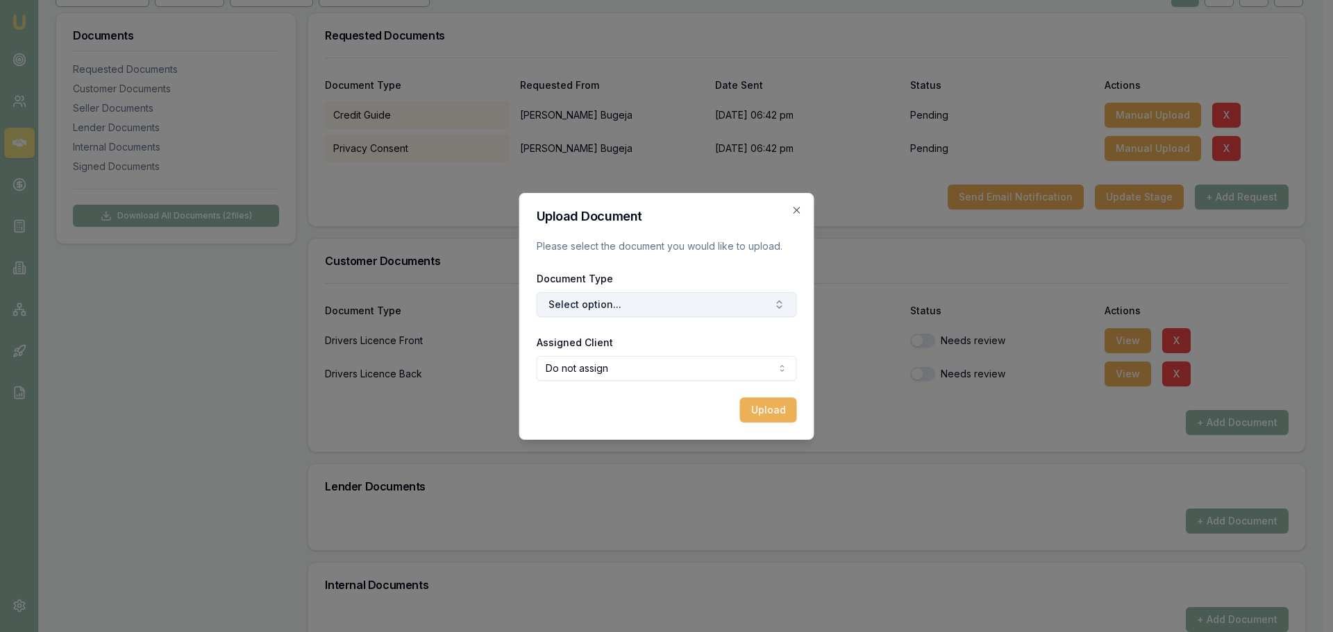
click at [670, 302] on button "Select option..." at bounding box center [667, 304] width 260 height 25
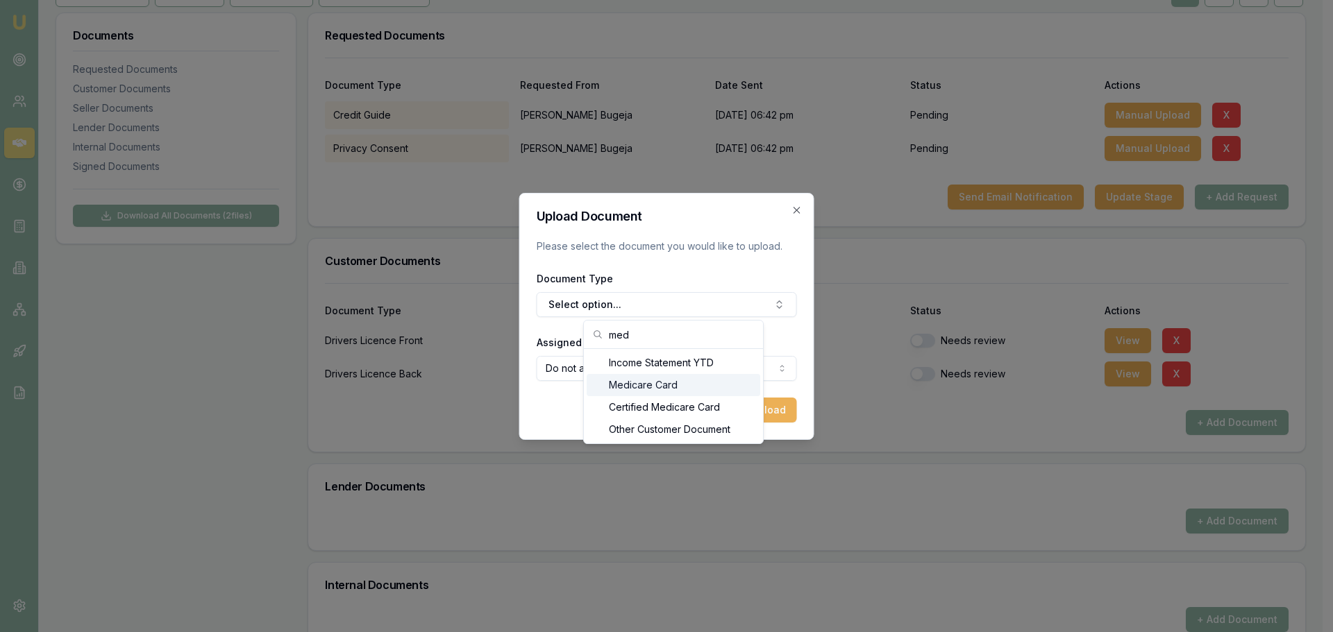
type input "med"
click at [655, 383] on div "Medicare Card" at bounding box center [674, 385] width 174 height 22
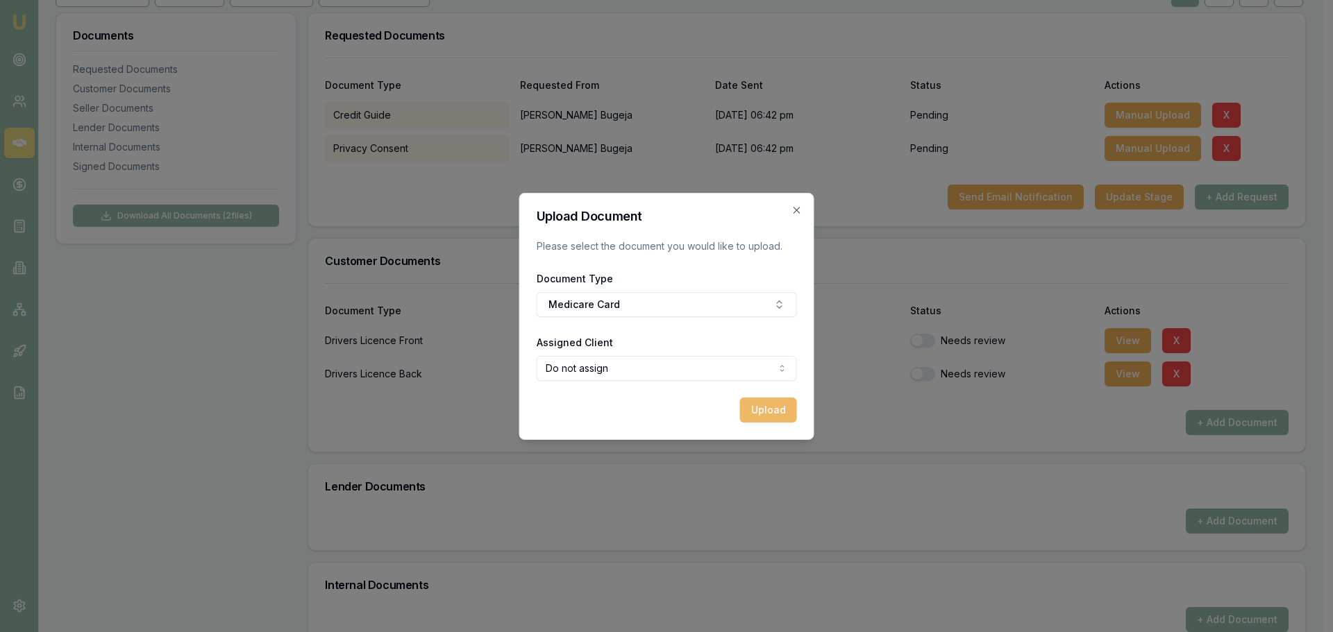
click at [754, 401] on button "Upload" at bounding box center [768, 410] width 57 height 25
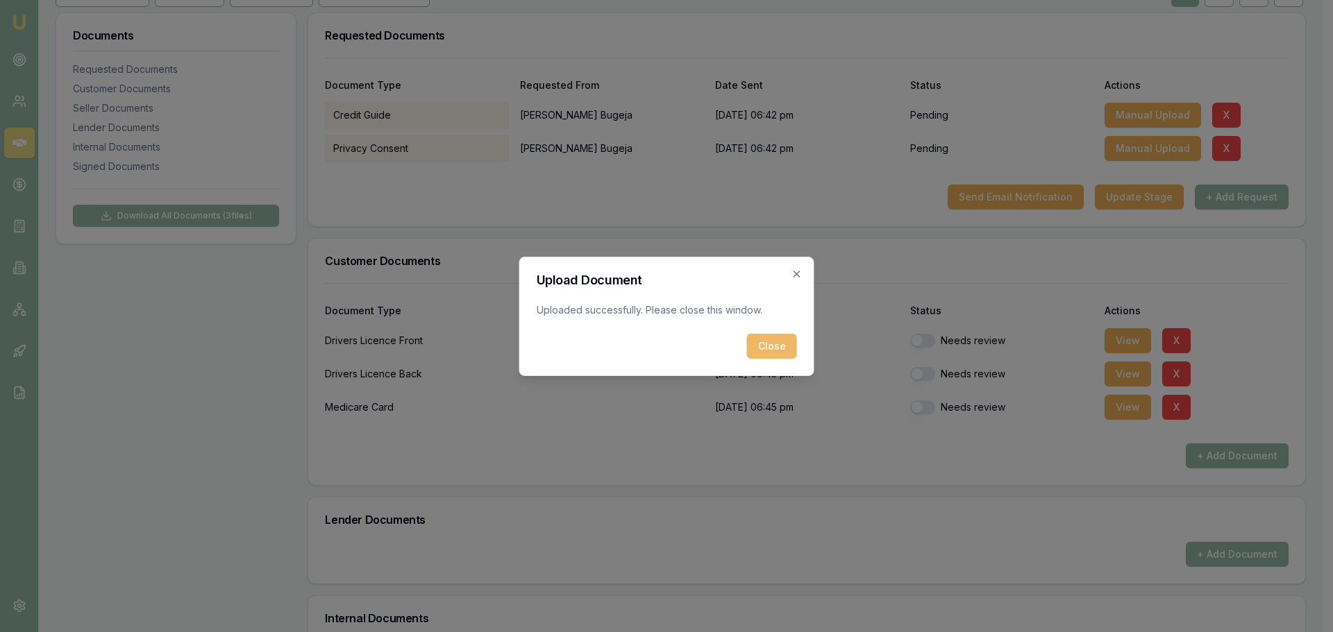
click at [771, 352] on button "Close" at bounding box center [772, 346] width 50 height 25
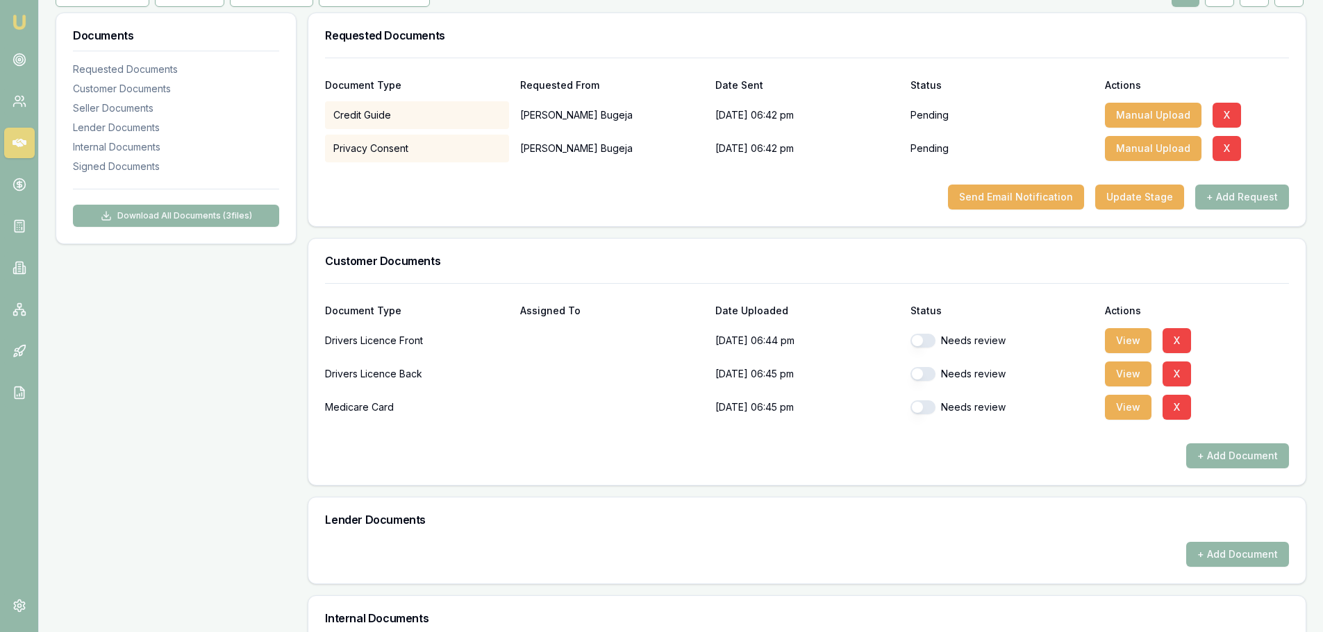
click at [923, 339] on button "button" at bounding box center [922, 341] width 25 height 14
checkbox input "true"
click at [928, 382] on div "Needs review" at bounding box center [1002, 374] width 184 height 28
click at [931, 405] on button "button" at bounding box center [922, 408] width 25 height 14
checkbox input "true"
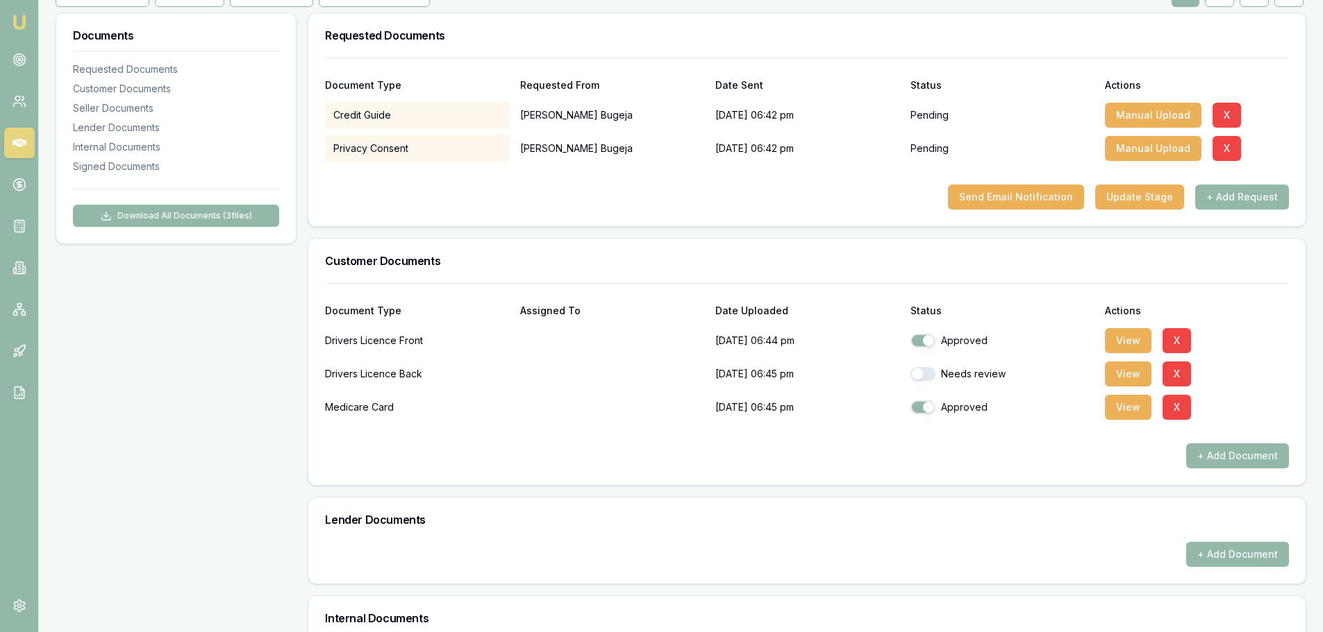
click at [932, 378] on button "button" at bounding box center [922, 374] width 25 height 14
checkbox input "true"
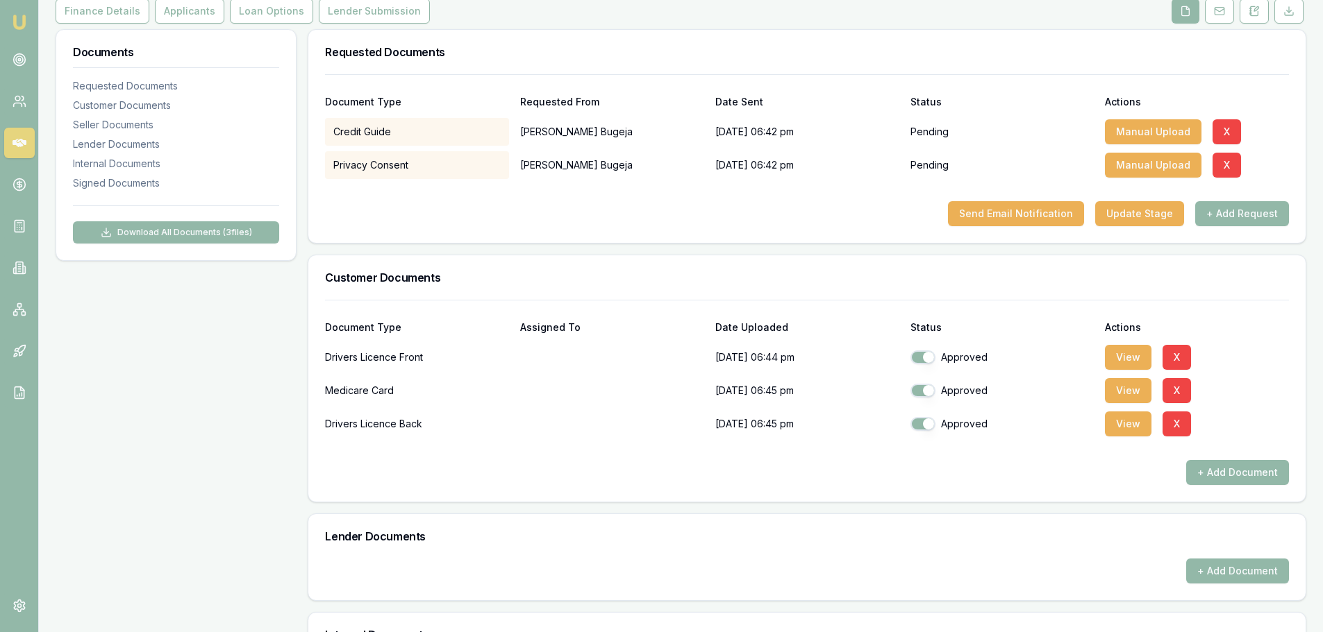
scroll to position [0, 0]
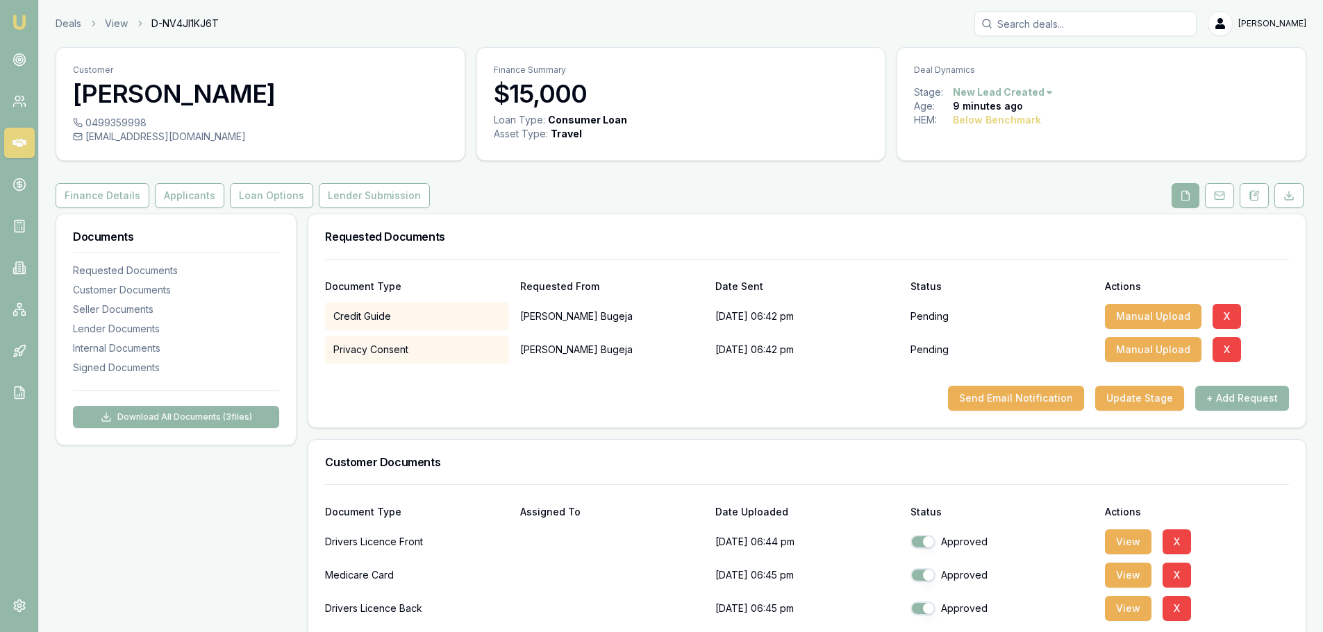
click at [565, 242] on h3 "Requested Documents" at bounding box center [807, 236] width 964 height 11
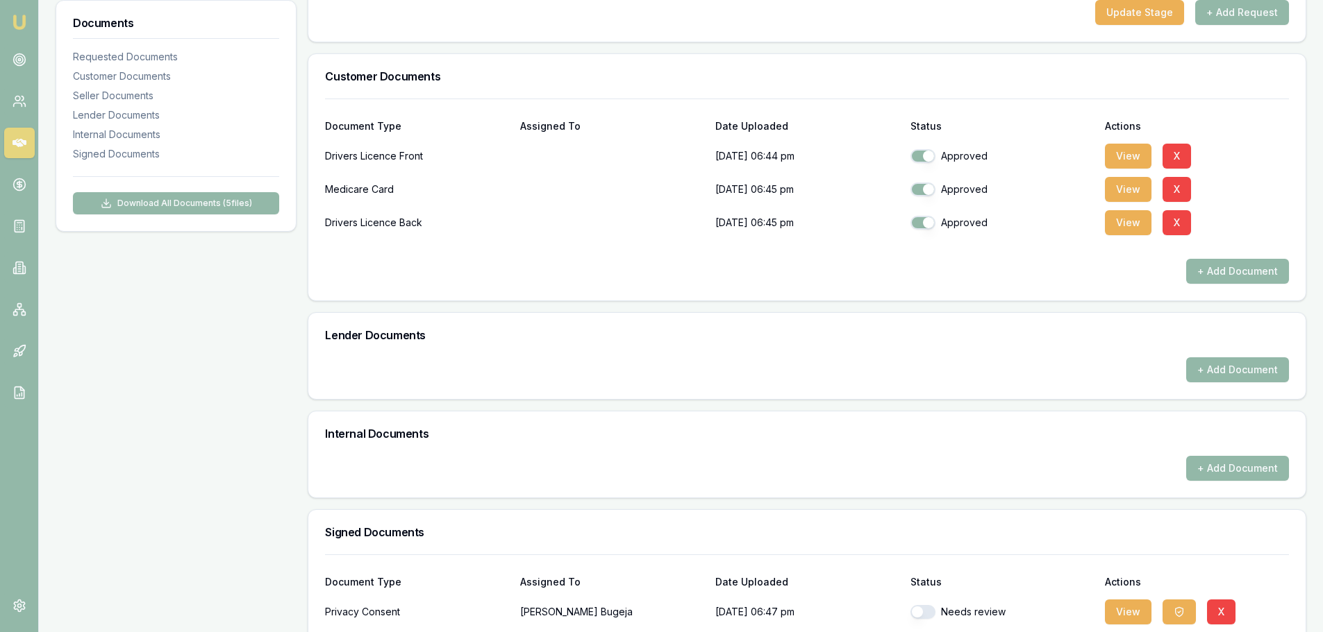
scroll to position [107, 0]
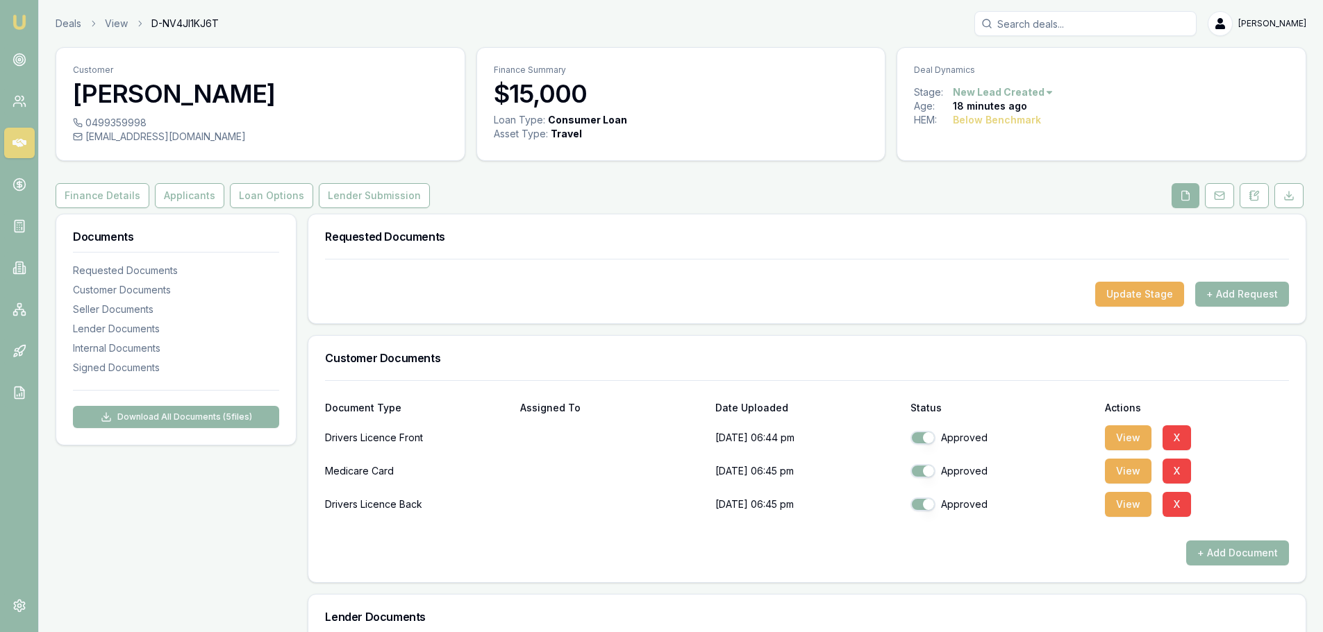
scroll to position [385, 0]
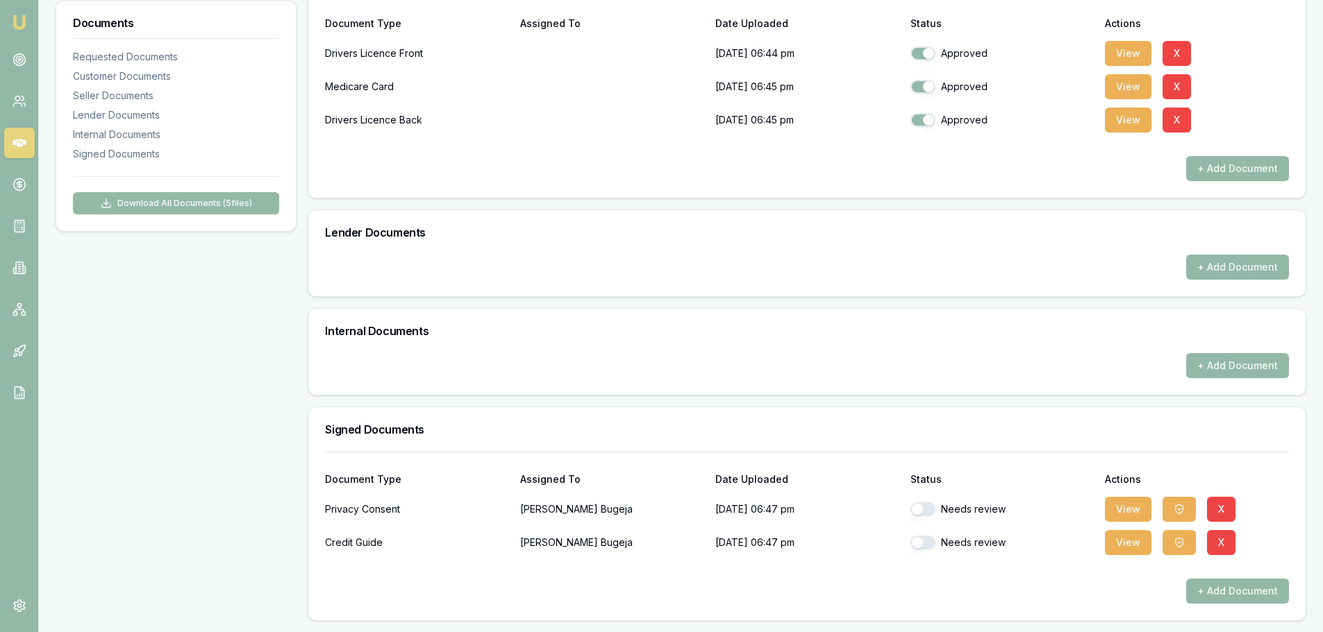
click at [921, 505] on button "button" at bounding box center [922, 510] width 25 height 14
checkbox input "true"
click at [930, 543] on button "button" at bounding box center [922, 543] width 25 height 14
checkbox input "true"
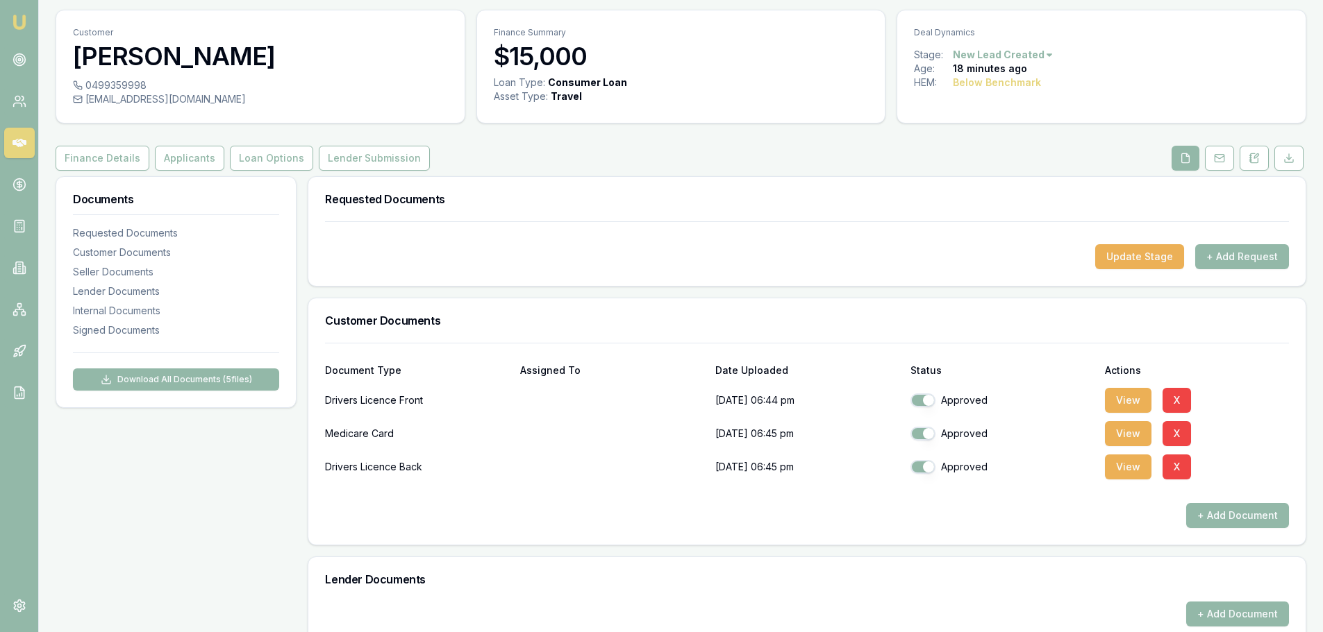
scroll to position [0, 0]
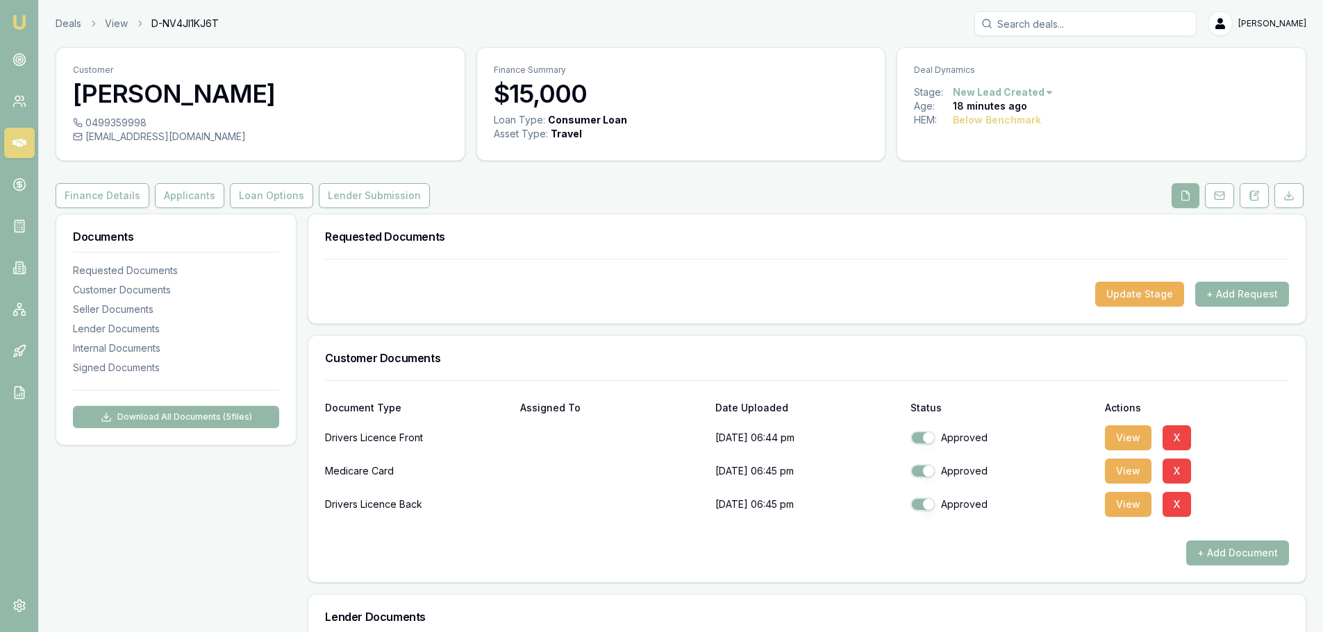
click at [380, 181] on div "Customer [PERSON_NAME] 0499359998 [EMAIL_ADDRESS][DOMAIN_NAME] Finance Summary …" at bounding box center [681, 526] width 1250 height 959
click at [376, 189] on button "Lender Submission" at bounding box center [374, 195] width 111 height 25
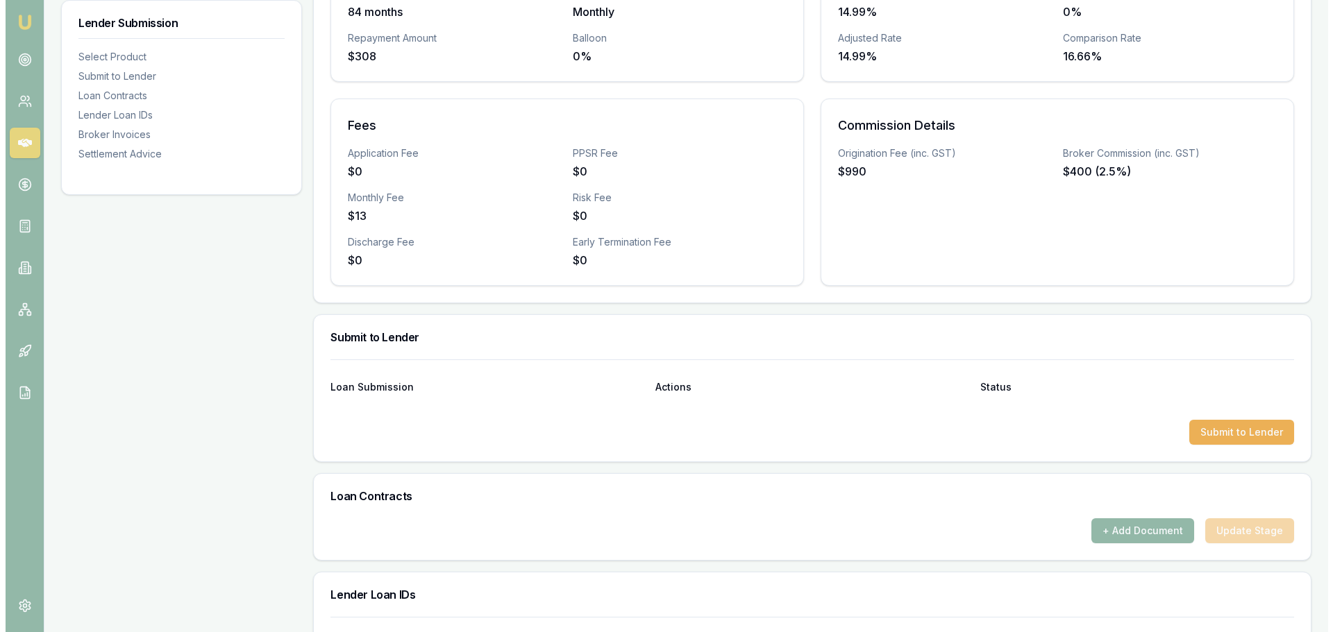
scroll to position [417, 0]
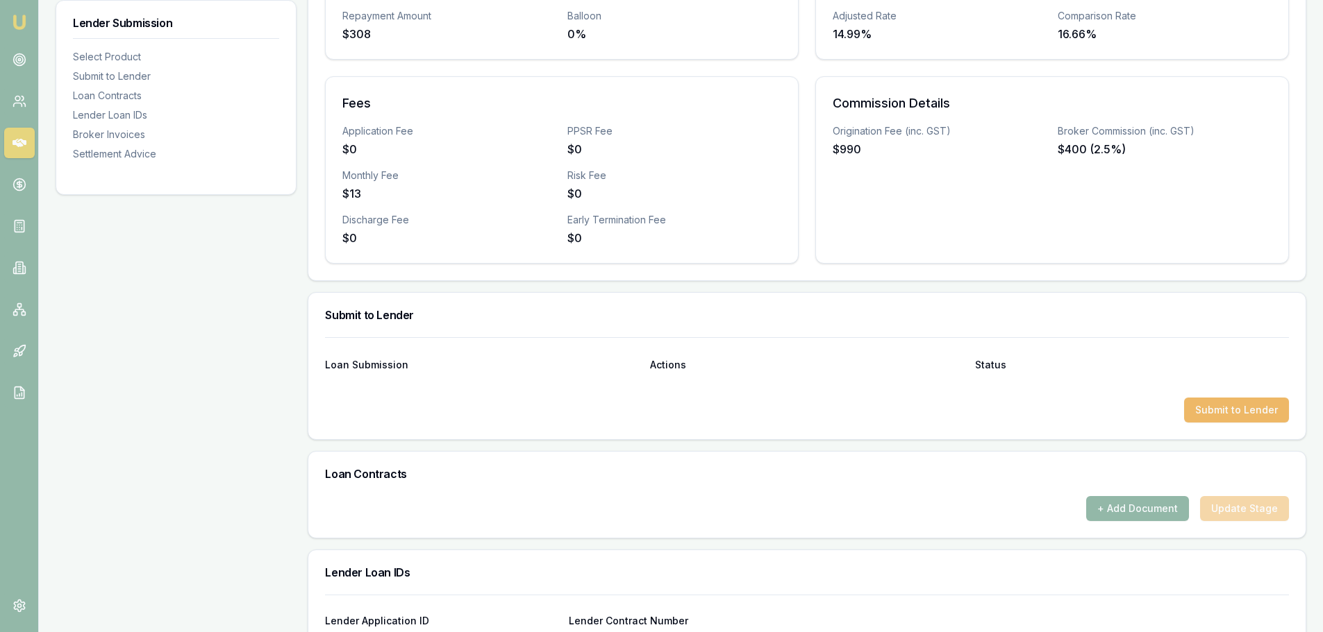
click at [1218, 417] on button "Submit to Lender" at bounding box center [1236, 410] width 105 height 25
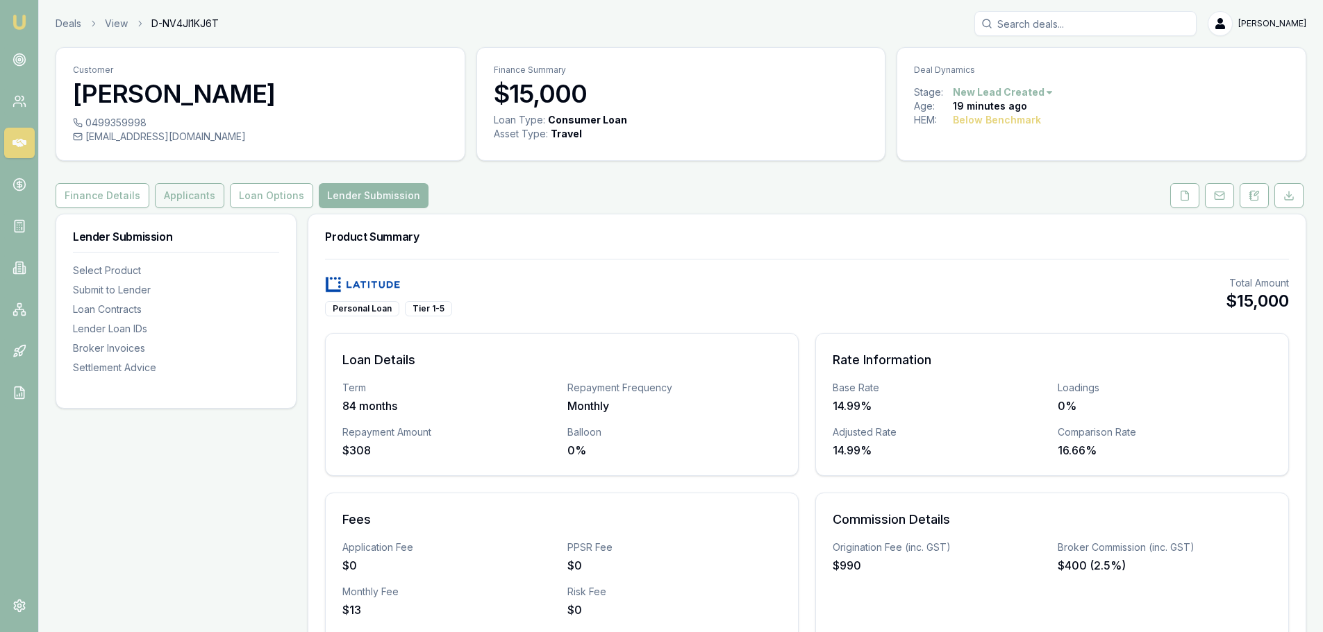
click at [174, 197] on button "Applicants" at bounding box center [189, 195] width 69 height 25
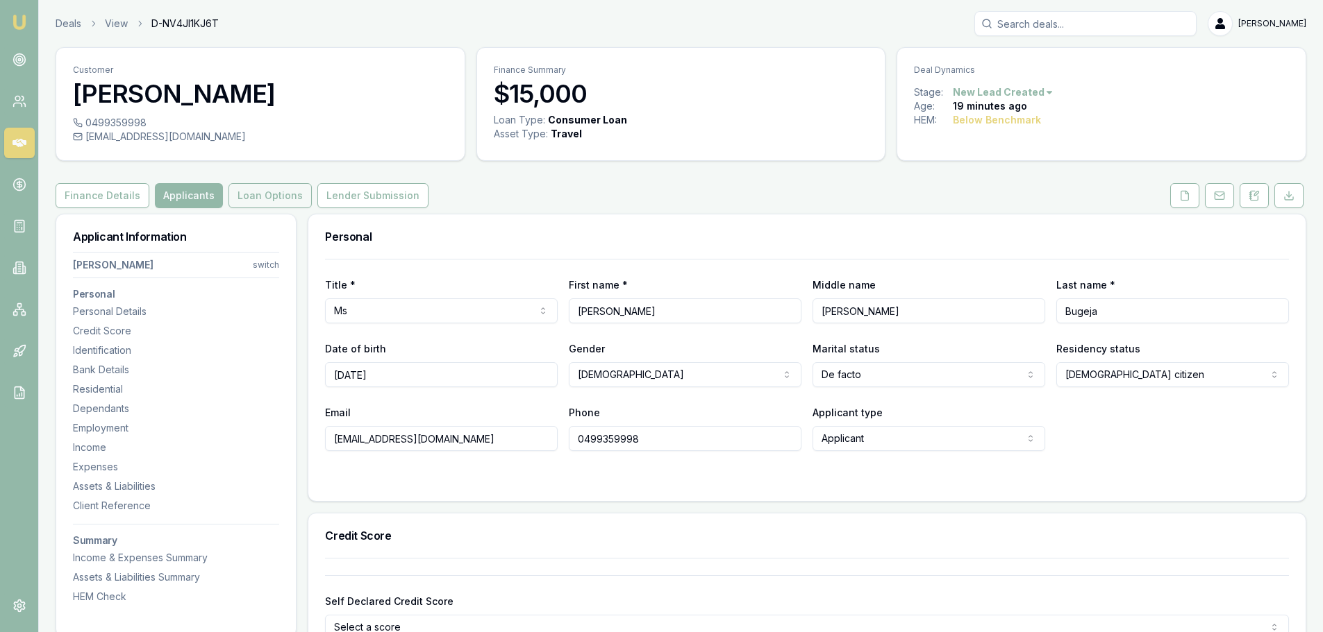
click at [243, 201] on button "Loan Options" at bounding box center [269, 195] width 83 height 25
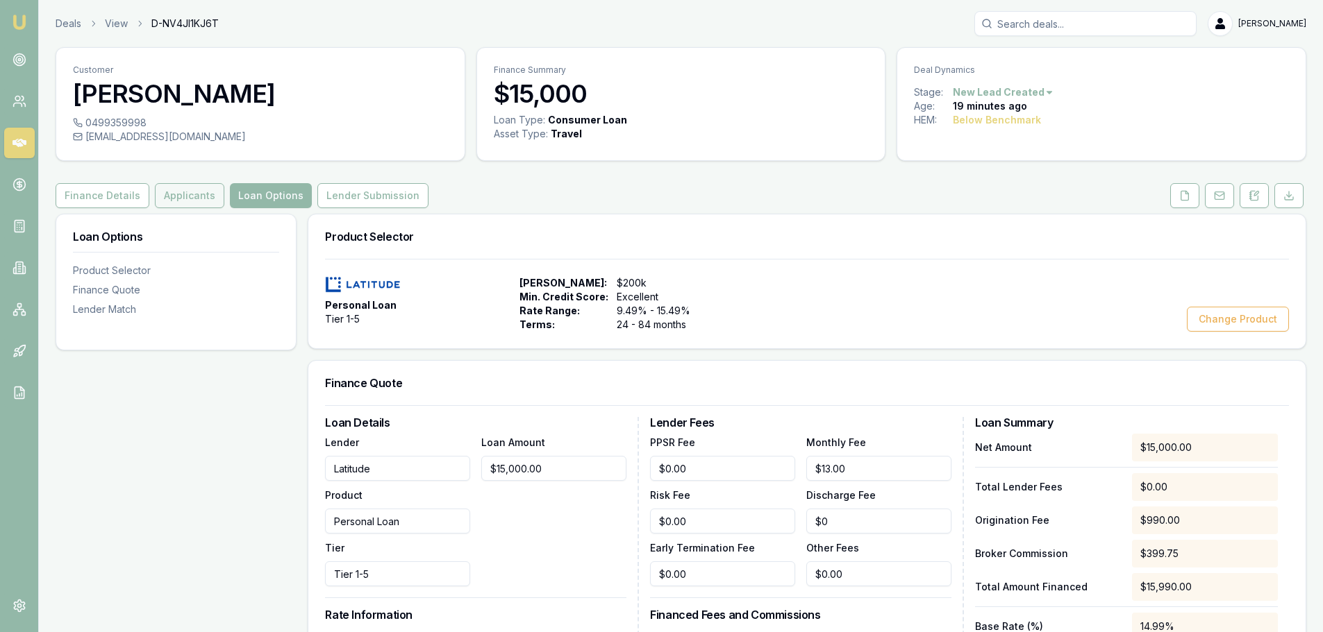
click at [169, 194] on button "Applicants" at bounding box center [189, 195] width 69 height 25
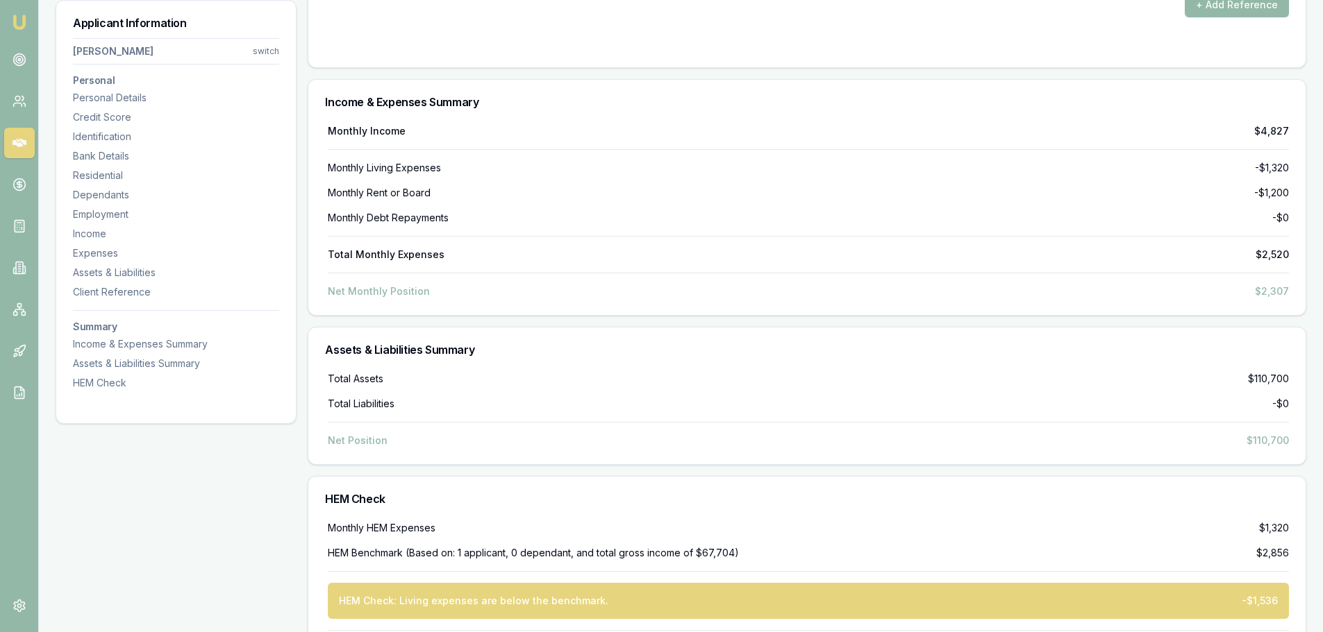
scroll to position [4381, 0]
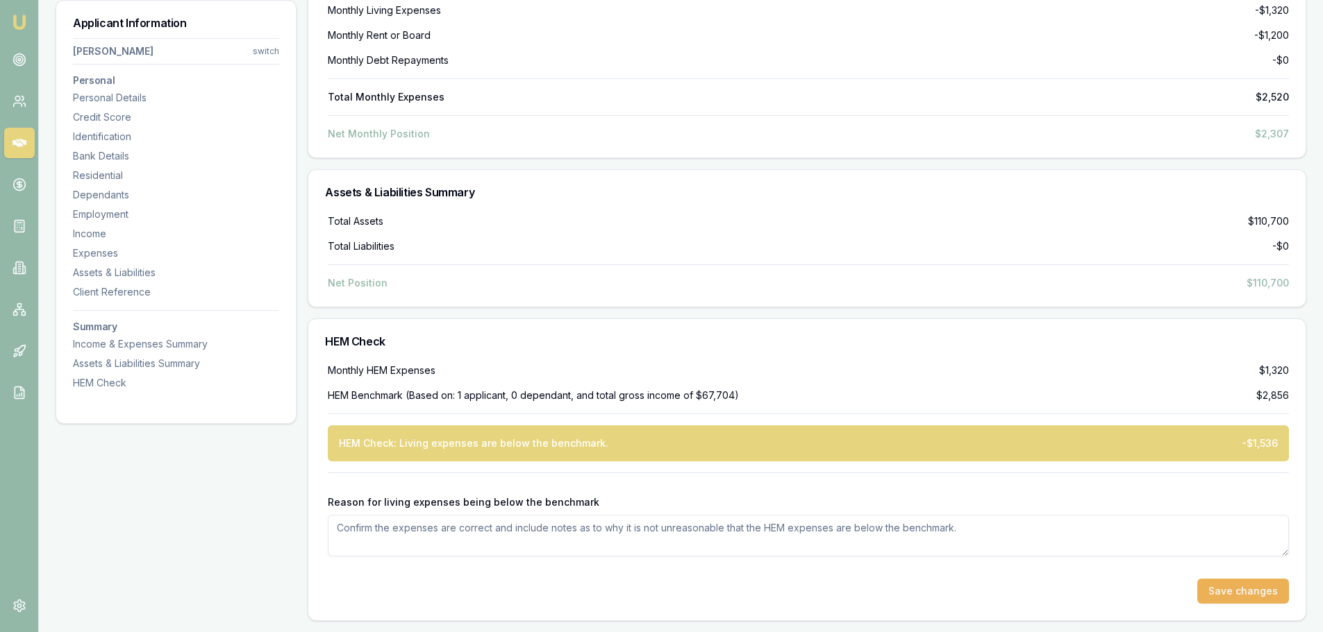
click at [441, 539] on textarea "Reason for living expenses being below the benchmark" at bounding box center [808, 536] width 961 height 42
type textarea "Shared living expenses with De Facto partner"
click at [1225, 586] on button "Save changes" at bounding box center [1243, 591] width 92 height 25
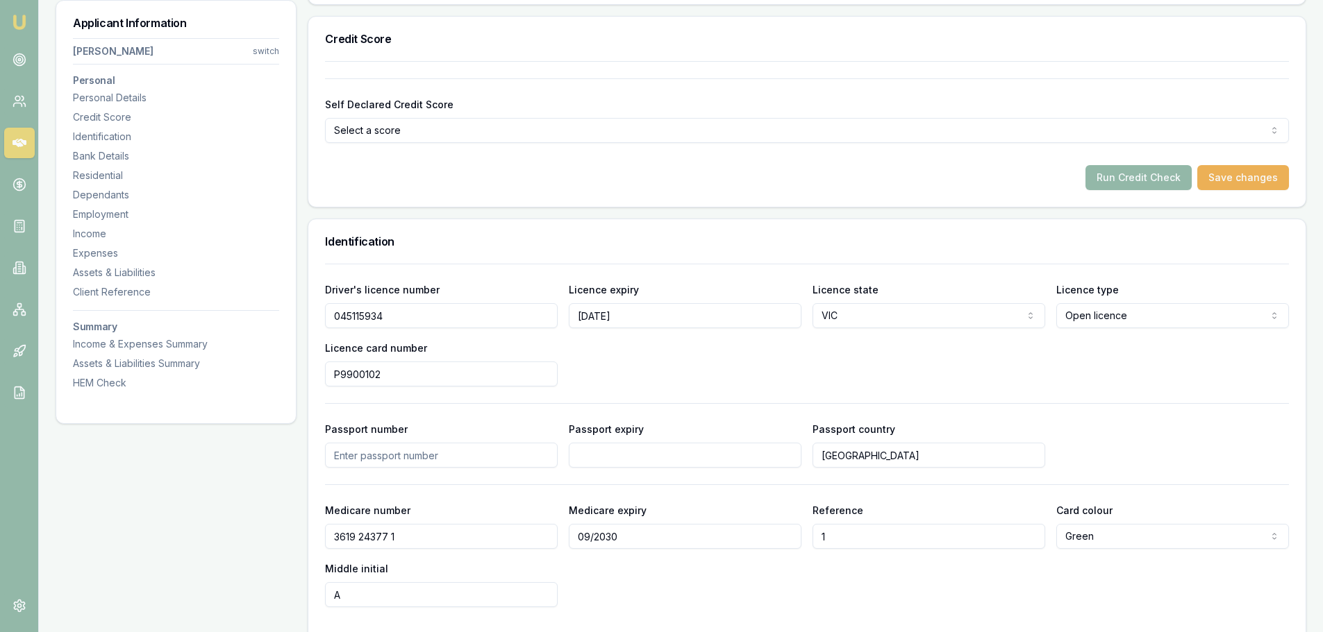
scroll to position [0, 0]
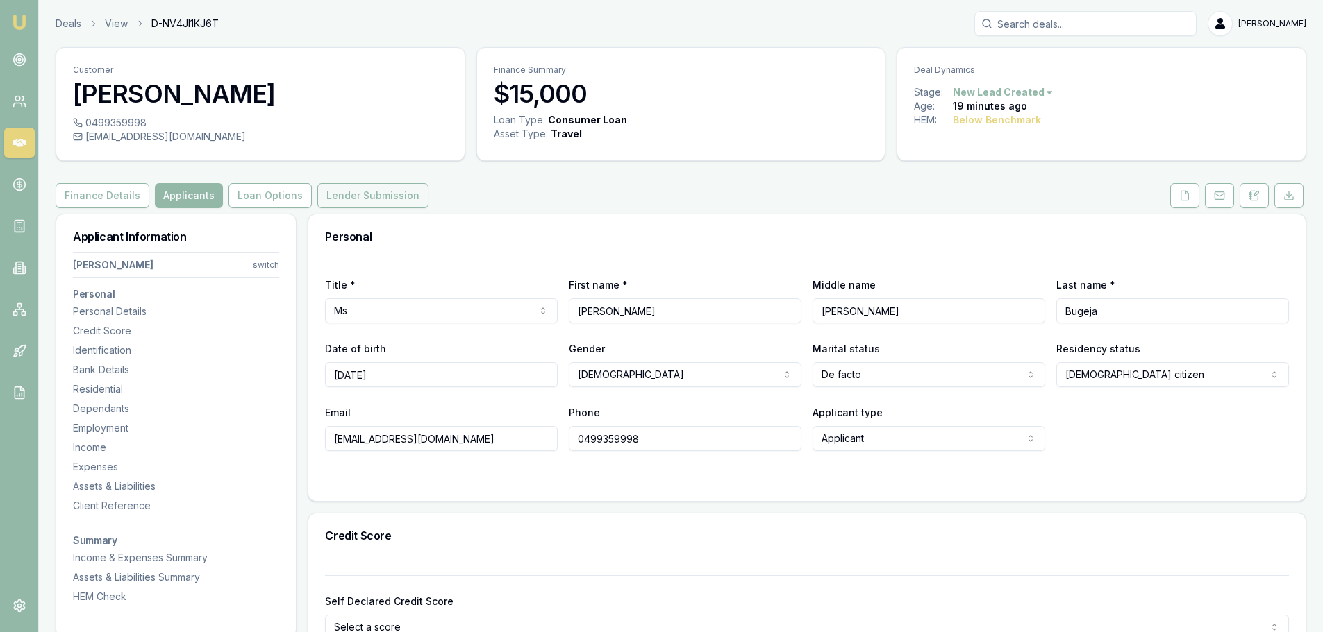
click at [327, 199] on button "Lender Submission" at bounding box center [372, 195] width 111 height 25
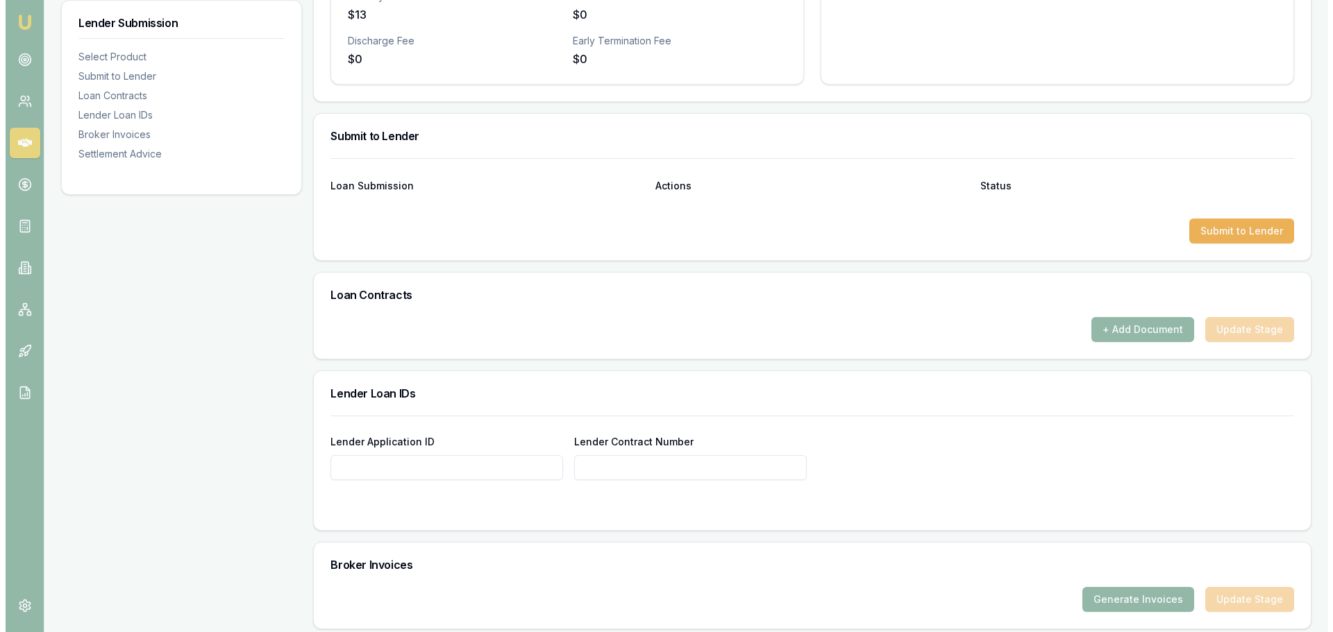
scroll to position [594, 0]
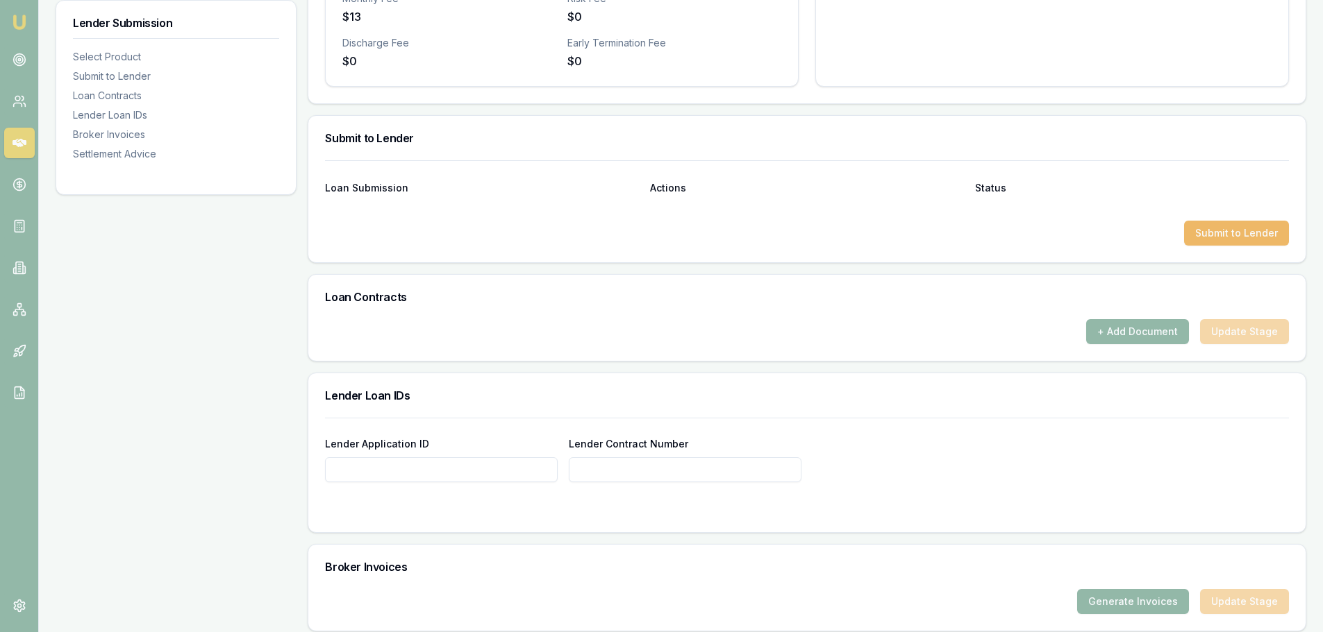
click at [1248, 240] on button "Submit to Lender" at bounding box center [1236, 233] width 105 height 25
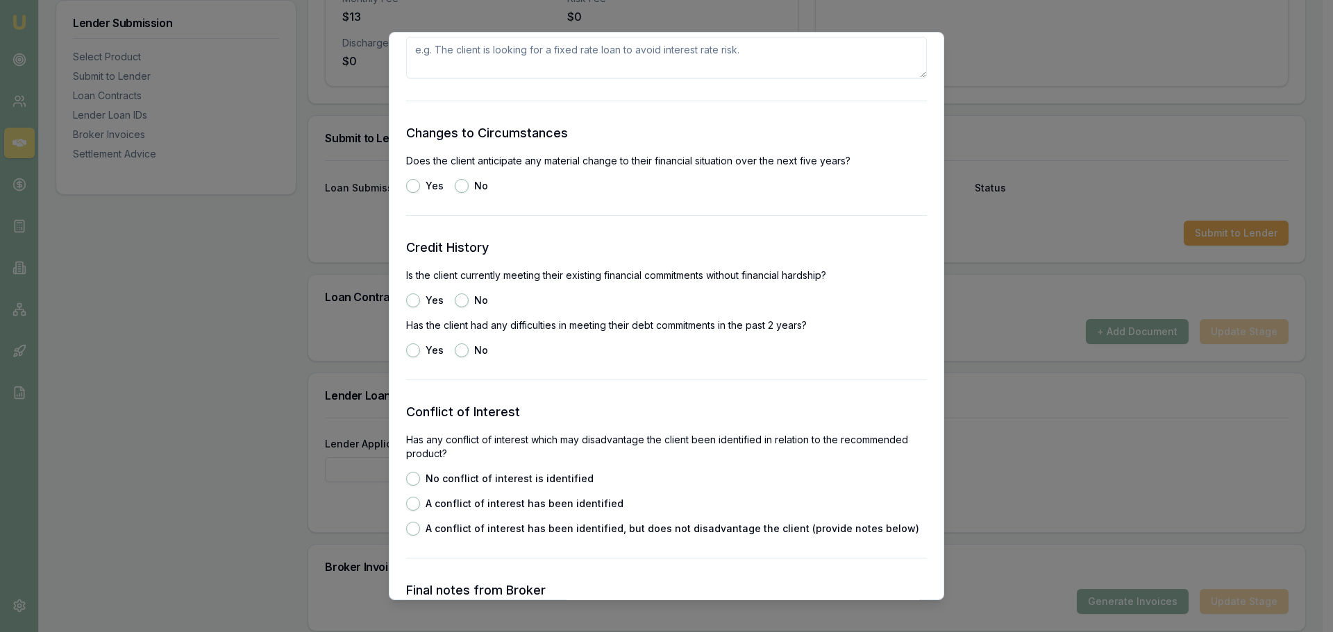
scroll to position [1527, 0]
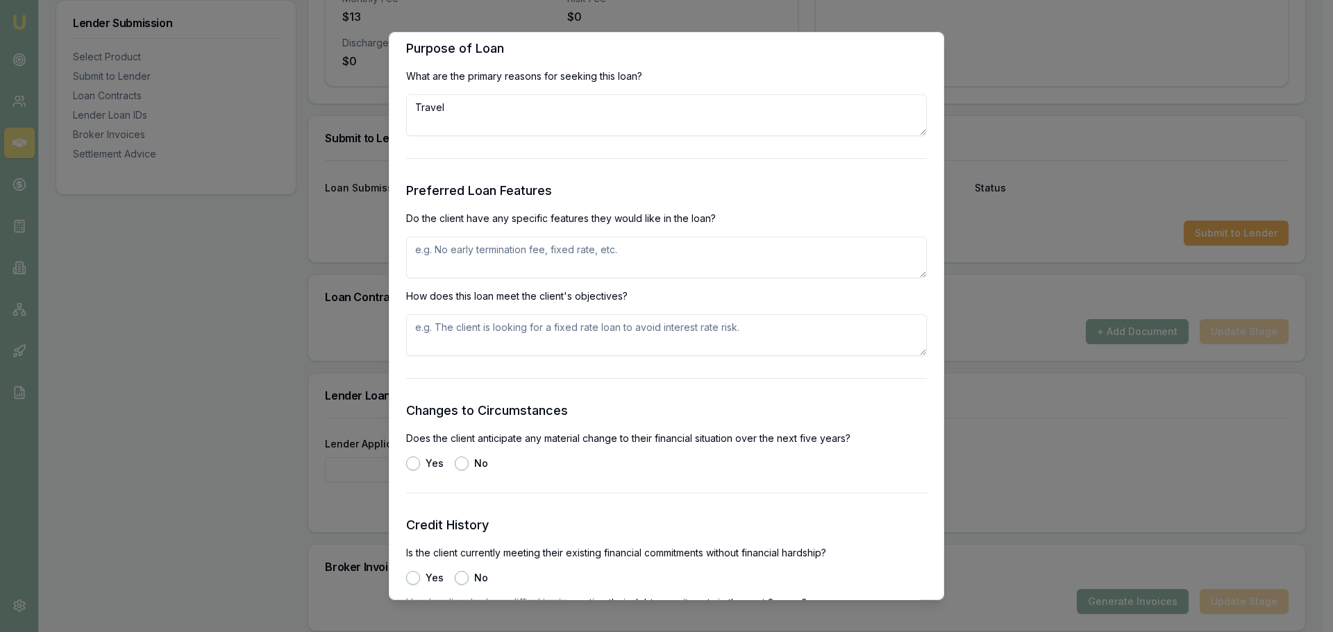
click at [591, 254] on textarea at bounding box center [666, 258] width 521 height 42
click at [682, 250] on textarea at bounding box center [666, 258] width 521 height 42
type textarea "Early payout without penalty"
click at [453, 341] on textarea at bounding box center [666, 336] width 521 height 42
click at [510, 329] on textarea at bounding box center [666, 336] width 521 height 42
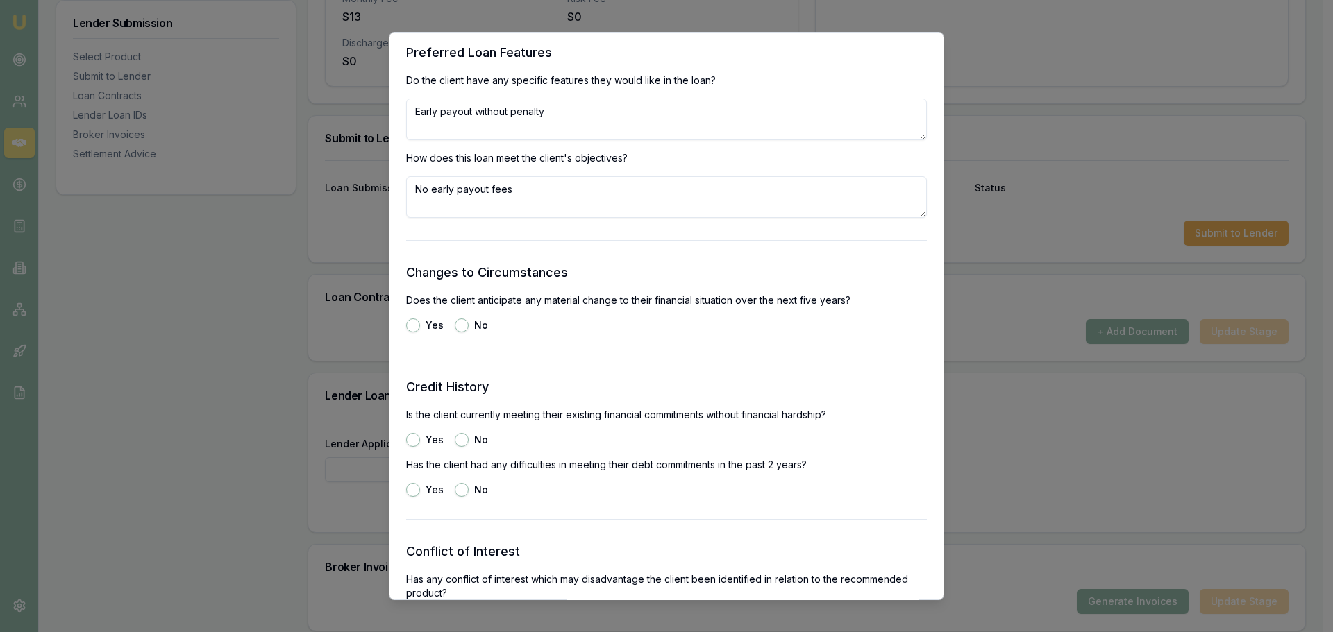
scroll to position [1666, 0]
type textarea "No early payout fees"
click at [461, 324] on button "No" at bounding box center [462, 325] width 14 height 14
radio input "true"
click at [411, 437] on button "Yes" at bounding box center [413, 440] width 14 height 14
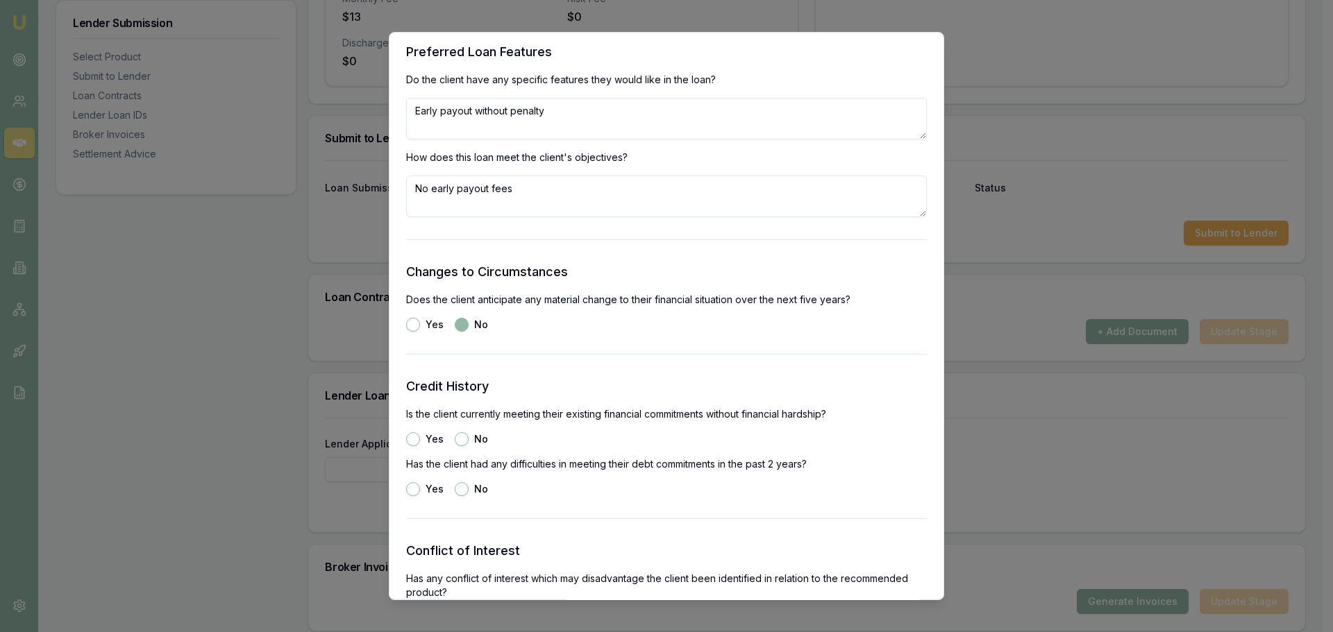
radio input "true"
click at [460, 485] on button "No" at bounding box center [462, 490] width 14 height 14
radio input "true"
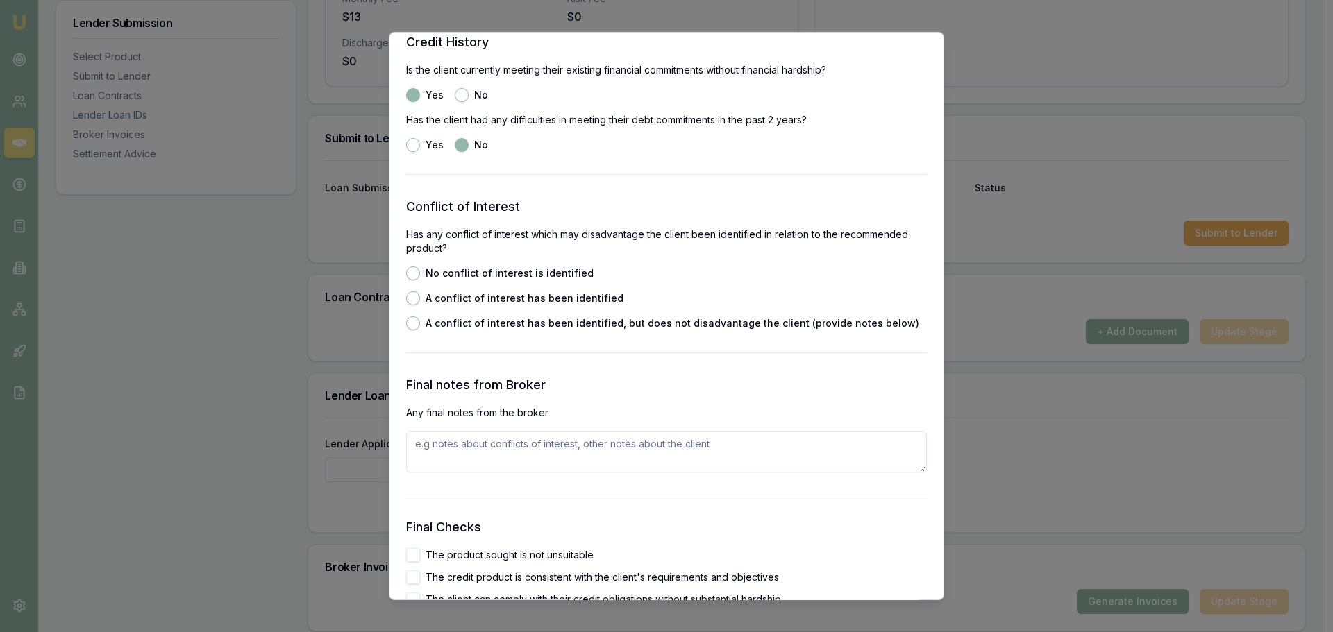
scroll to position [2013, 0]
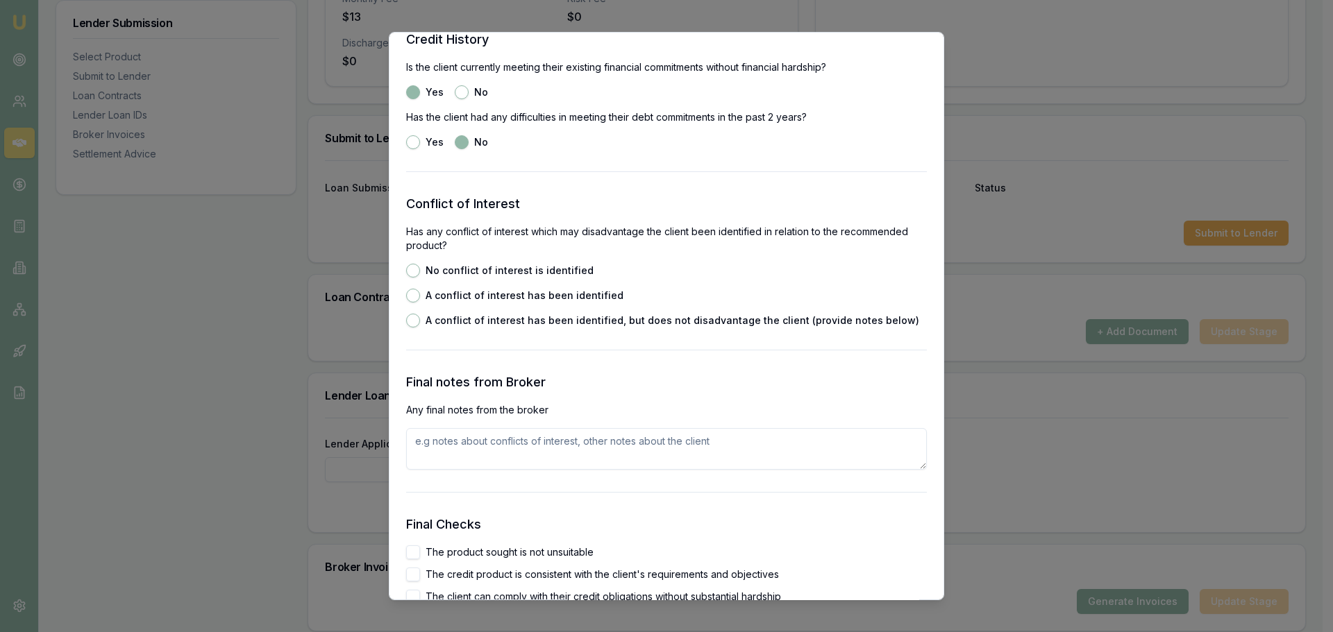
click at [414, 273] on button "No conflict of interest is identified" at bounding box center [413, 271] width 14 height 14
radio input "true"
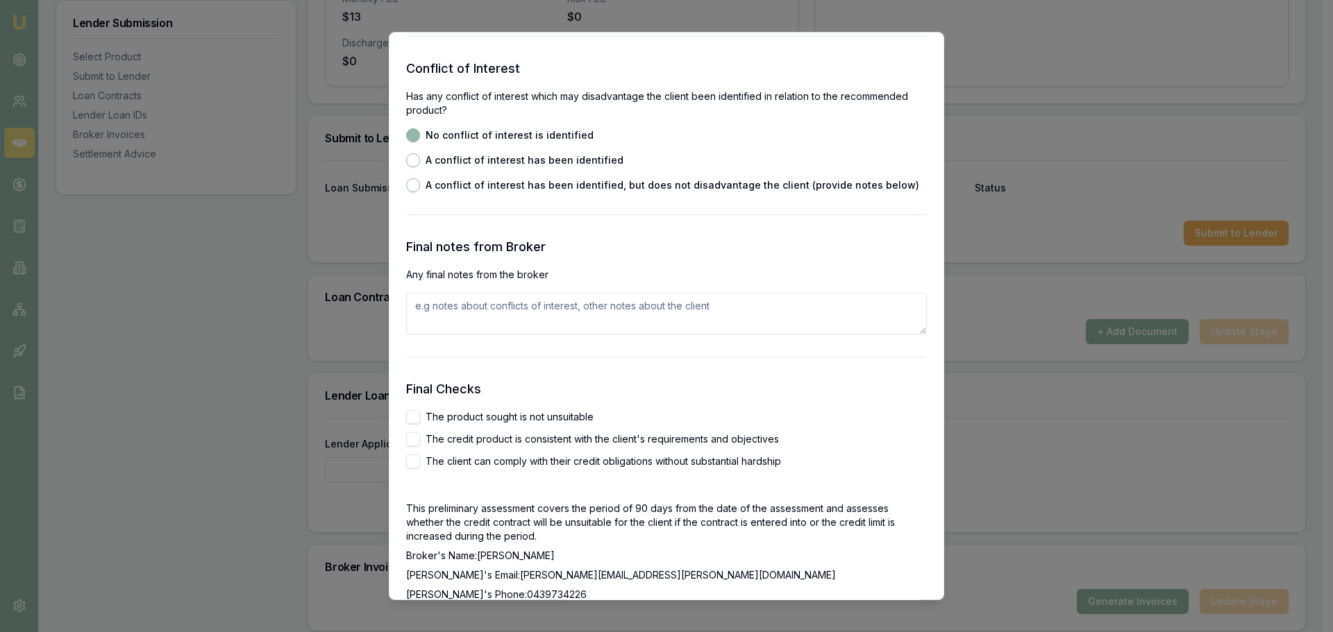
scroll to position [2152, 0]
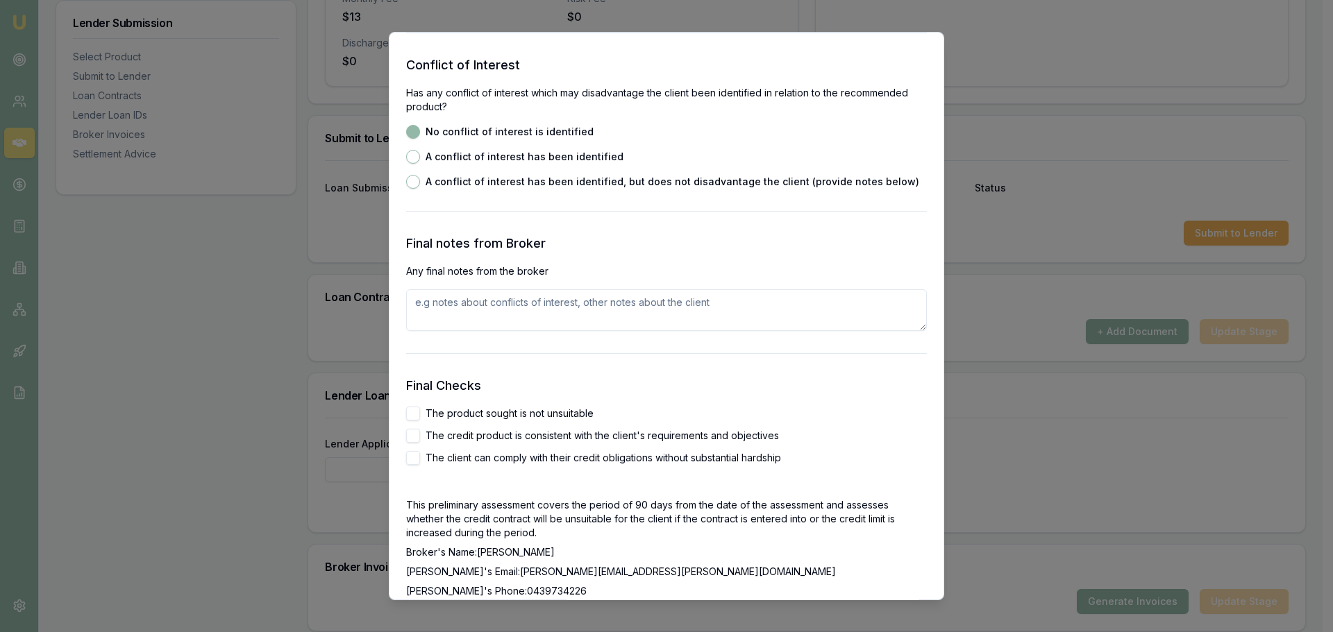
click at [414, 410] on button "The product sought is not unsuitable" at bounding box center [413, 414] width 14 height 14
checkbox input "true"
click at [409, 437] on button "The credit product is consistent with the client's requirements and objectives" at bounding box center [413, 436] width 14 height 14
checkbox input "true"
click at [412, 458] on button "The client can comply with their credit obligations without substantial hardship" at bounding box center [413, 458] width 14 height 14
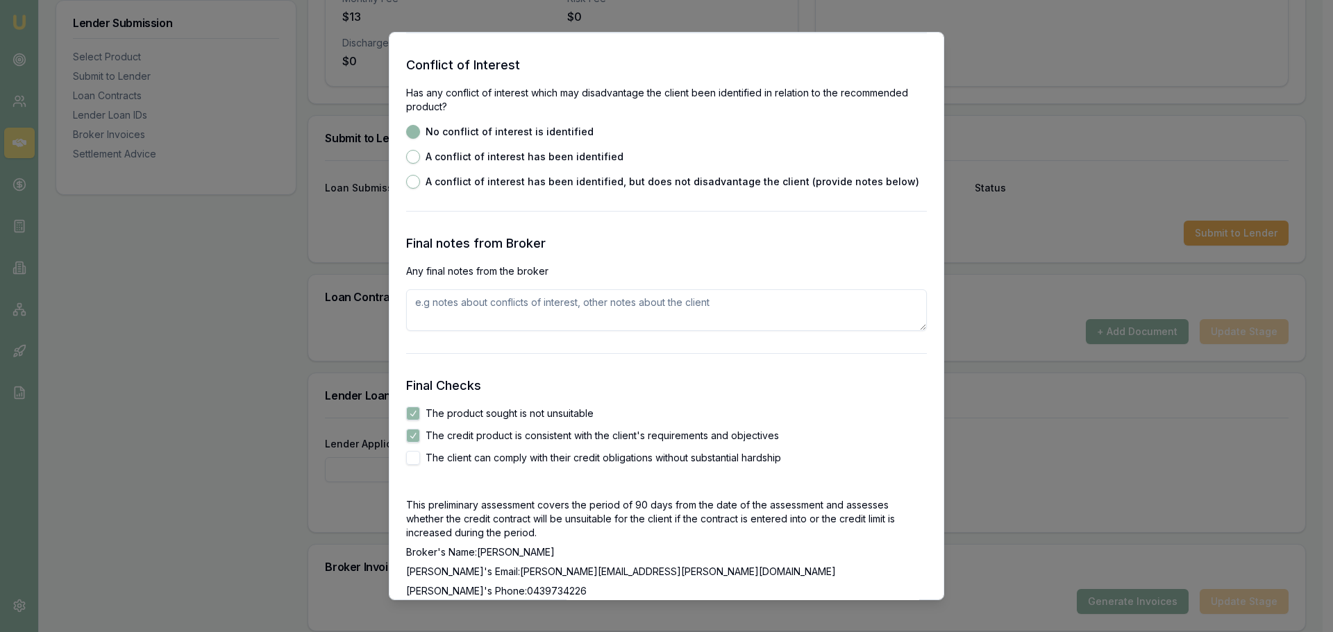
checkbox input "true"
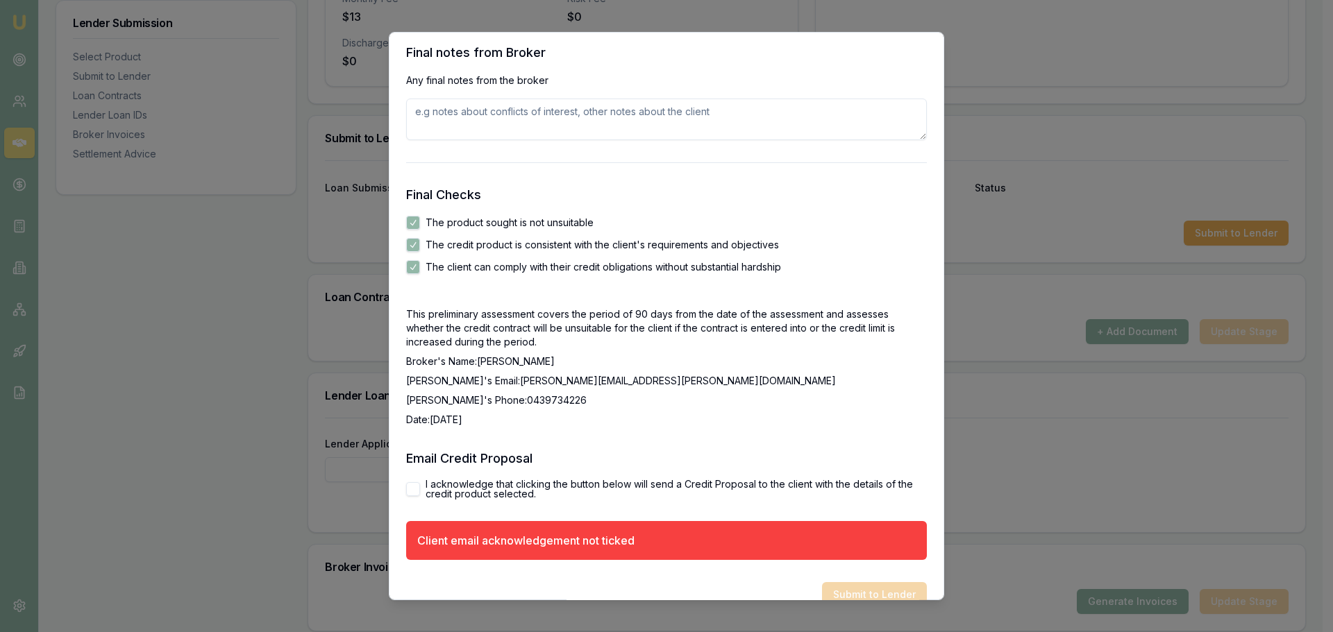
scroll to position [2367, 0]
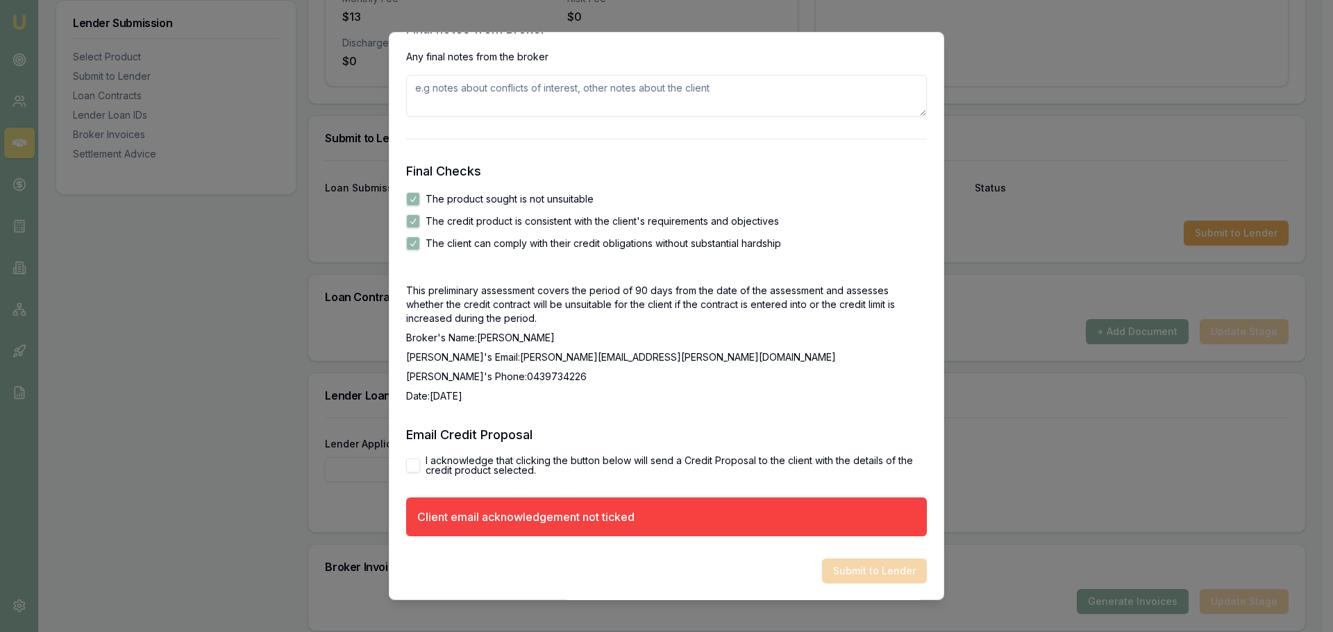
click at [412, 462] on button "I acknowledge that clicking the button below will send a Credit Proposal to the…" at bounding box center [413, 466] width 14 height 14
checkbox input "true"
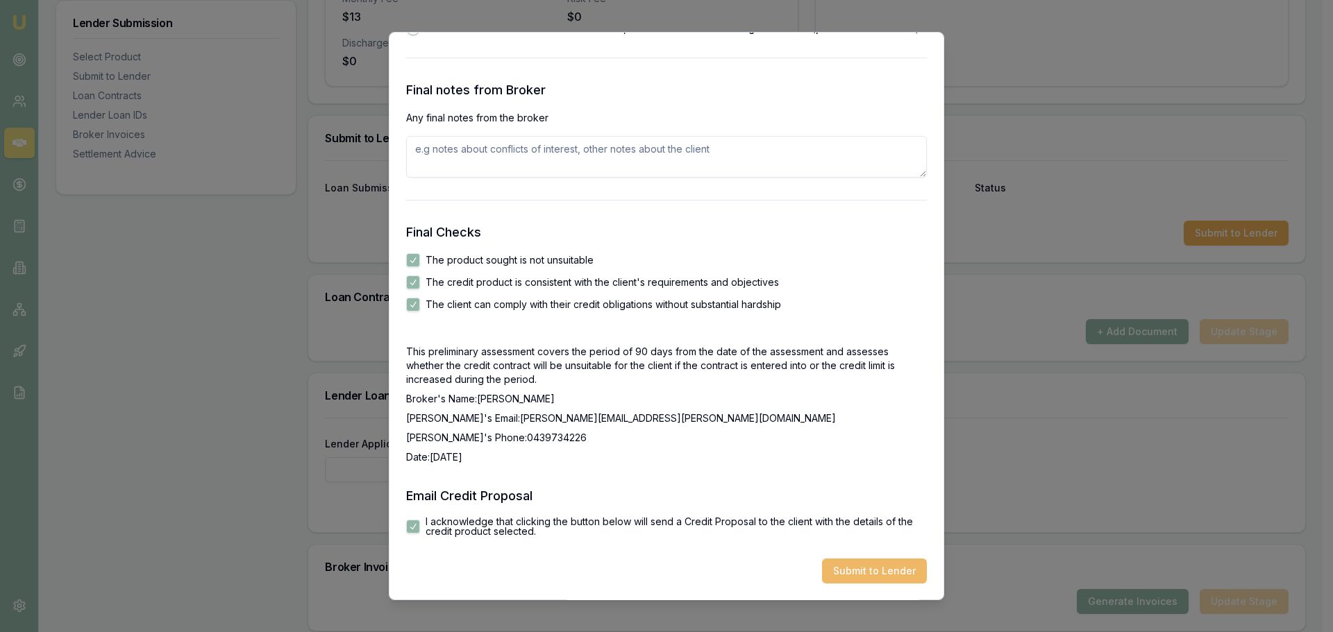
click at [882, 571] on button "Submit to Lender" at bounding box center [874, 571] width 105 height 25
